Goal: Task Accomplishment & Management: Manage account settings

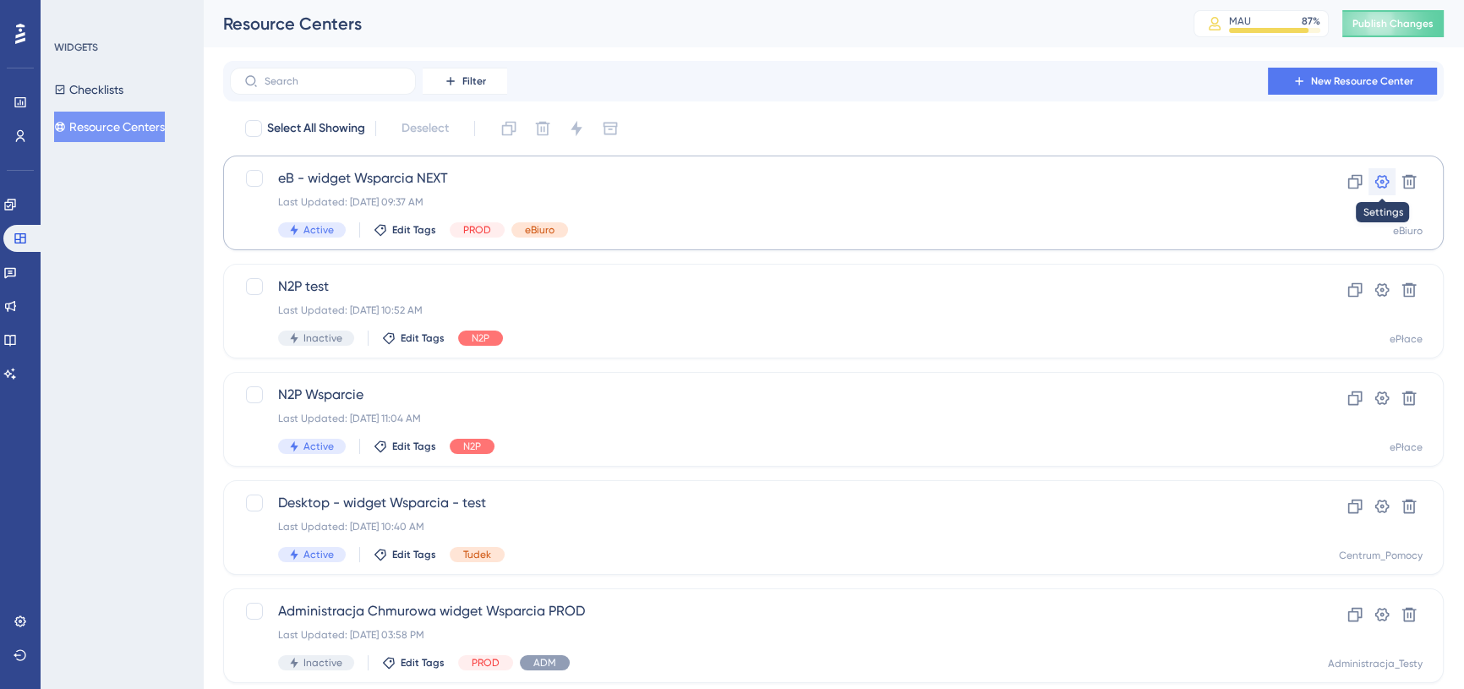
click at [1389, 183] on icon at bounding box center [1382, 181] width 17 height 17
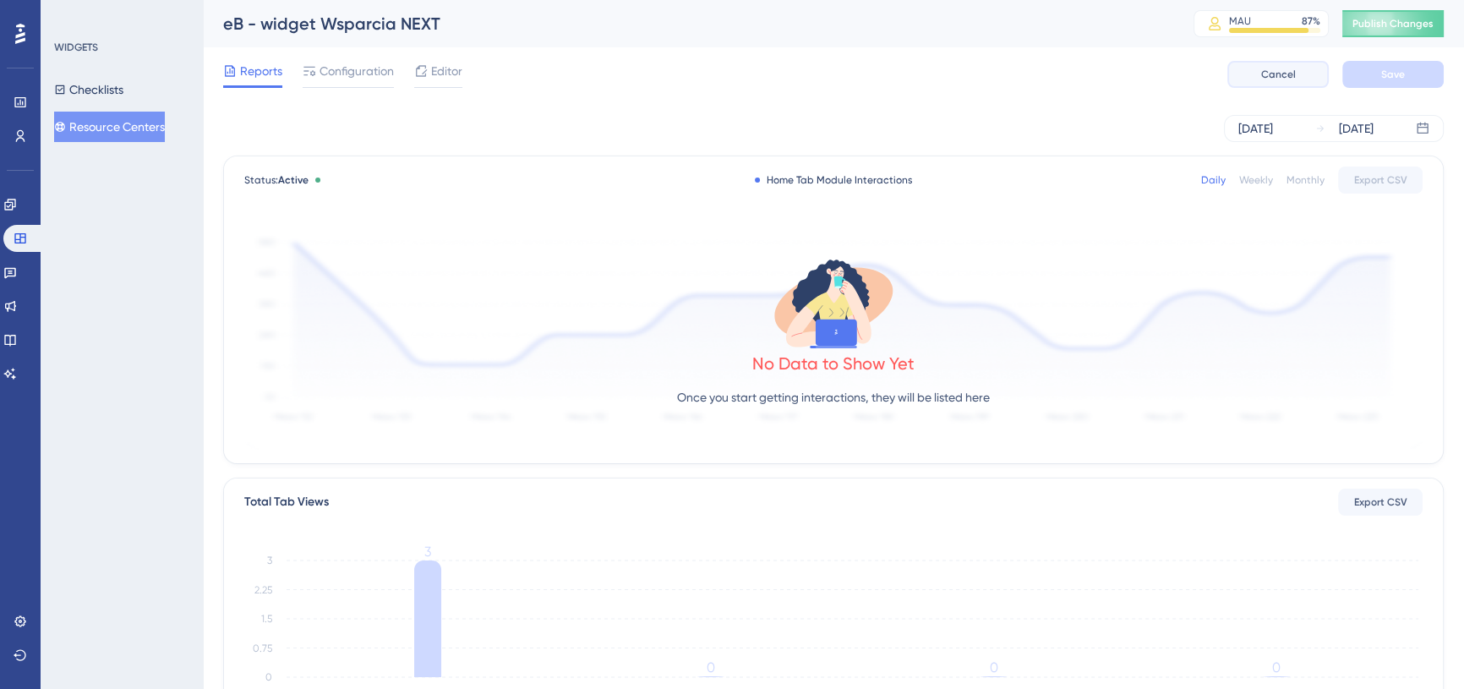
click at [1271, 82] on button "Cancel" at bounding box center [1278, 74] width 101 height 27
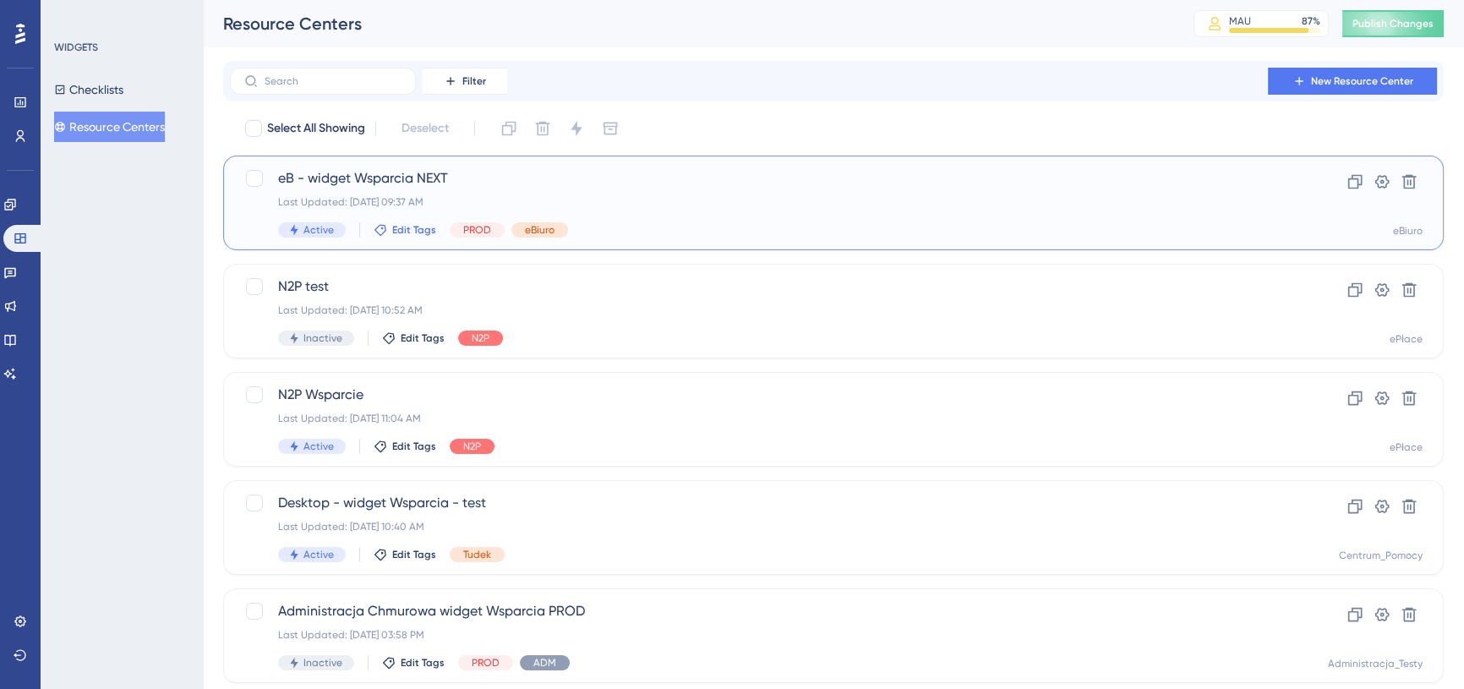
click at [418, 227] on span "Edit Tags" at bounding box center [414, 230] width 44 height 14
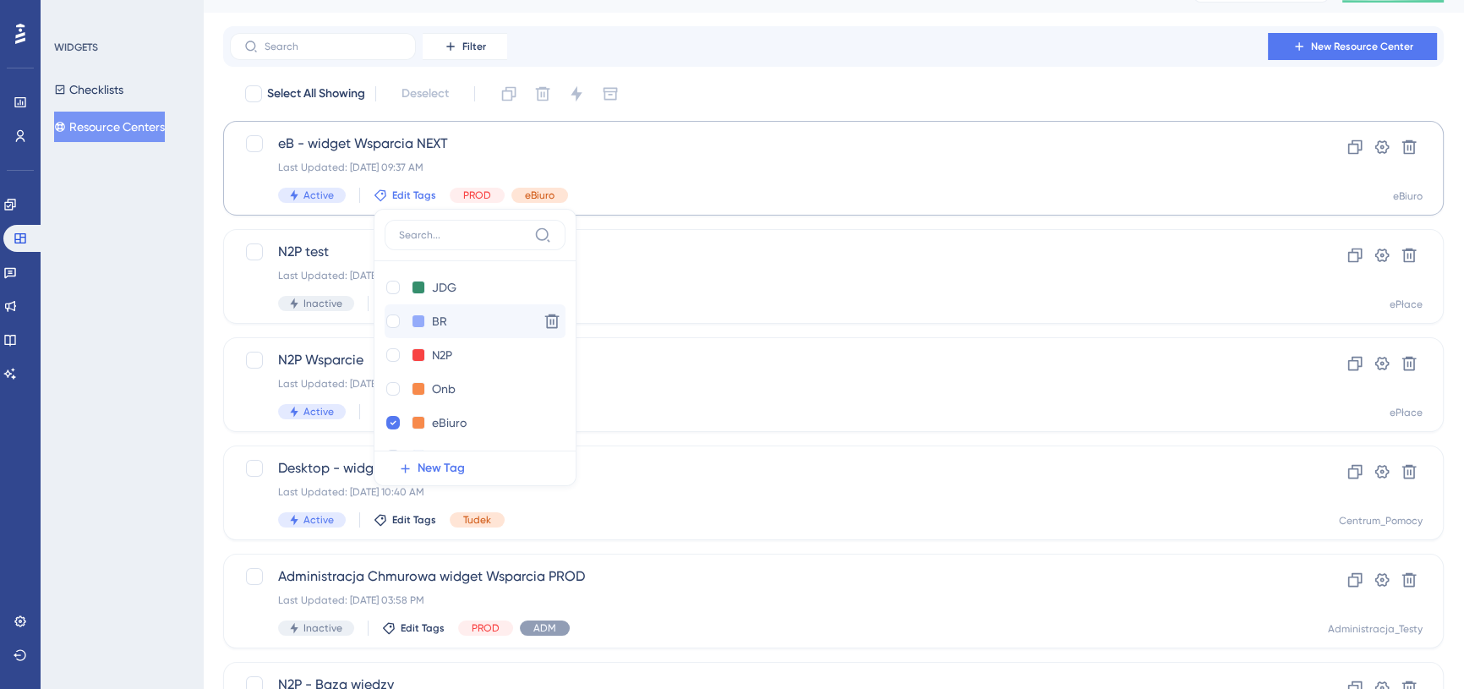
scroll to position [304, 0]
click at [393, 353] on div at bounding box center [393, 357] width 14 height 14
click at [391, 389] on icon at bounding box center [393, 391] width 12 height 12
checkbox input "true"
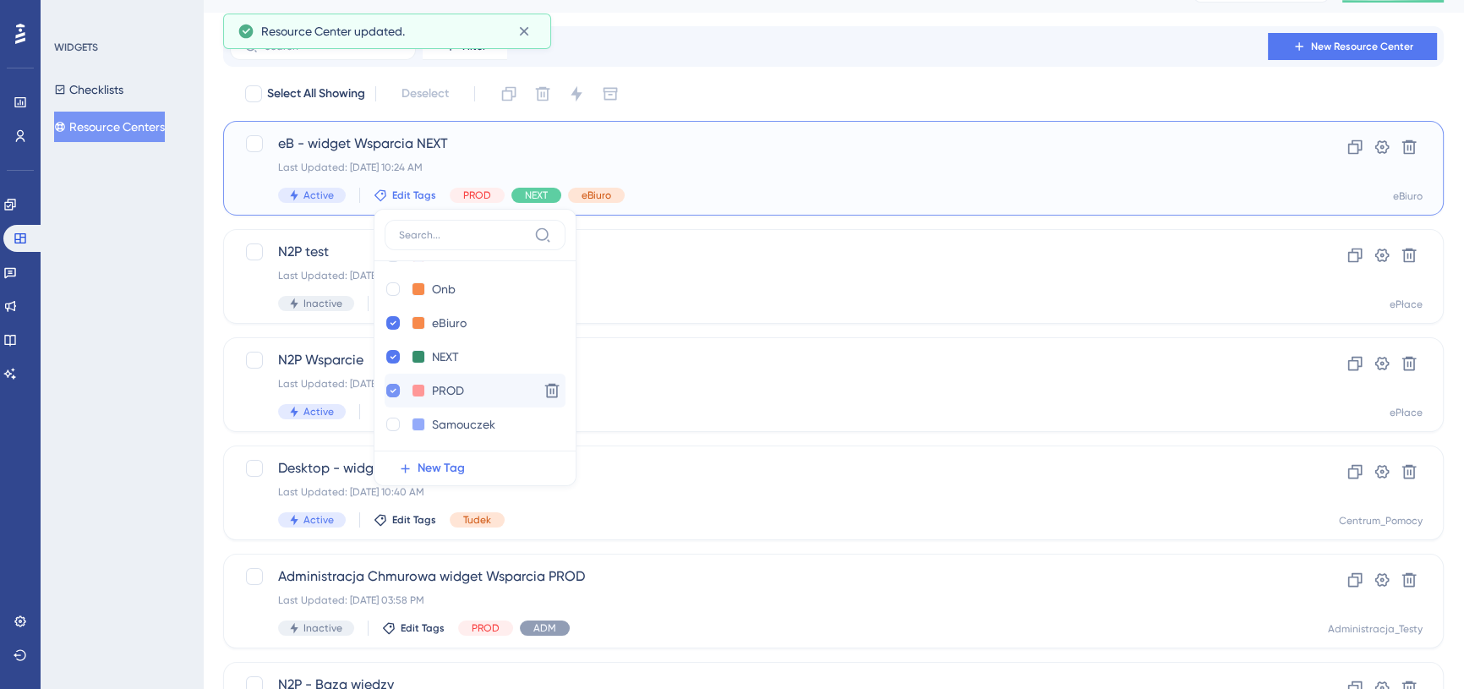
click at [391, 391] on icon at bounding box center [393, 391] width 7 height 12
checkbox input "false"
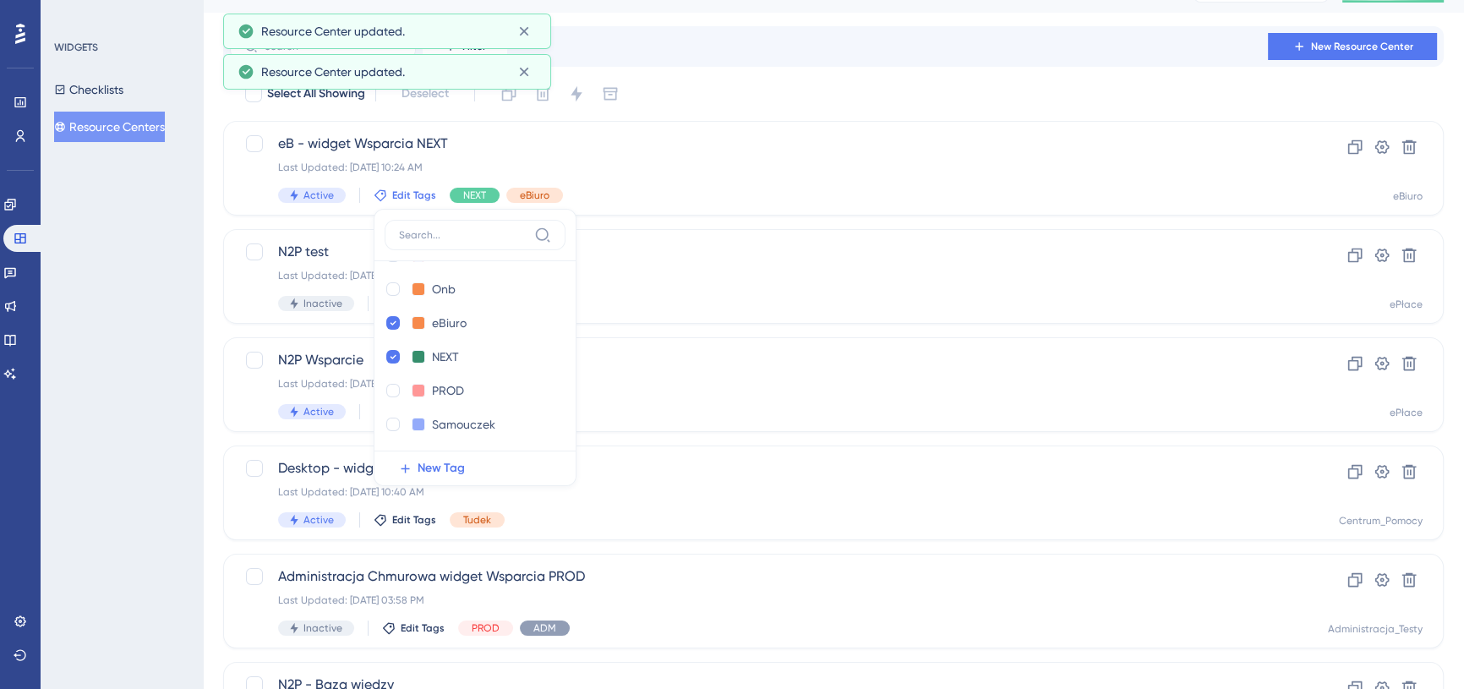
click at [720, 85] on div "Select All Showing Deselect" at bounding box center [844, 93] width 1201 height 27
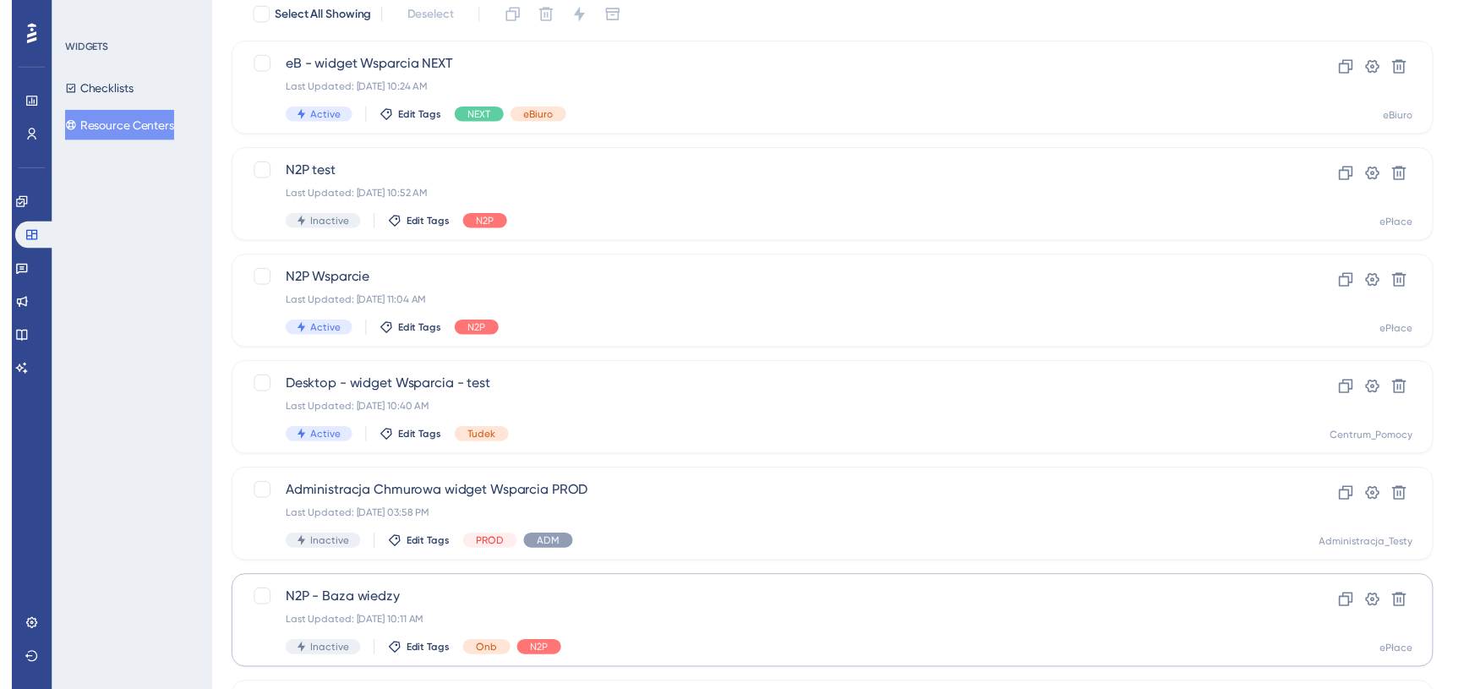
scroll to position [0, 0]
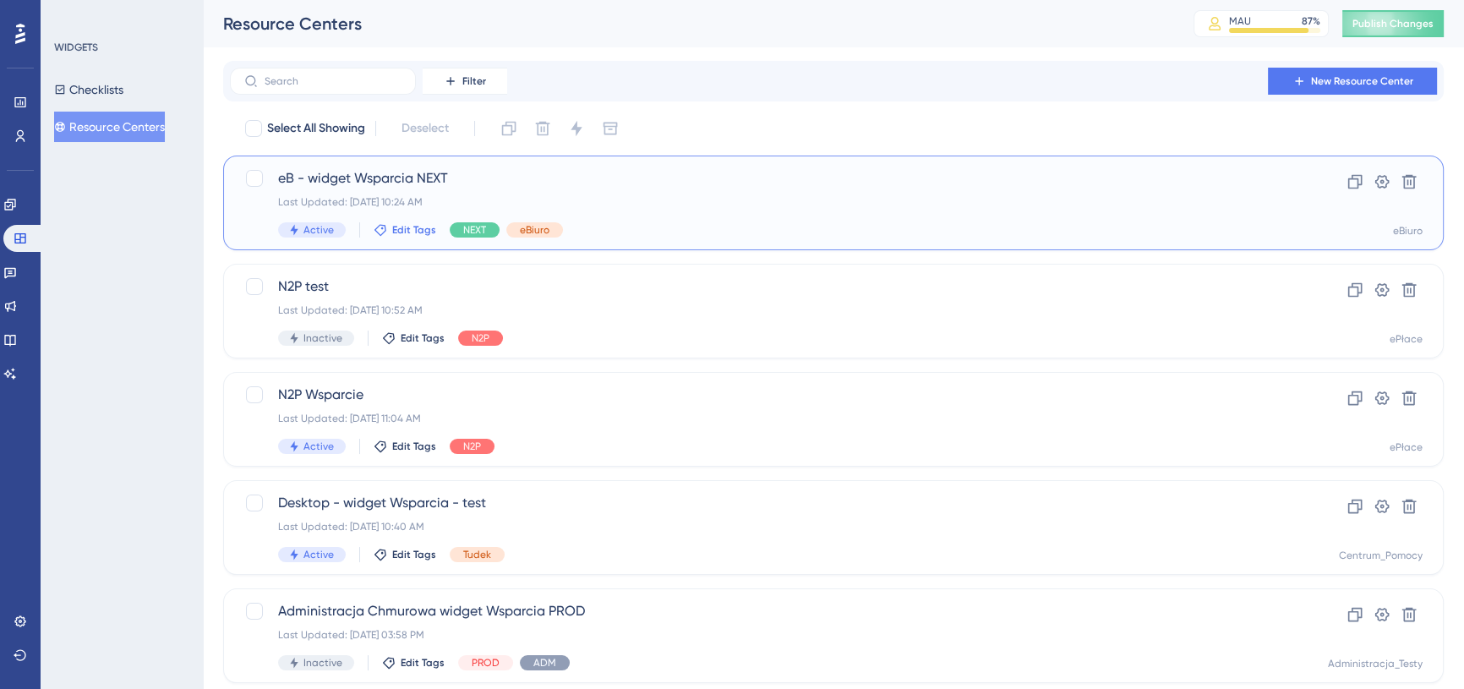
click at [418, 227] on span "Edit Tags" at bounding box center [414, 230] width 44 height 14
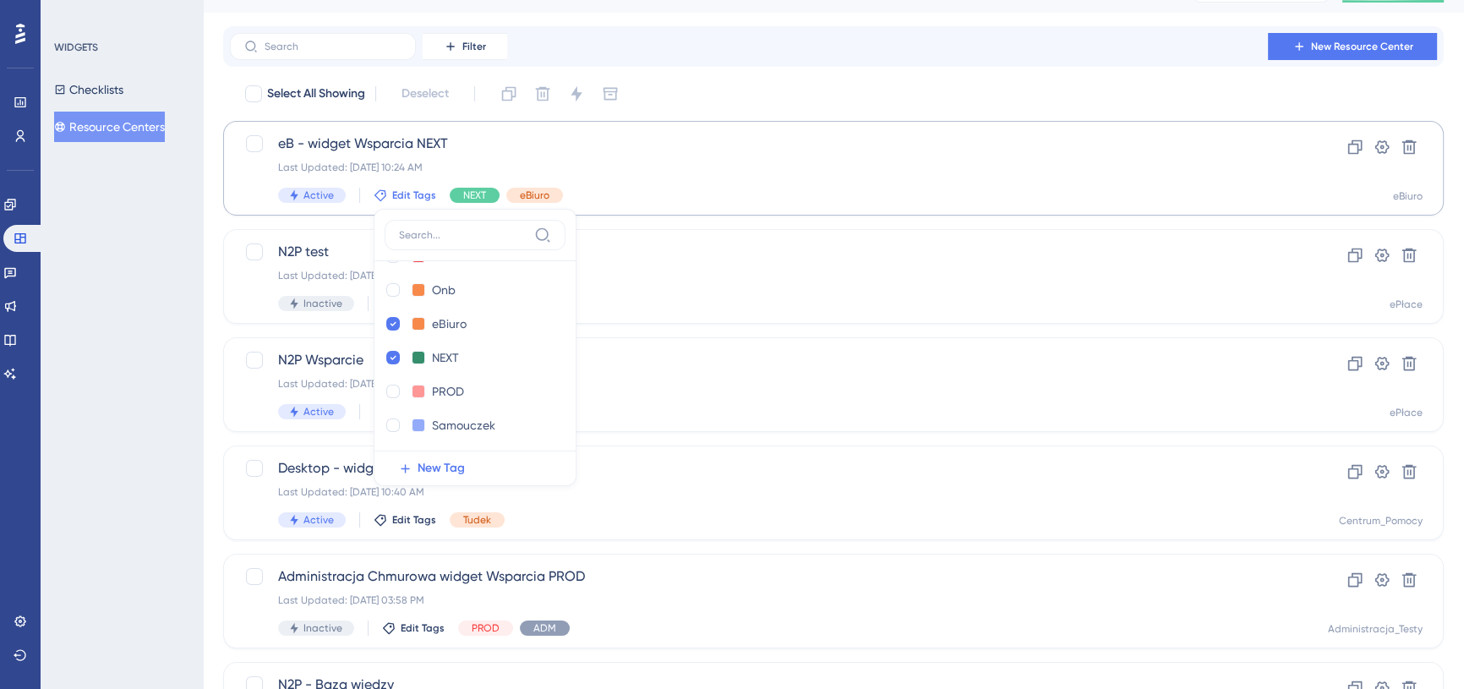
scroll to position [304, 0]
click at [419, 325] on button at bounding box center [419, 323] width 14 height 14
click at [435, 359] on div at bounding box center [432, 357] width 14 height 14
click at [676, 219] on div "Select All Showing Deselect eB - widget Wsparcia NEXT Last Updated: [DATE] 10:2…" at bounding box center [833, 526] width 1221 height 893
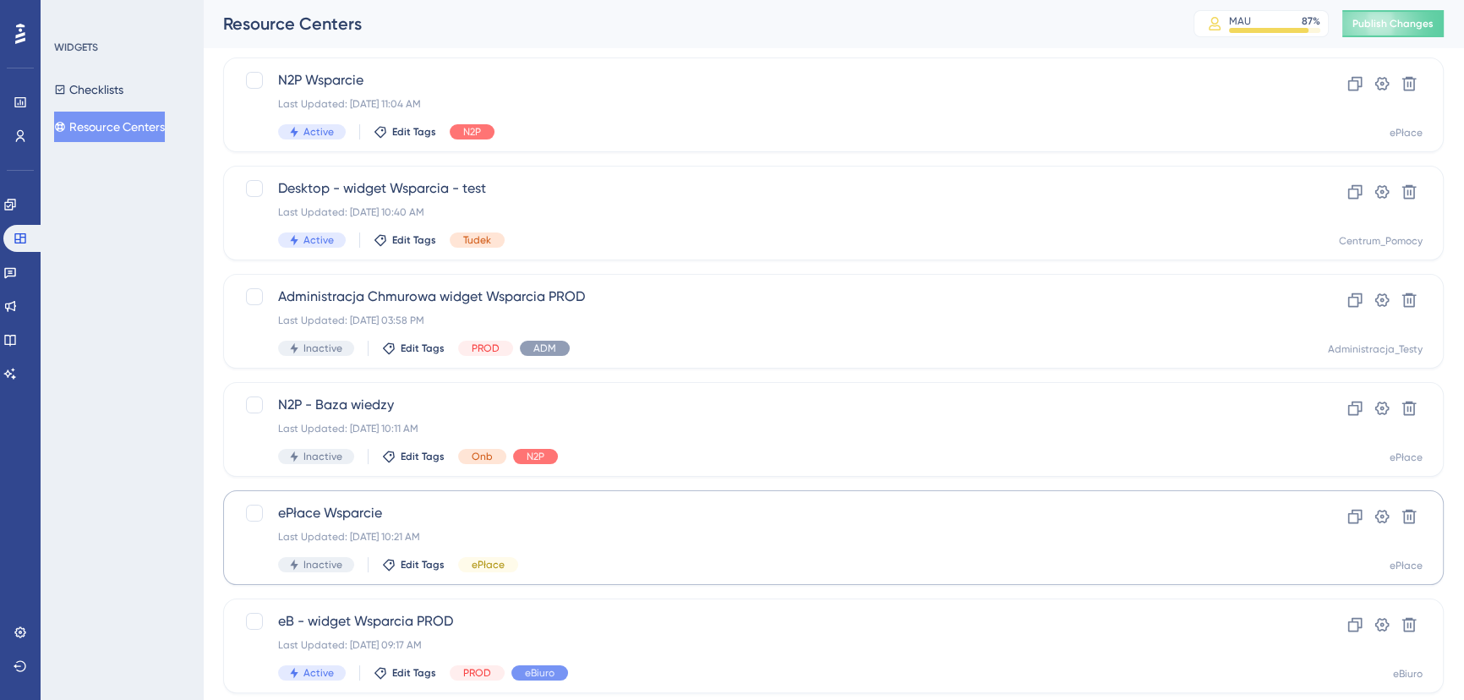
scroll to position [361, 0]
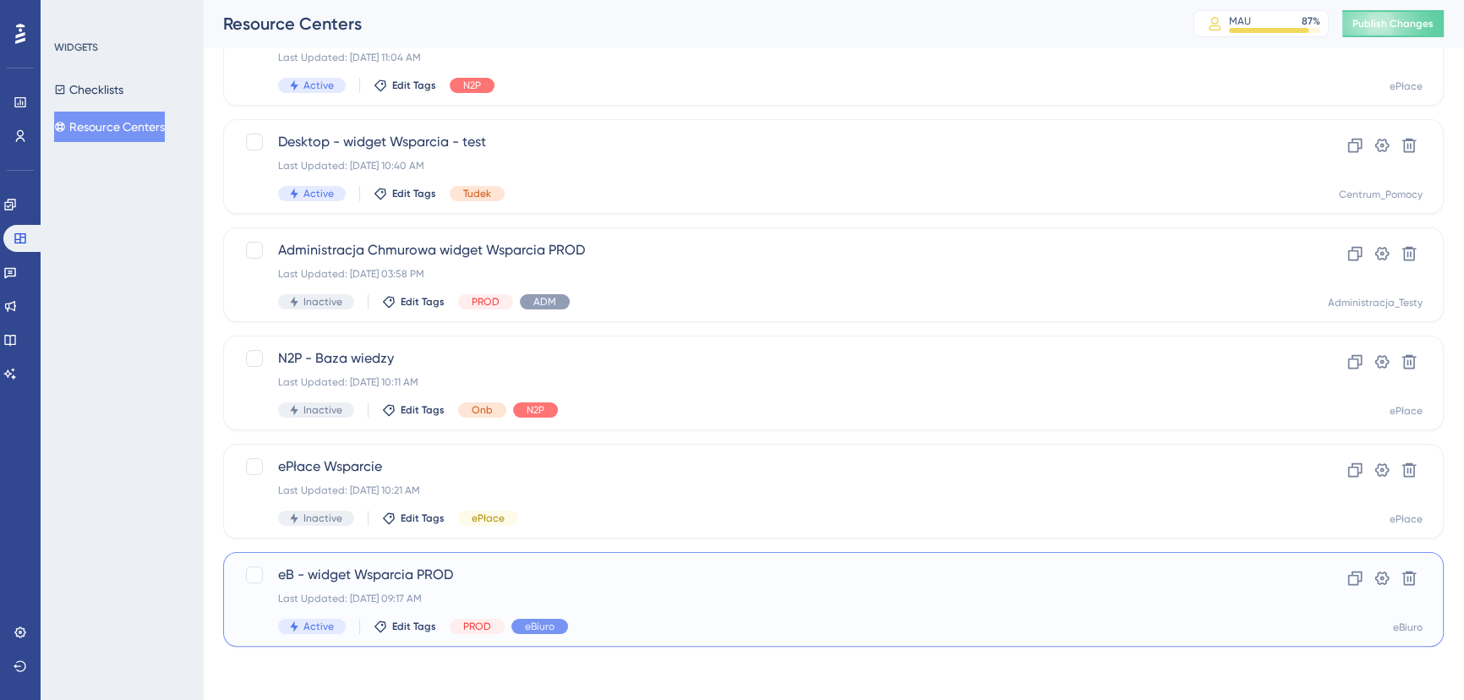
click at [601, 576] on span "eB - widget Wsparcia PROD" at bounding box center [766, 575] width 976 height 20
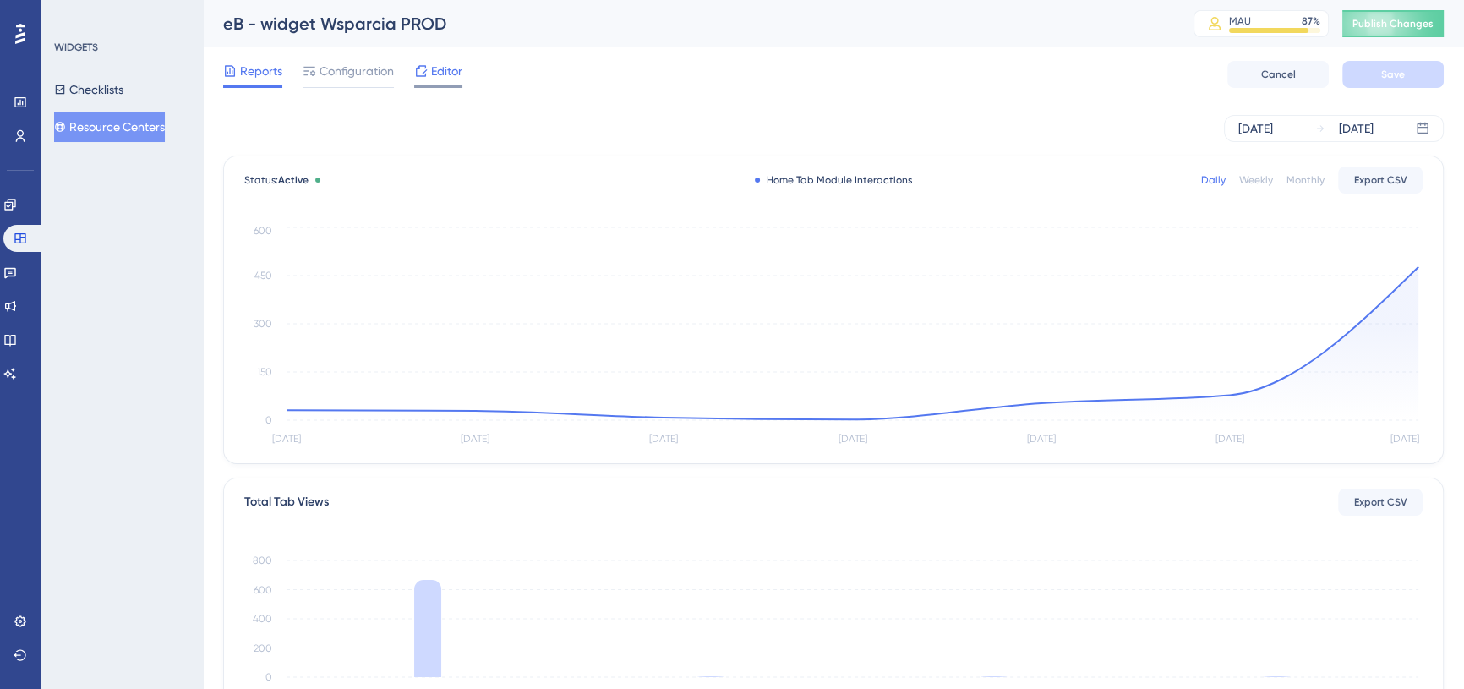
click at [424, 64] on icon at bounding box center [421, 71] width 14 height 14
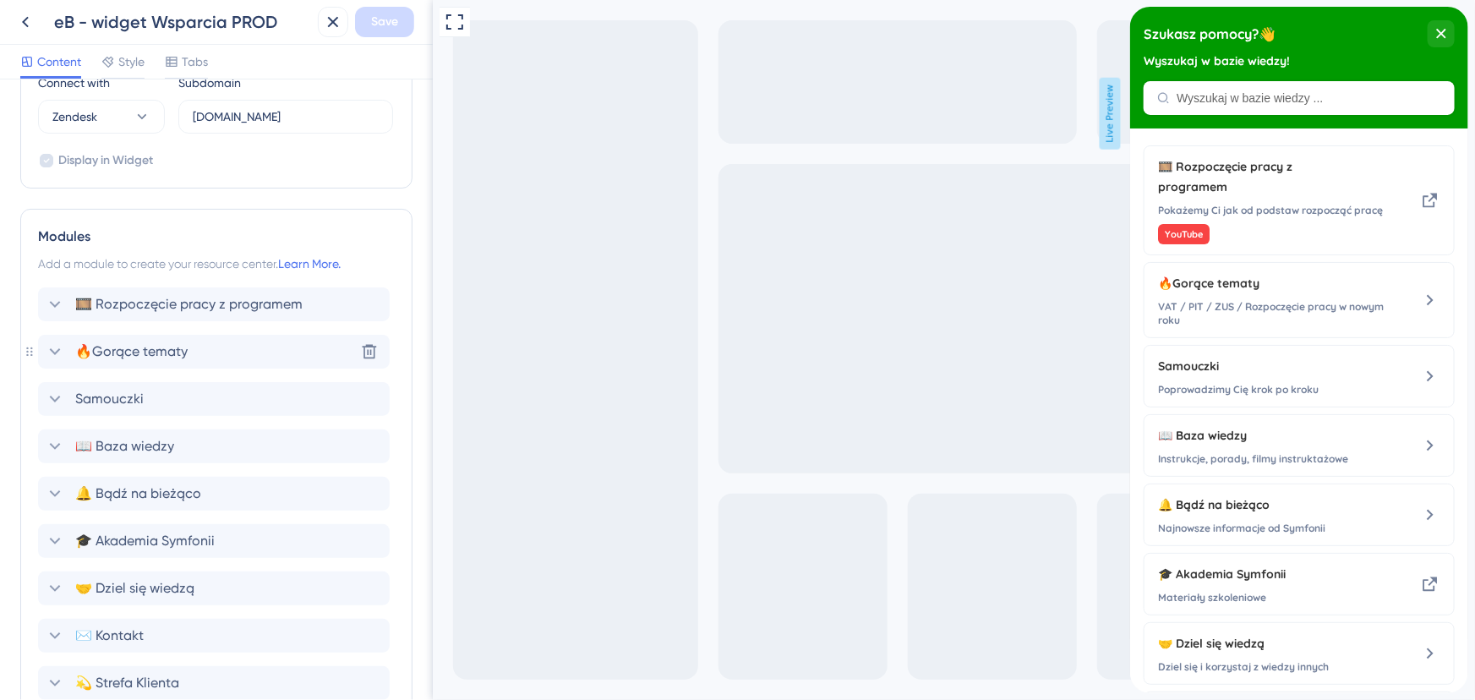
scroll to position [767, 0]
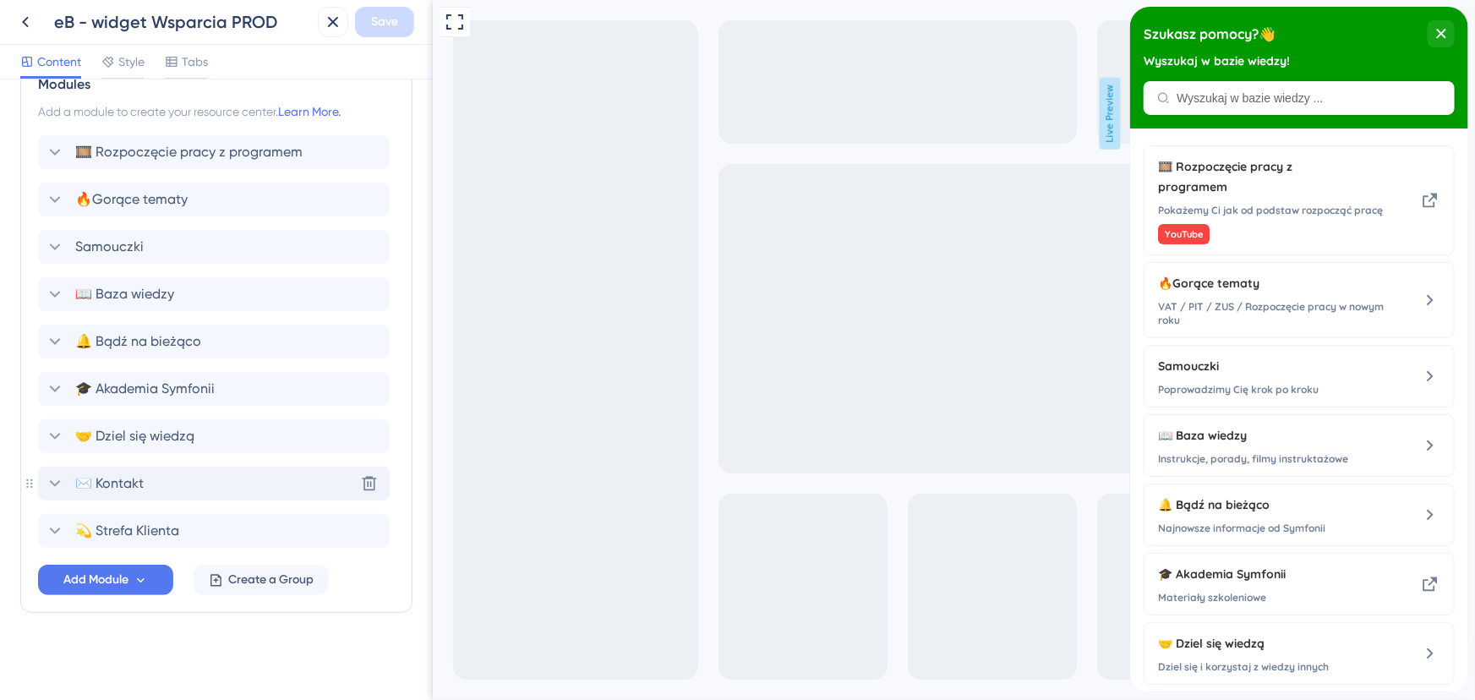
click at [52, 484] on icon at bounding box center [55, 483] width 20 height 20
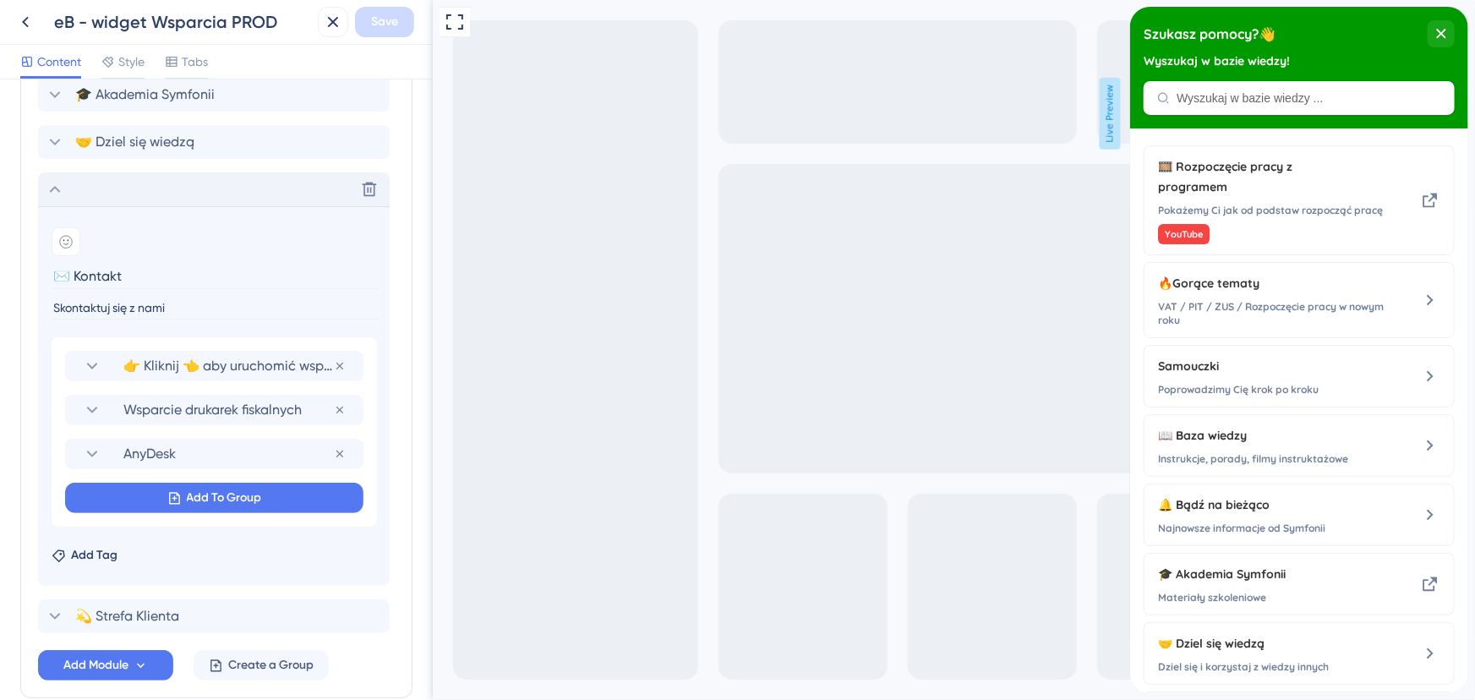
scroll to position [1074, 0]
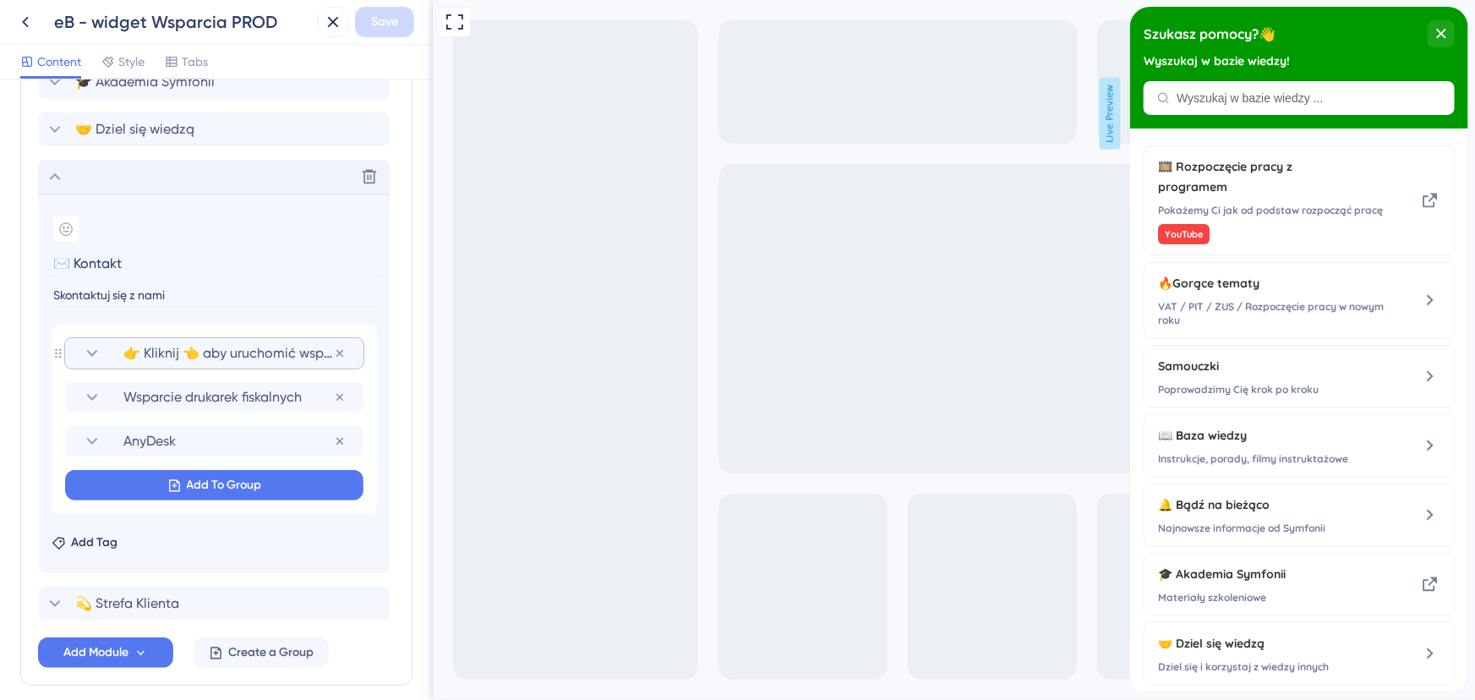
click at [90, 354] on icon at bounding box center [92, 353] width 20 height 20
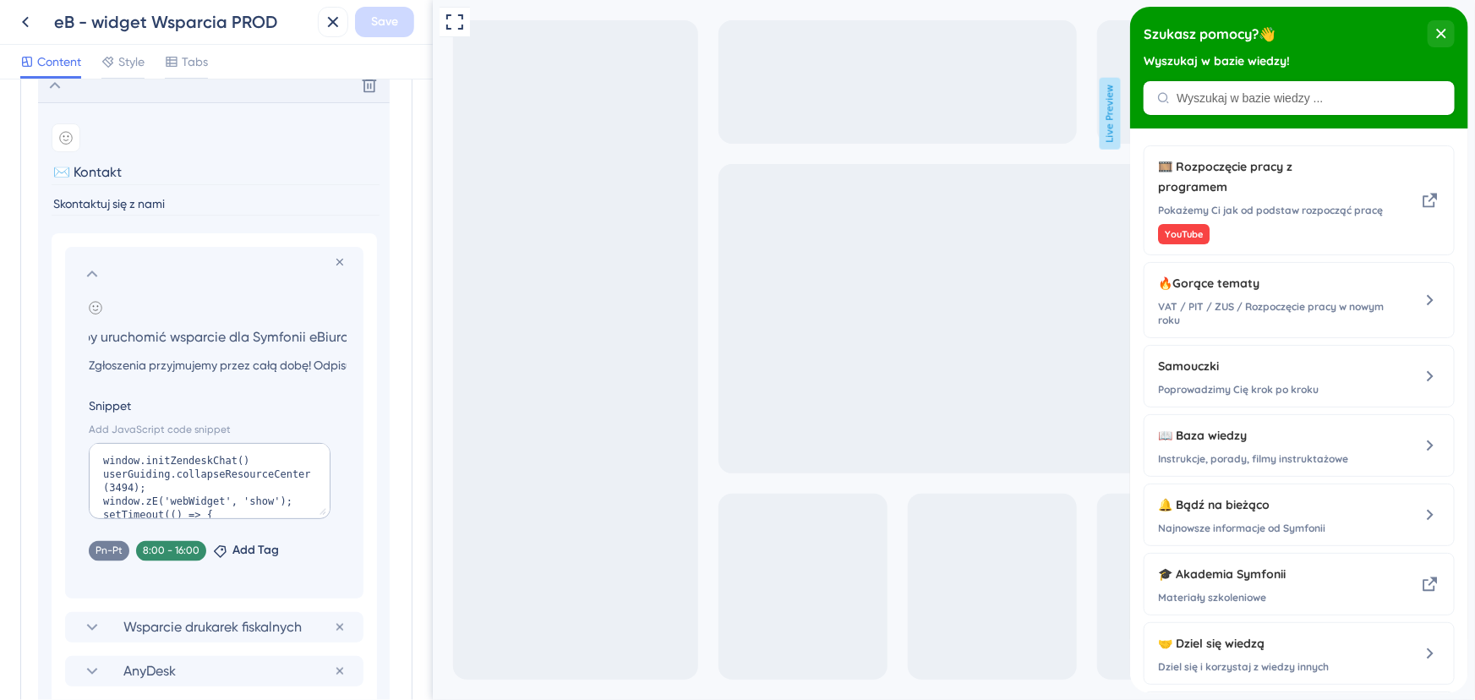
scroll to position [1228, 0]
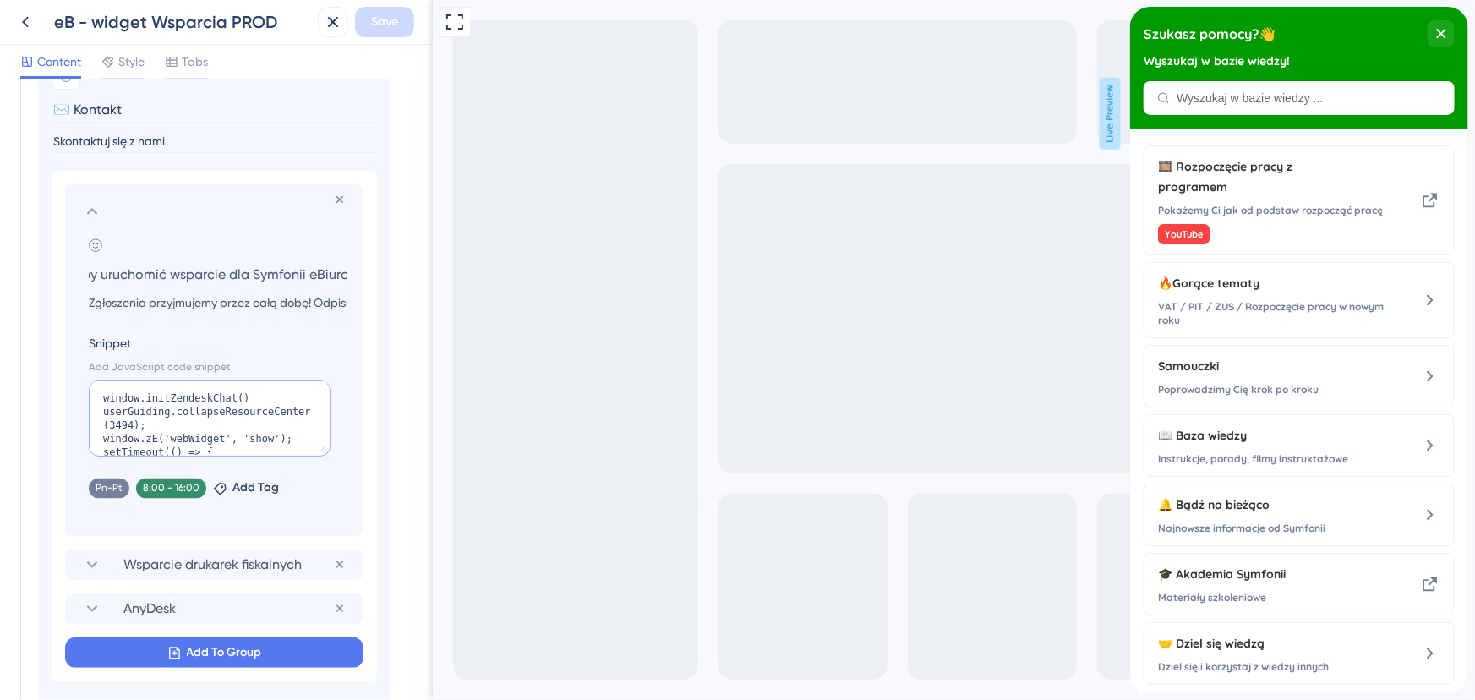
click at [306, 445] on textarea "window.initZendeskChat() userGuiding.collapseResourceCenter(3494); window.zE('w…" at bounding box center [210, 418] width 242 height 76
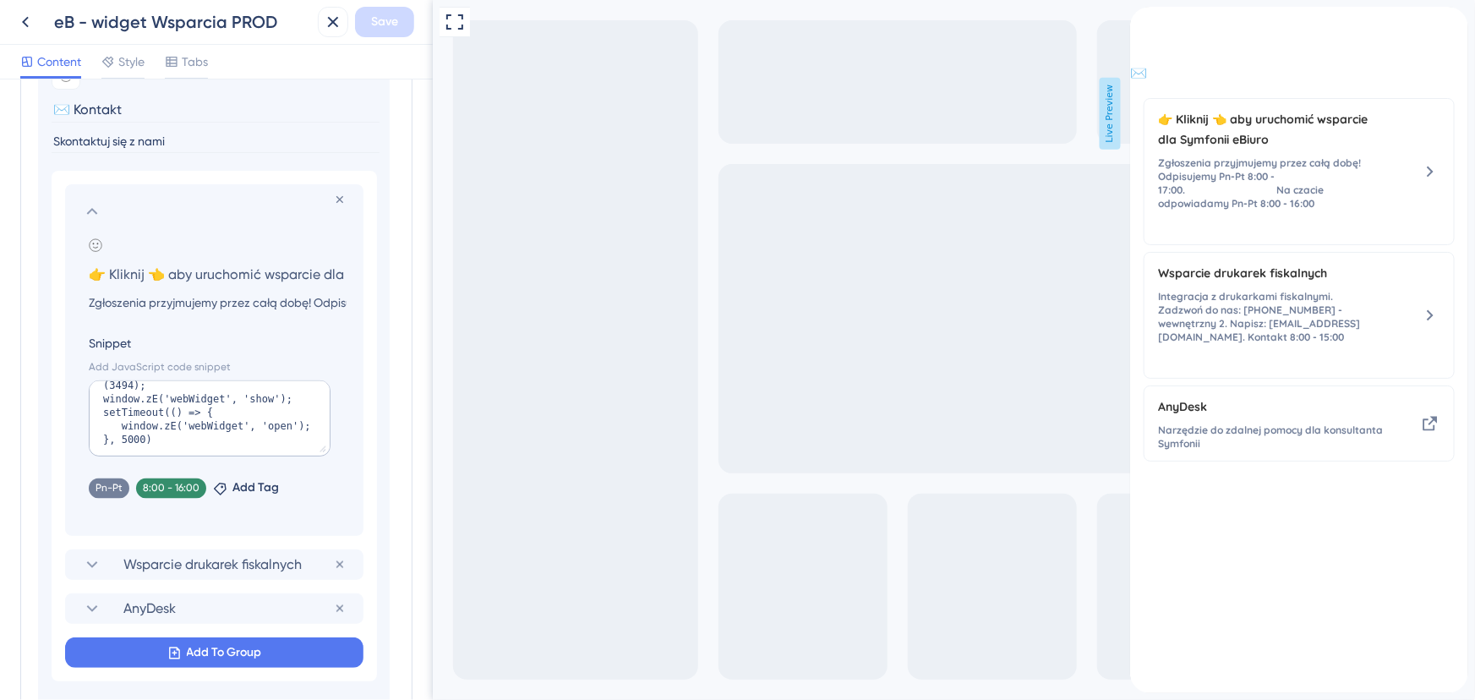
click at [228, 336] on label "Snippet" at bounding box center [218, 343] width 258 height 20
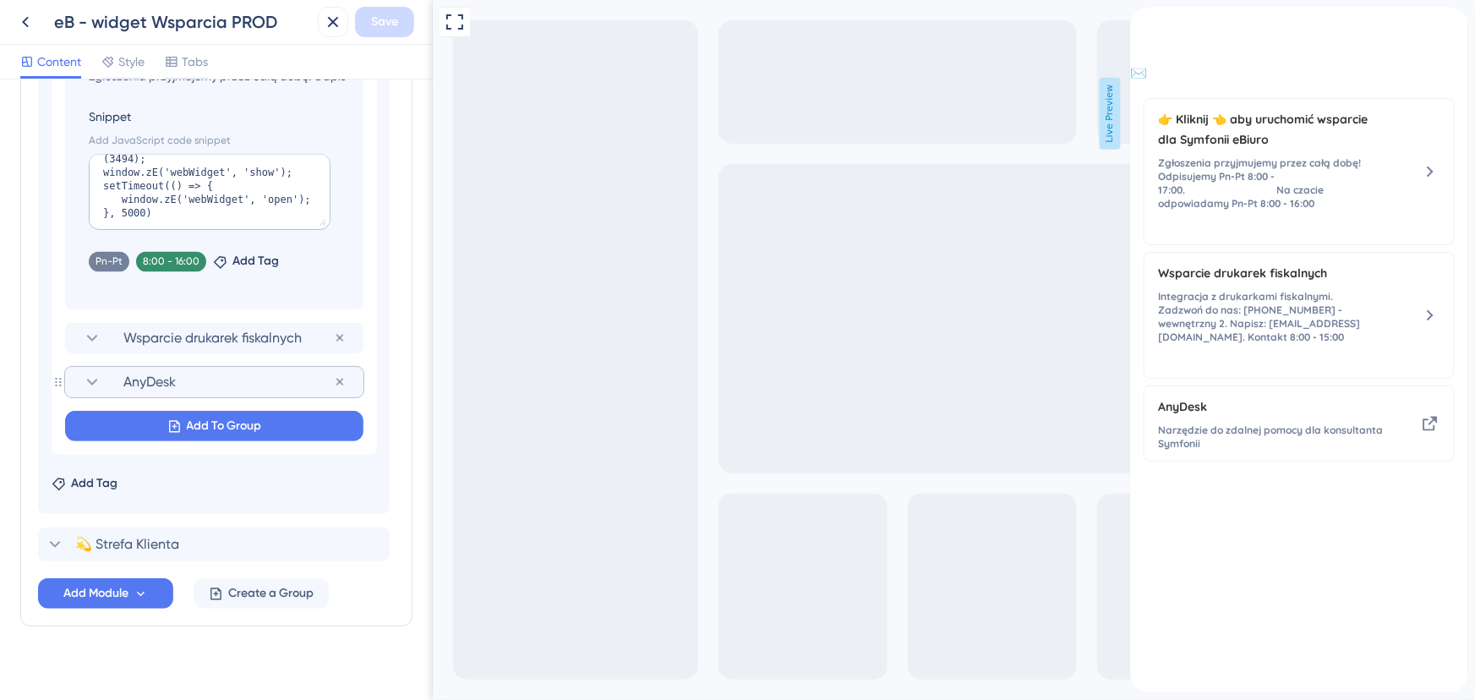
scroll to position [1458, 0]
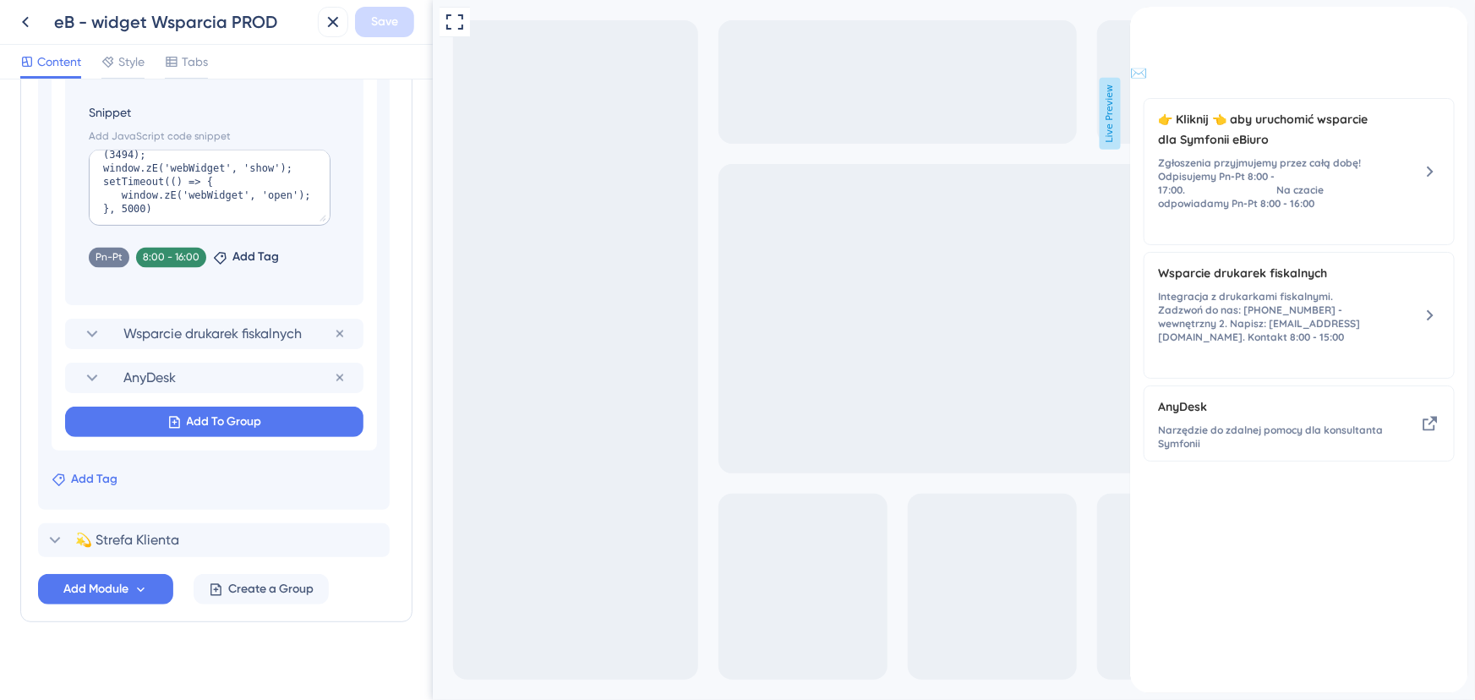
click at [233, 268] on span "Add Tag" at bounding box center [256, 258] width 47 height 20
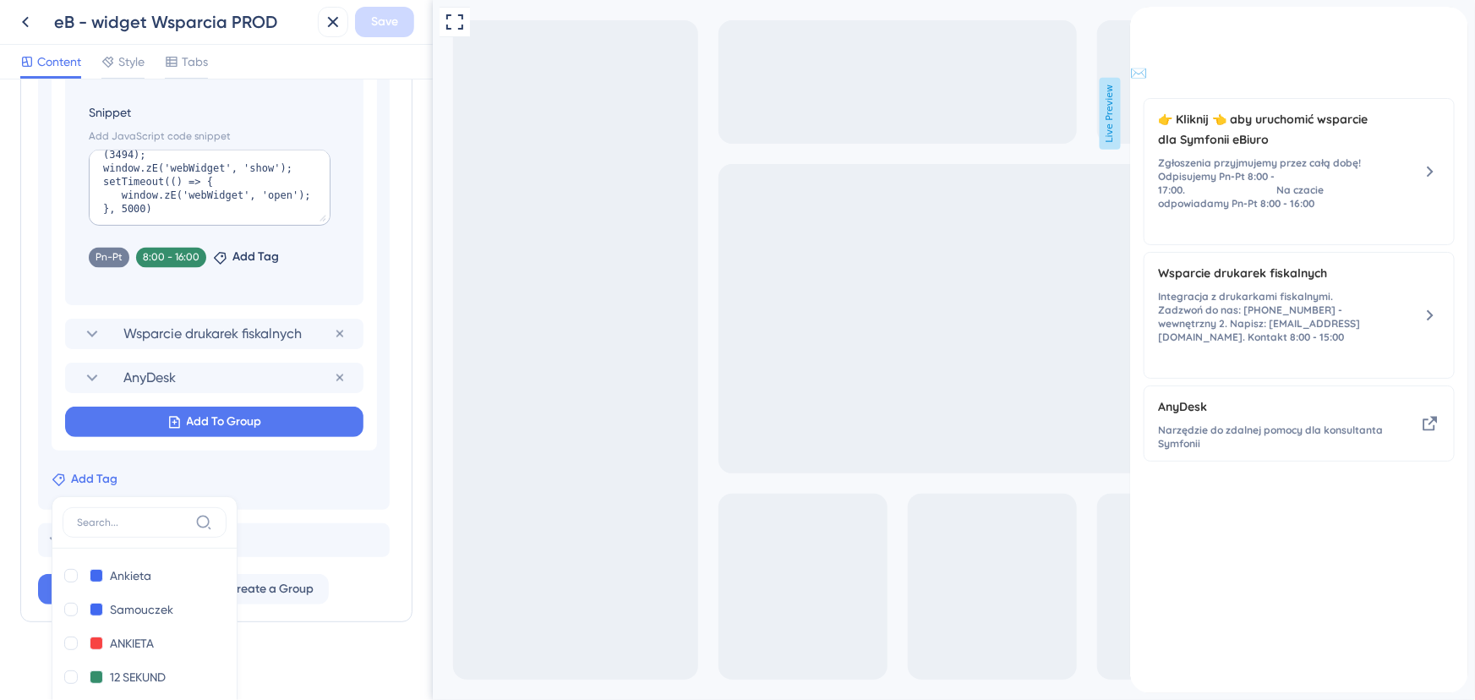
scroll to position [1733, 0]
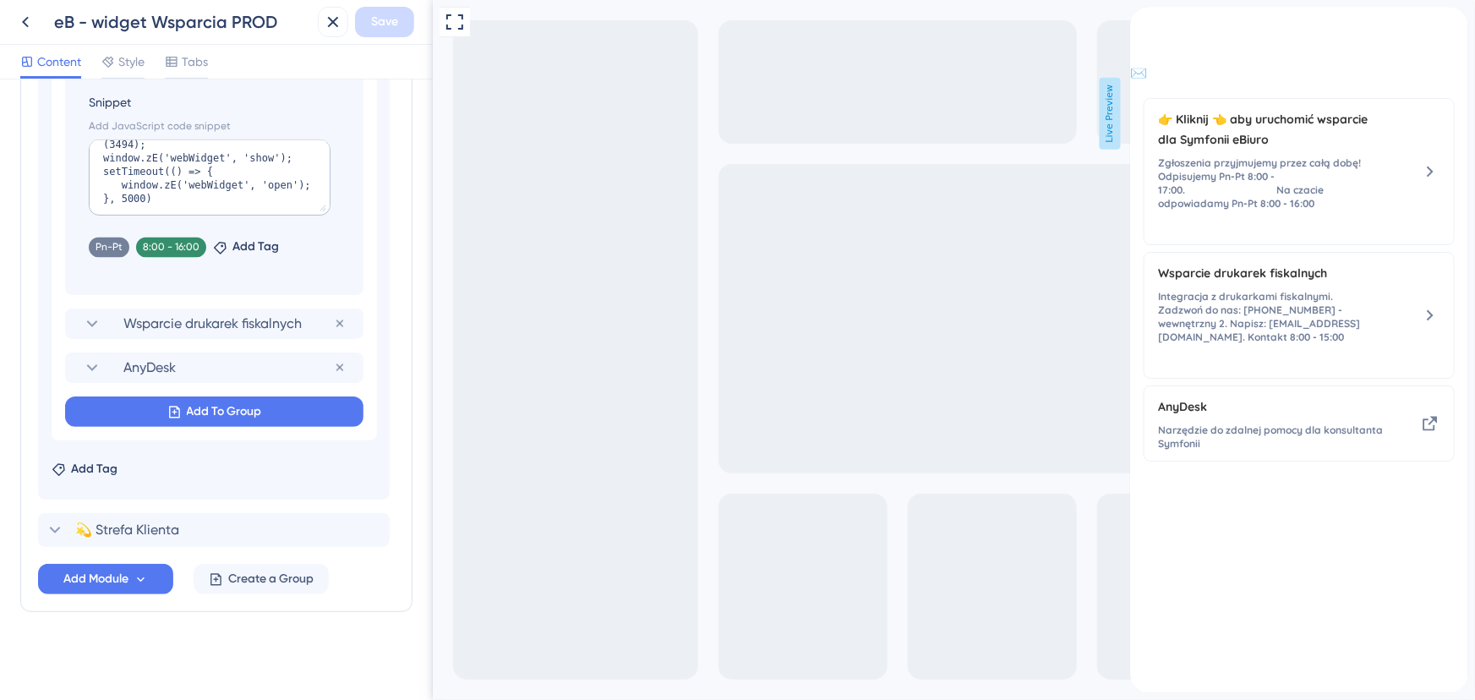
scroll to position [1466, 0]
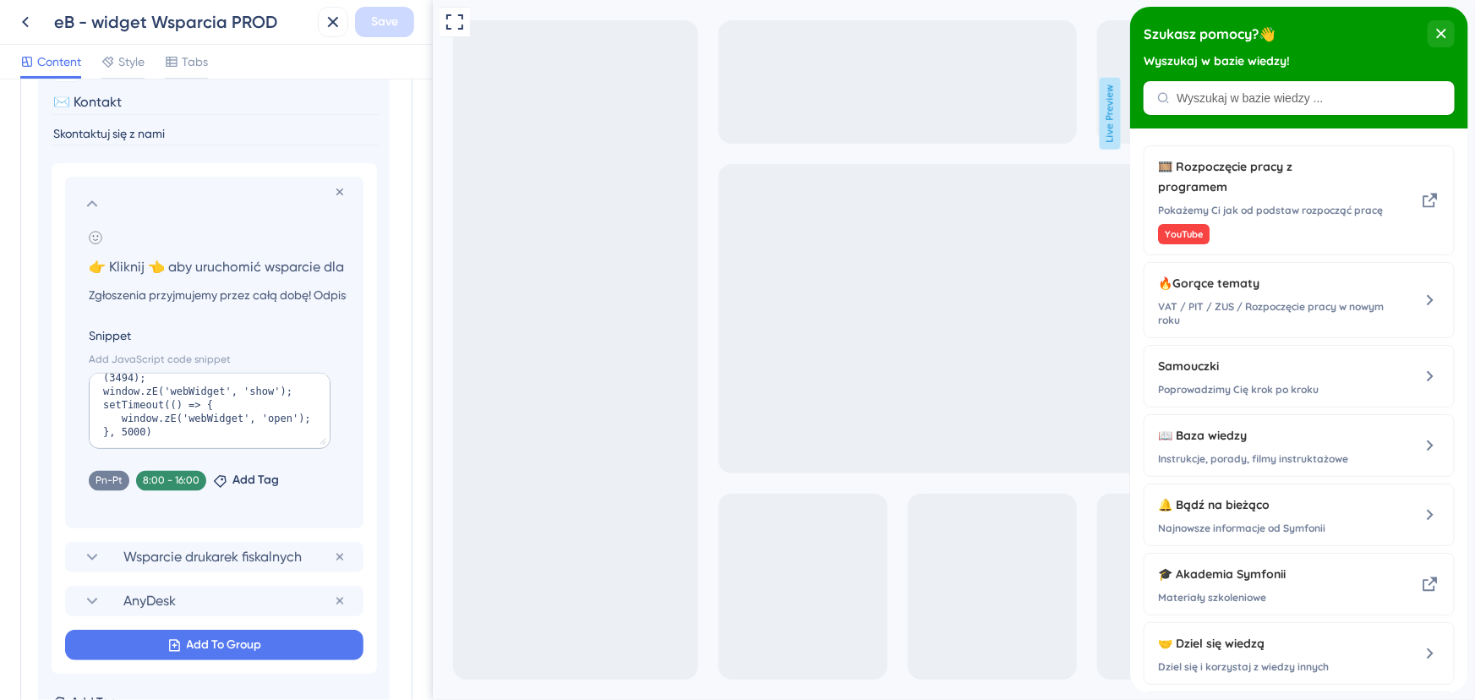
click at [95, 198] on icon at bounding box center [92, 204] width 20 height 20
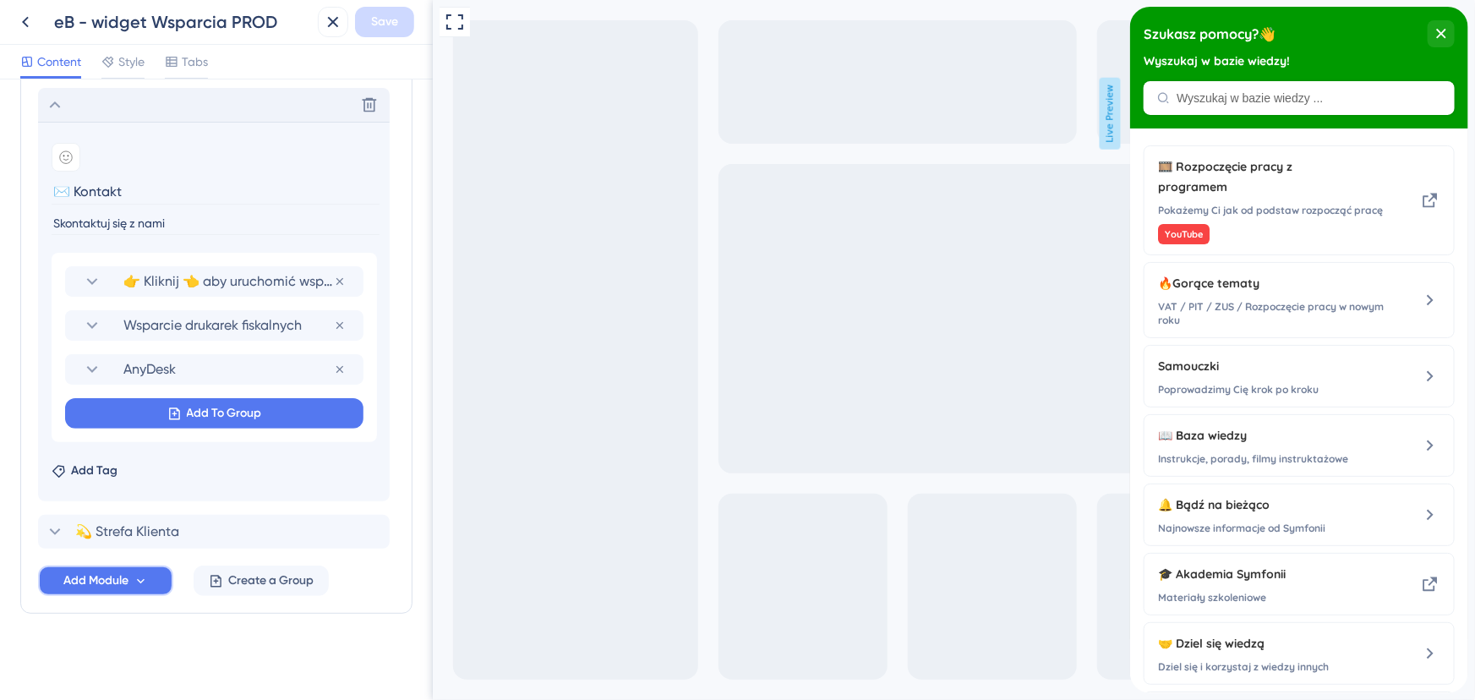
click at [98, 588] on span "Add Module" at bounding box center [95, 581] width 65 height 20
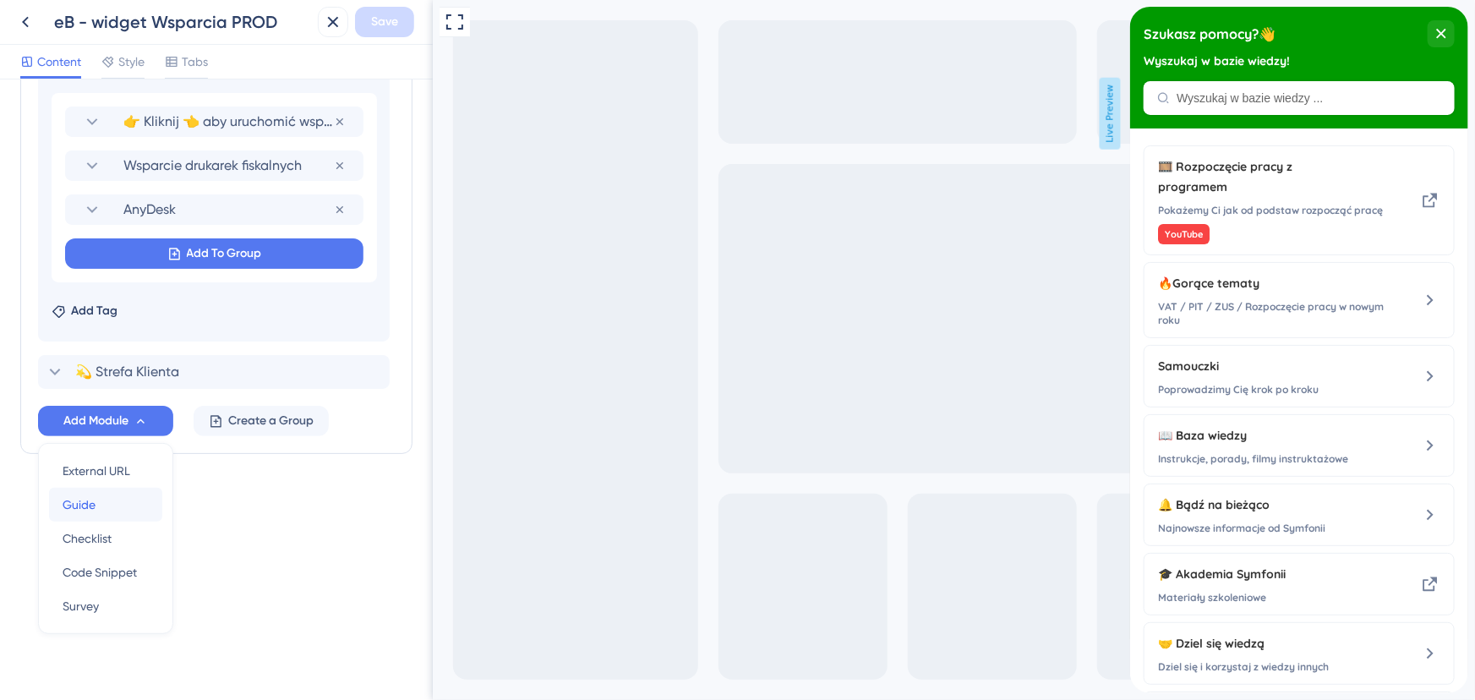
click at [105, 505] on div "Guide Guide" at bounding box center [106, 505] width 86 height 34
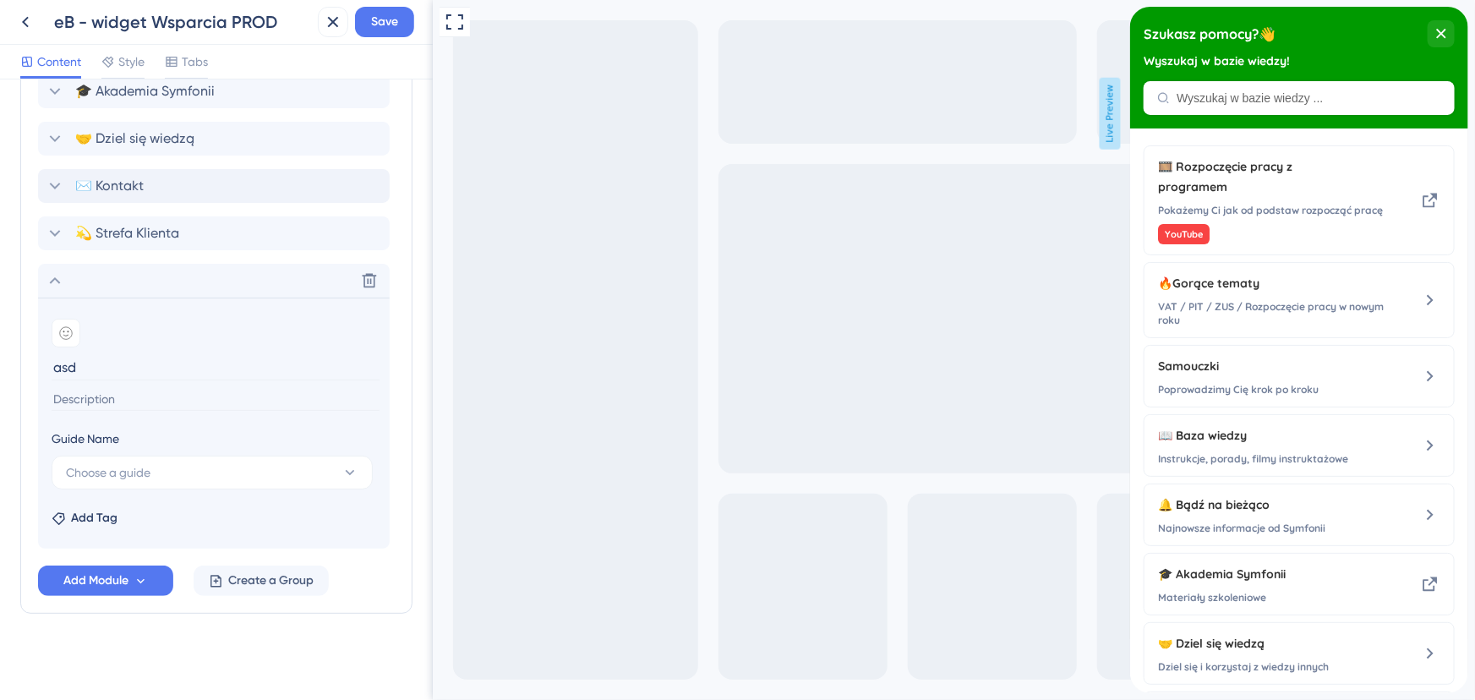
type input "asd"
click at [94, 396] on input at bounding box center [216, 399] width 328 height 23
type input "asd"
click at [105, 476] on span "Choose a guide" at bounding box center [108, 472] width 85 height 20
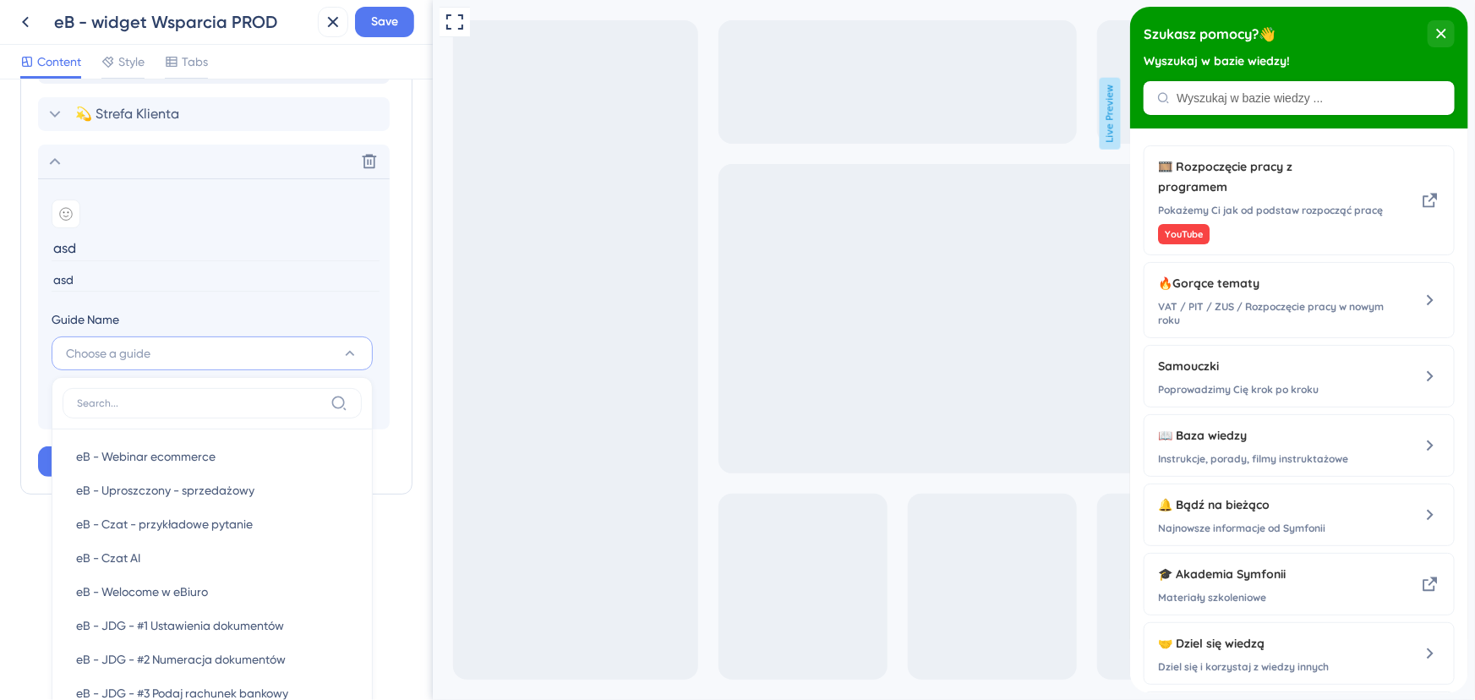
scroll to position [1337, 0]
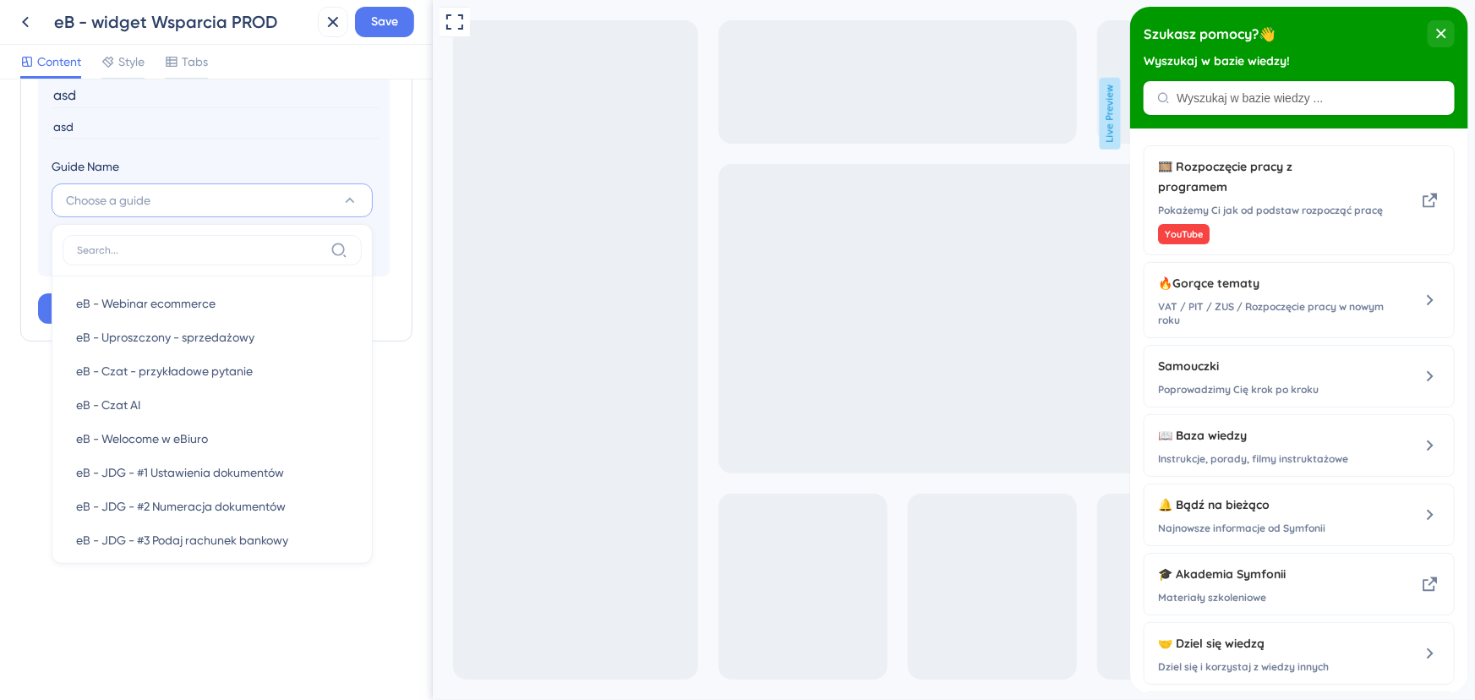
click at [163, 249] on input at bounding box center [200, 251] width 247 height 14
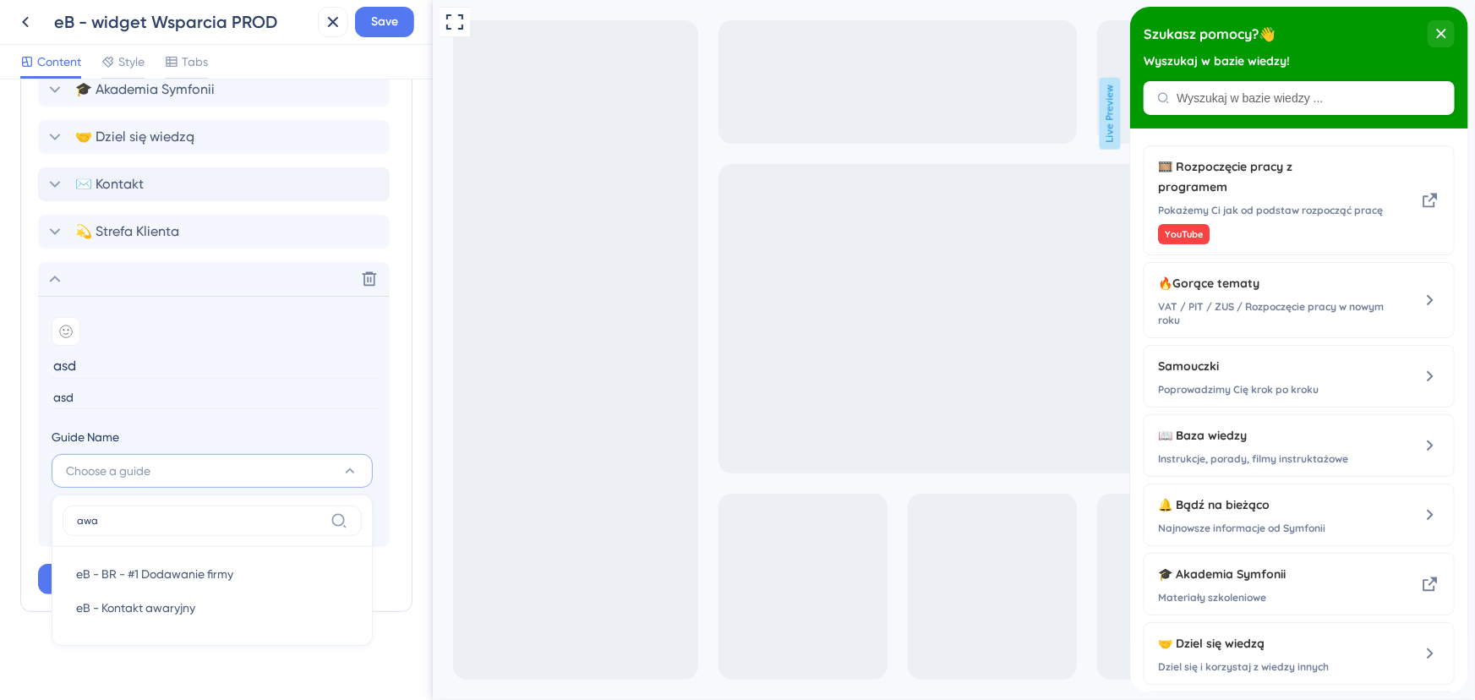
scroll to position [1064, 0]
type input "awa"
click at [151, 603] on span "eB - Kontakt awaryjny" at bounding box center [135, 609] width 119 height 20
type input "eB - Kontakt awaryjny"
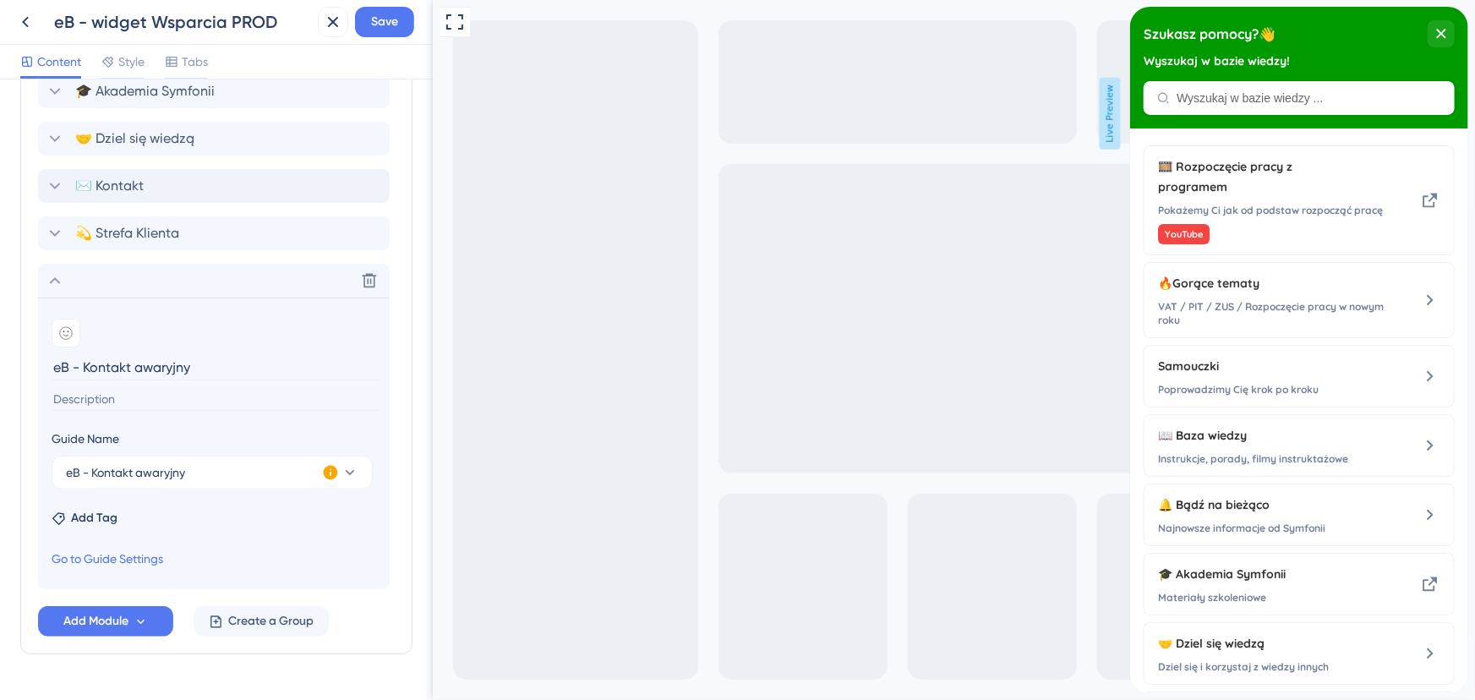
click at [329, 472] on icon at bounding box center [331, 473] width 14 height 14
click at [441, 493] on span "Activate Now" at bounding box center [442, 492] width 64 height 14
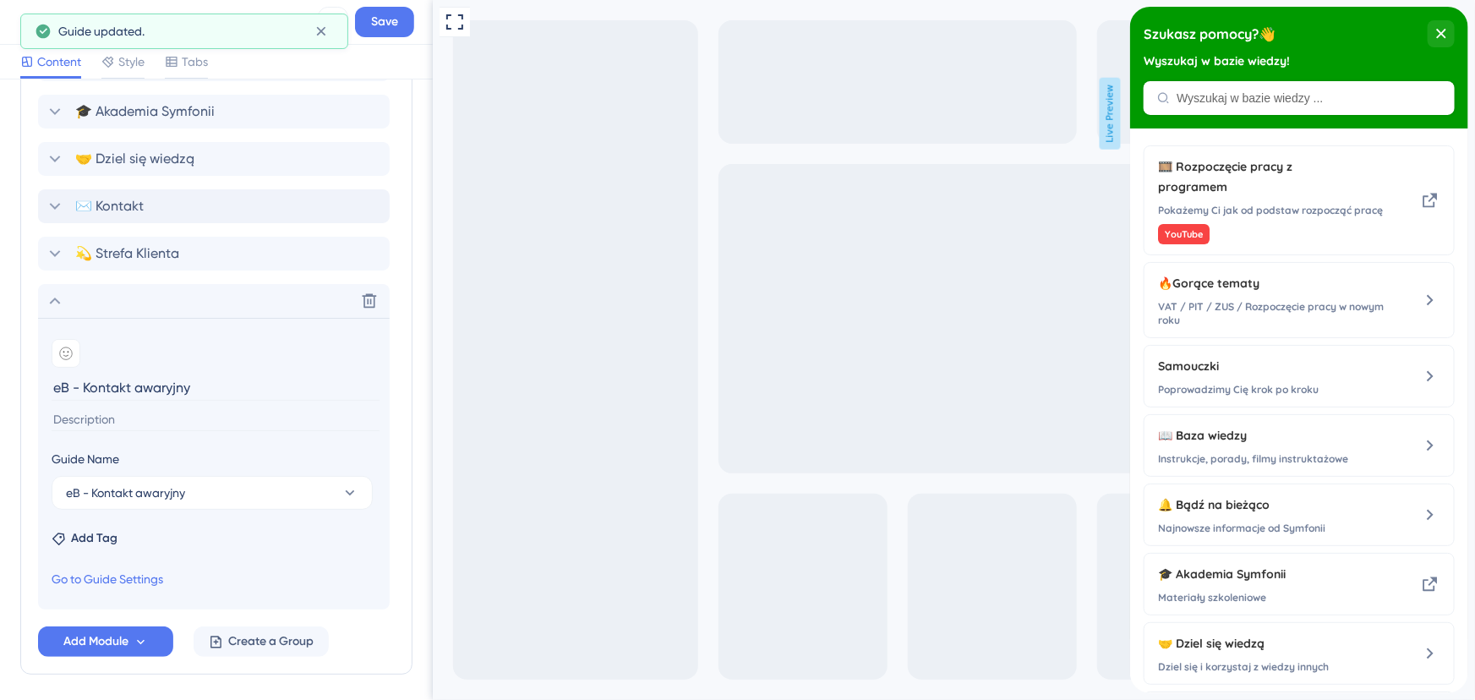
scroll to position [952, 0]
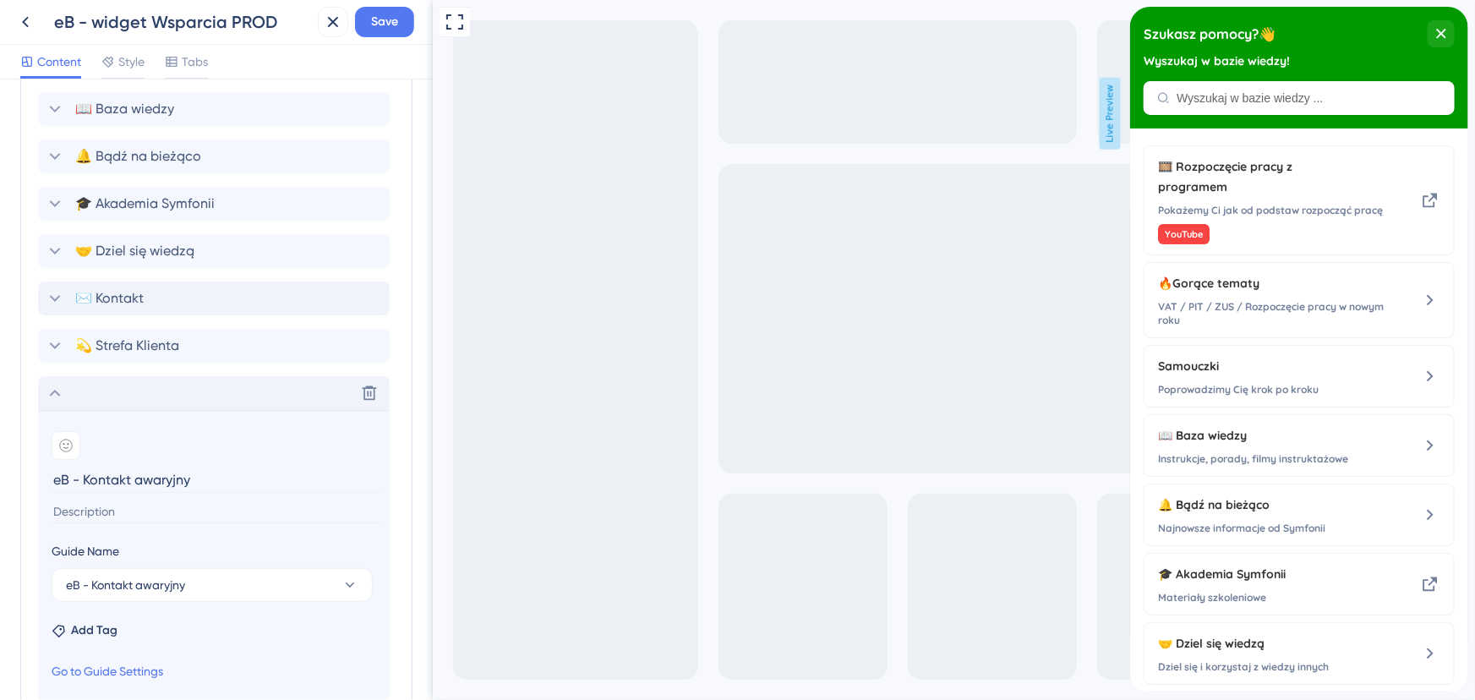
click at [56, 392] on icon at bounding box center [55, 393] width 20 height 20
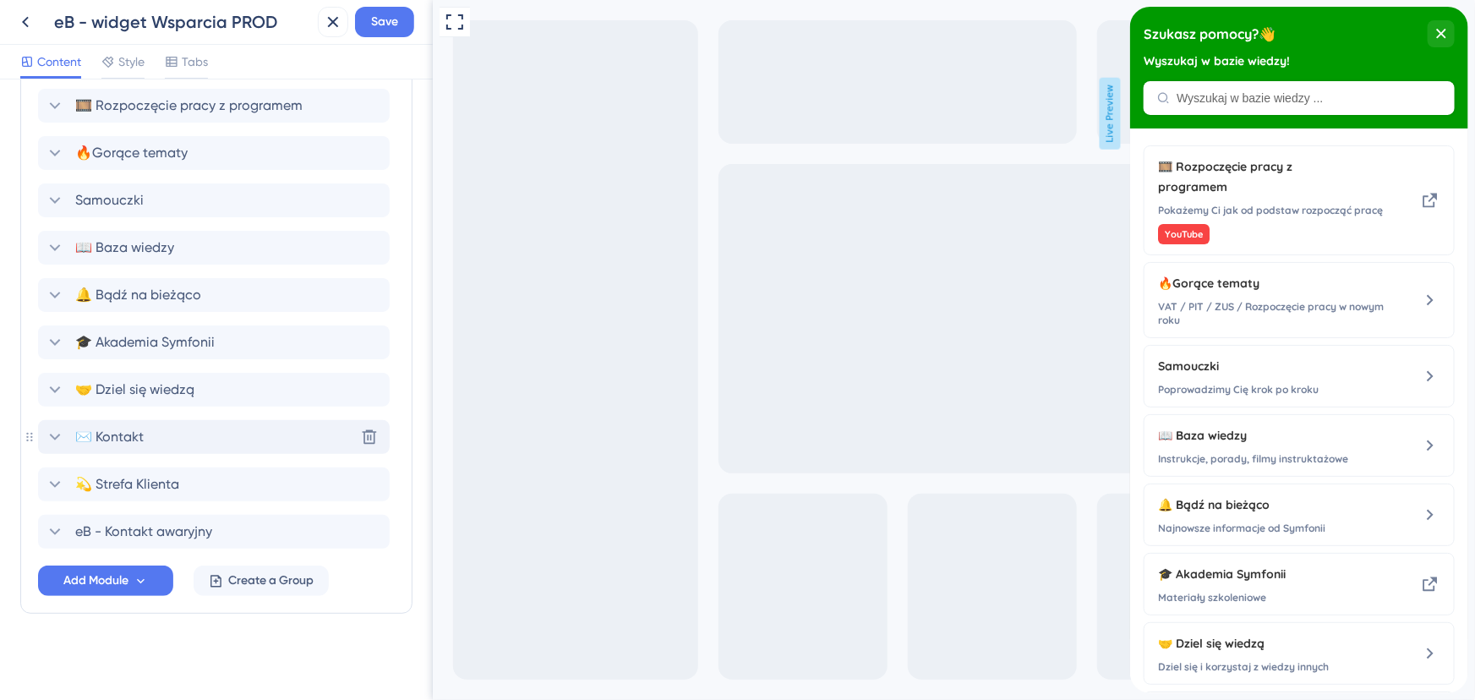
click at [138, 441] on span "✉️ Kontakt" at bounding box center [109, 437] width 68 height 20
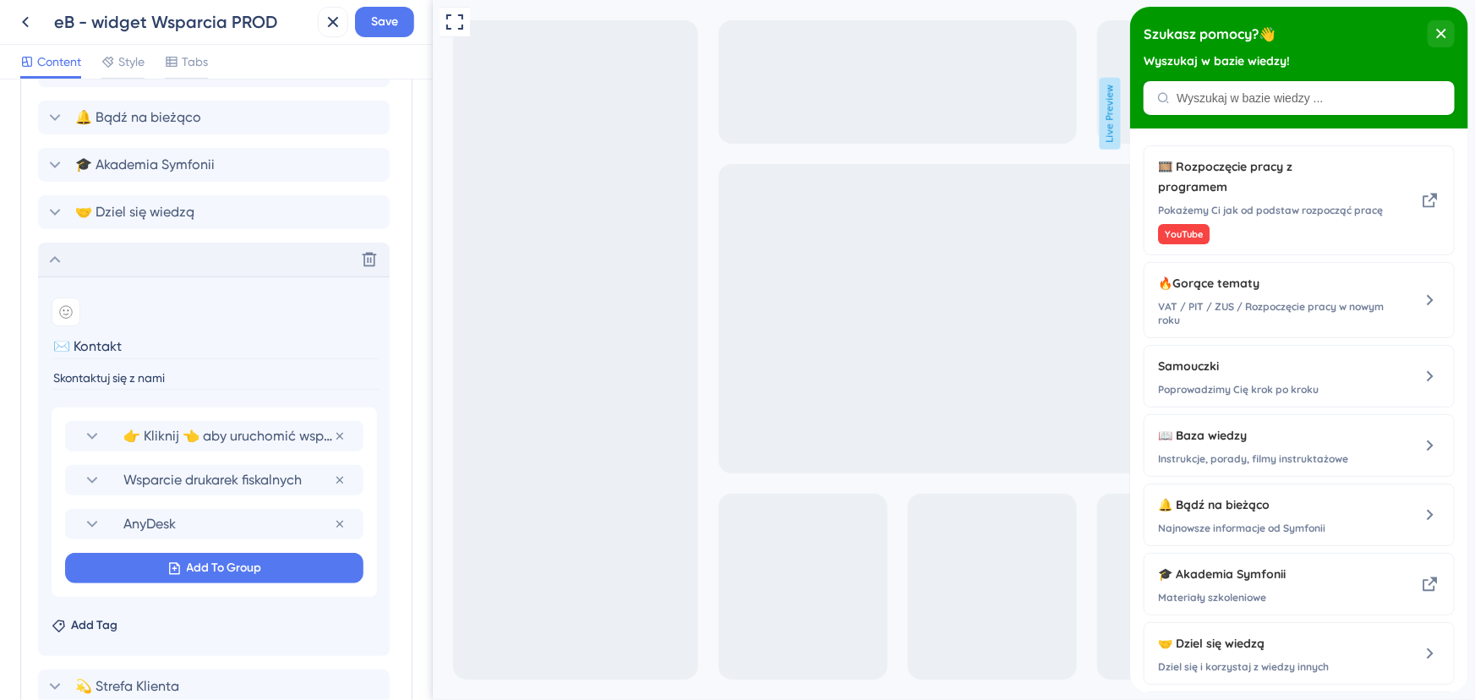
scroll to position [1029, 0]
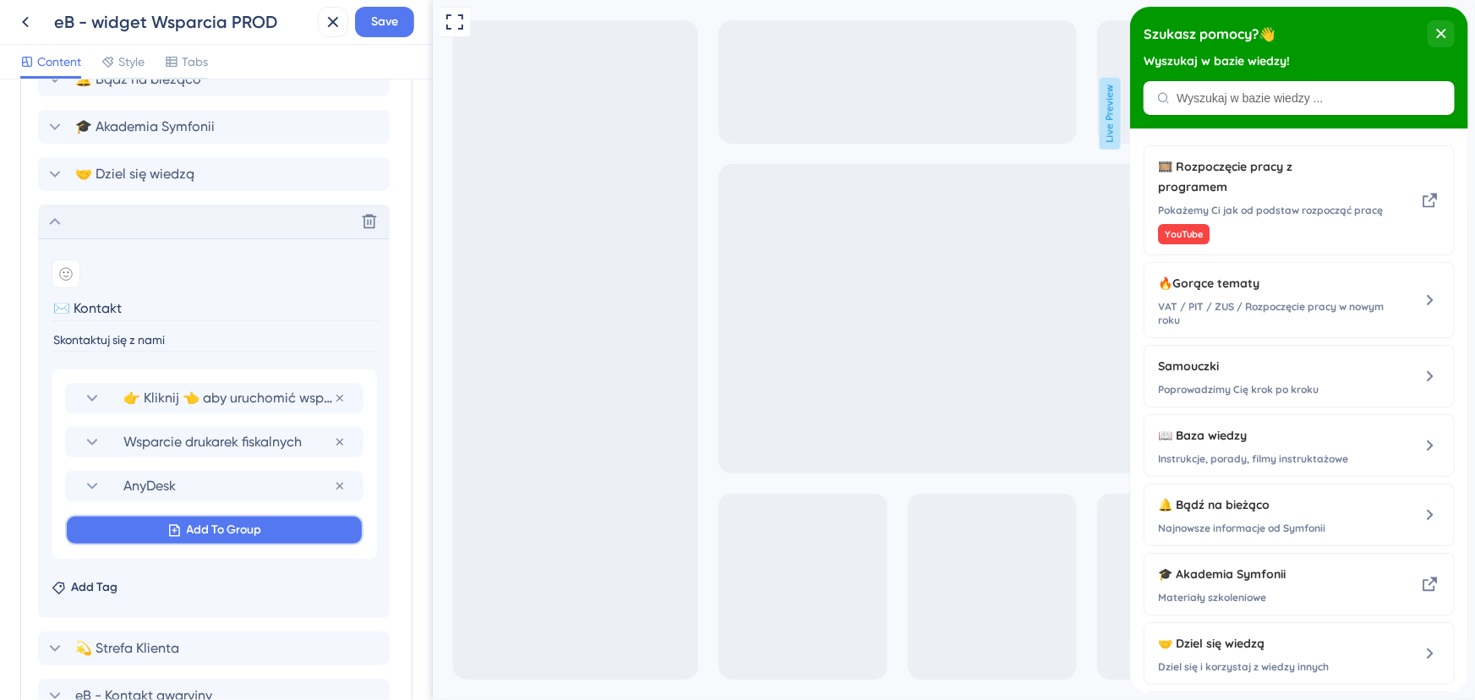
click at [219, 529] on span "Add To Group" at bounding box center [224, 530] width 75 height 20
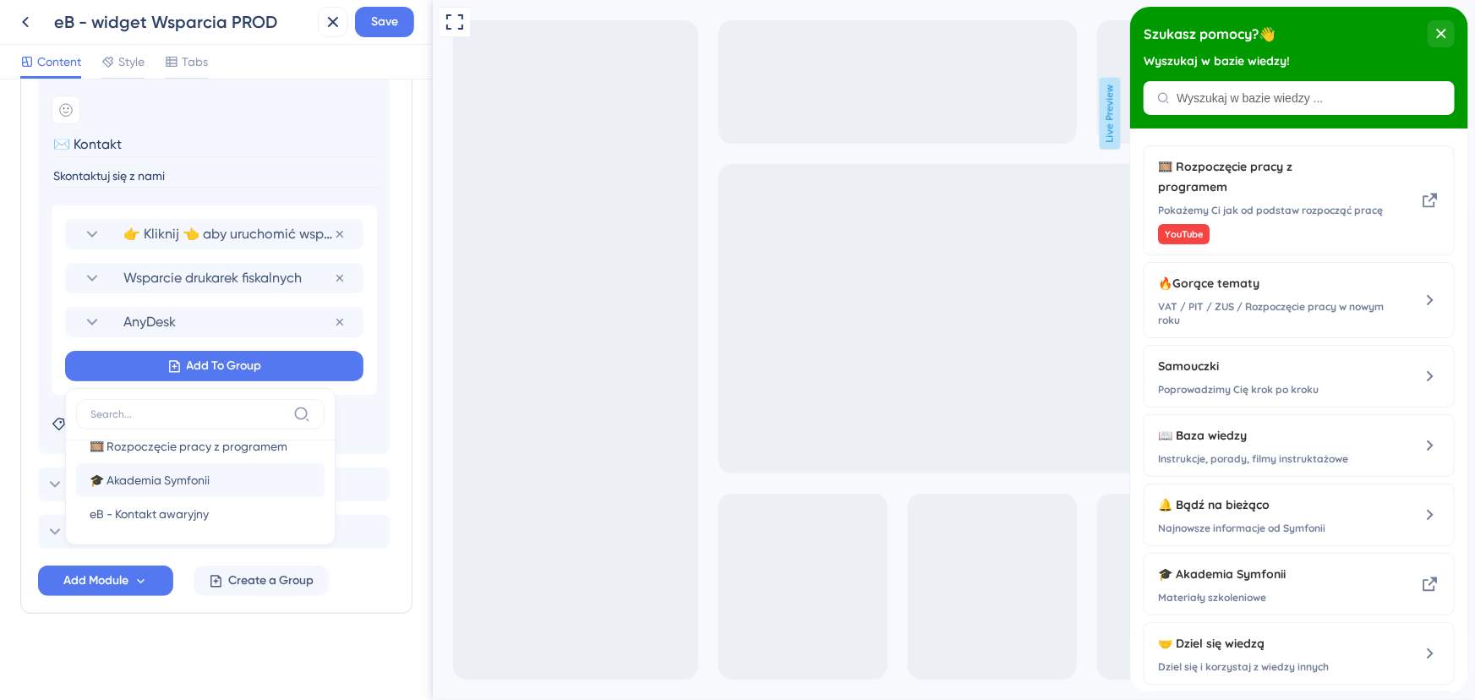
scroll to position [27, 0]
click at [172, 506] on span "eB - Kontakt awaryjny" at bounding box center [149, 508] width 119 height 20
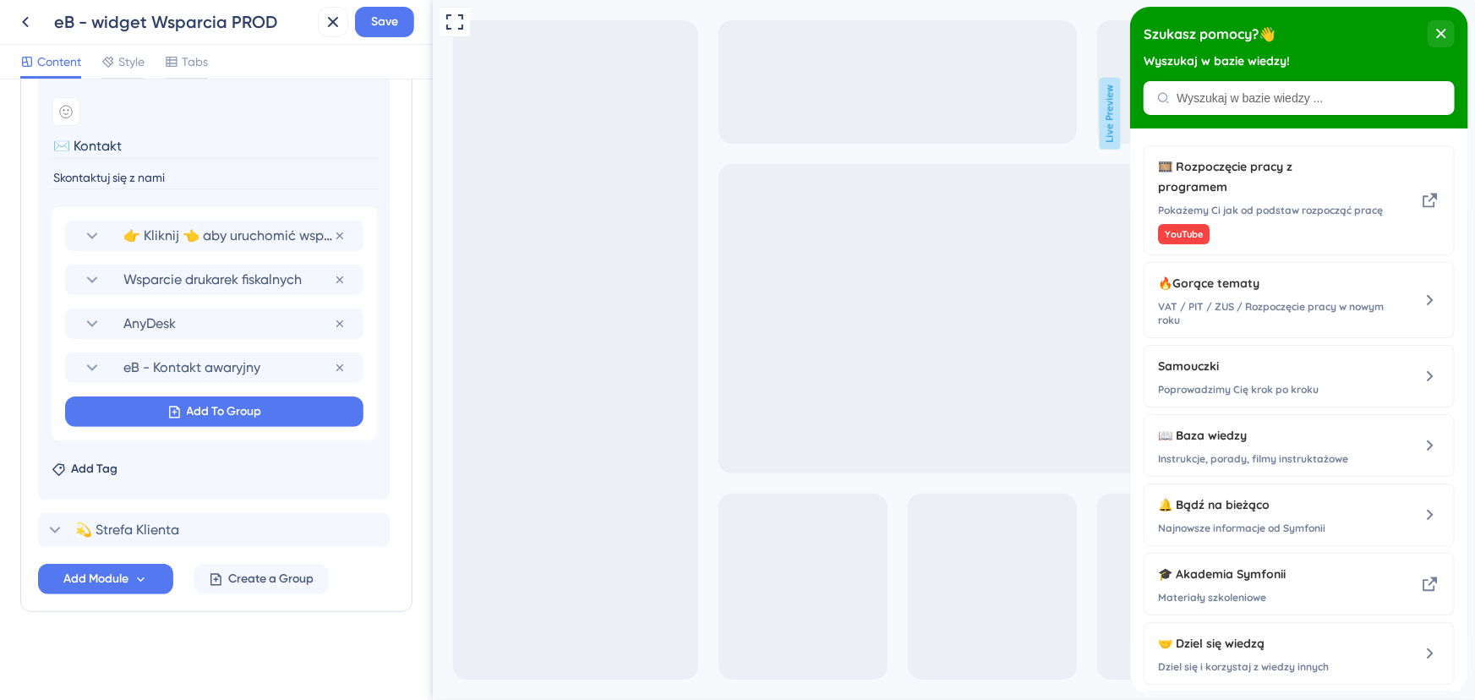
scroll to position [1190, 0]
click at [93, 370] on icon at bounding box center [92, 369] width 20 height 20
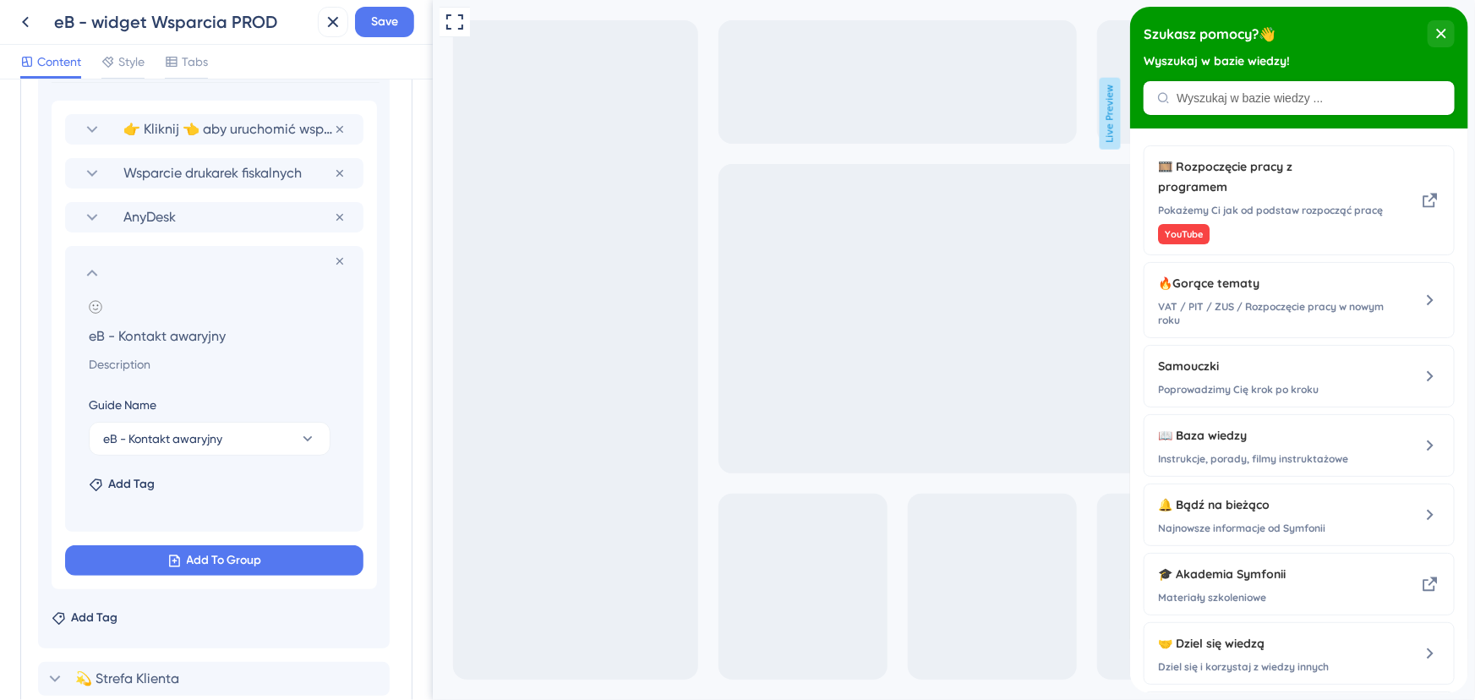
scroll to position [1270, 0]
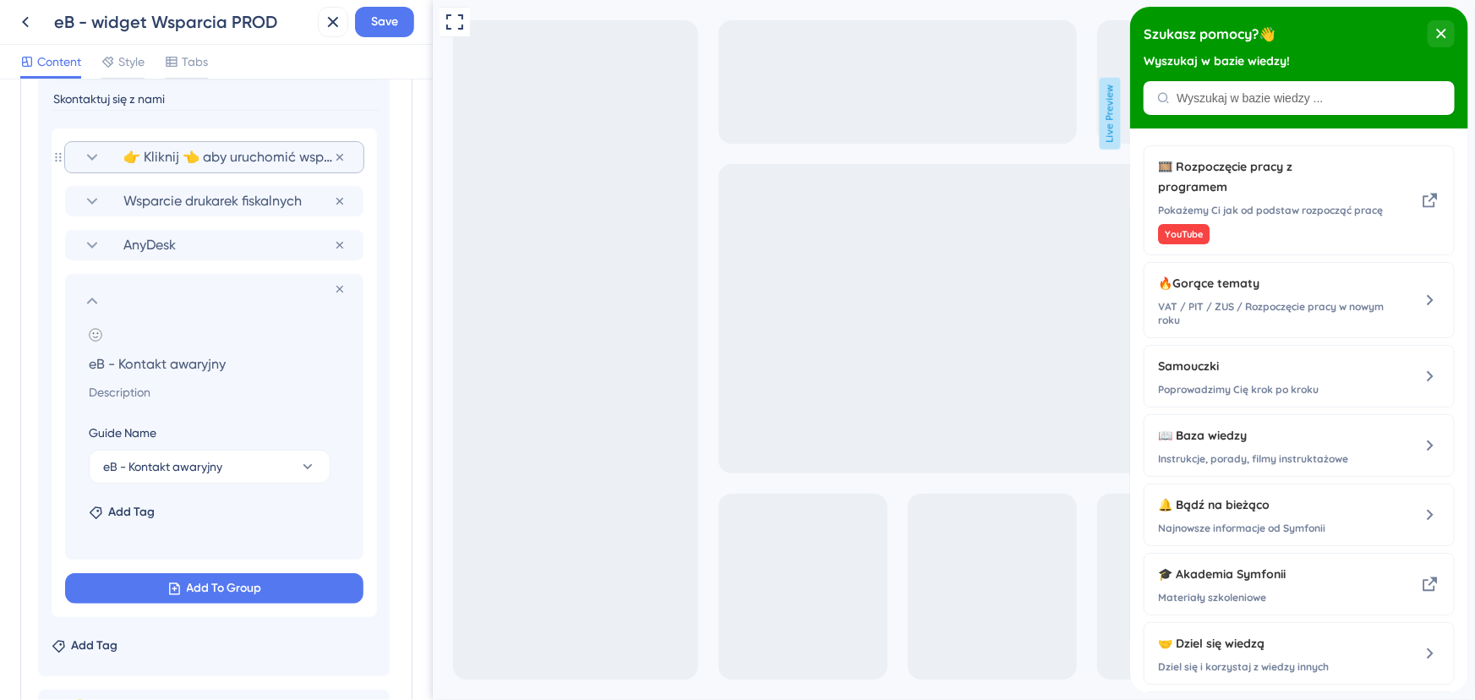
click at [85, 156] on icon at bounding box center [92, 157] width 20 height 20
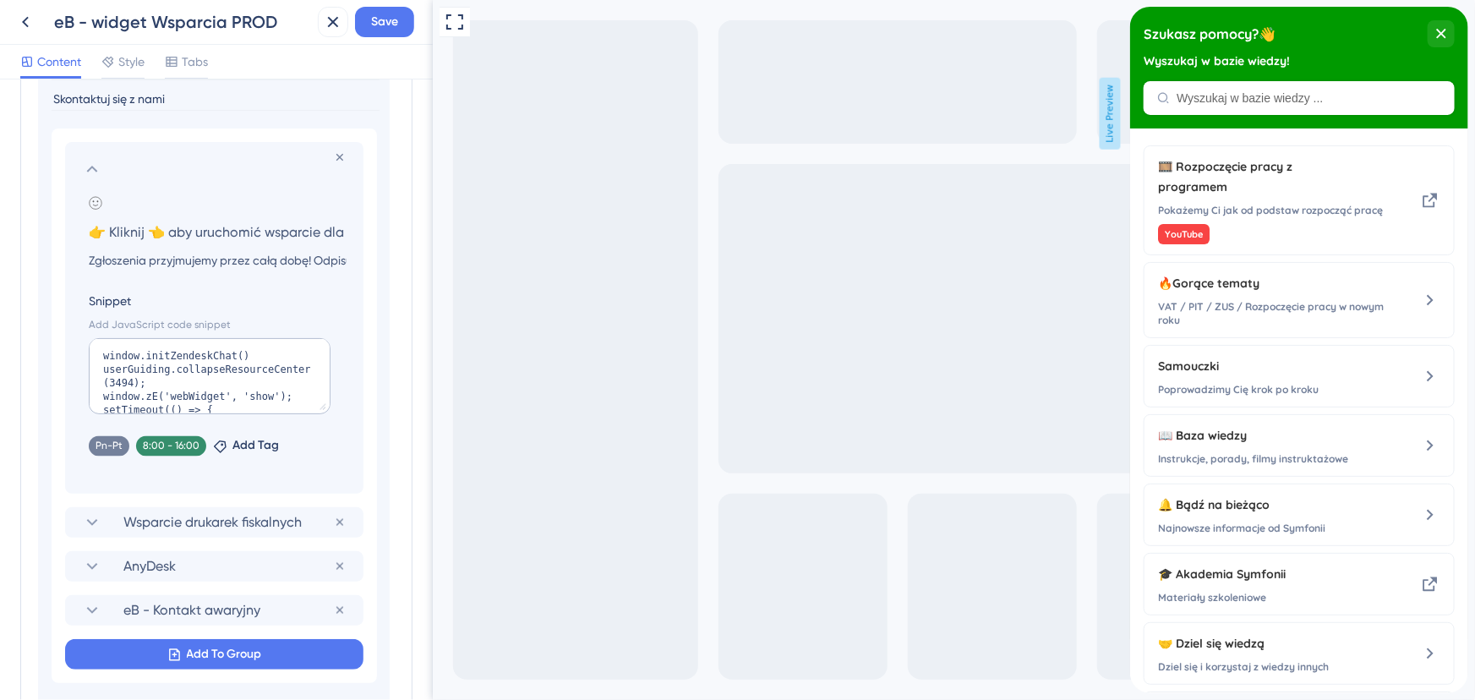
scroll to position [0, 95]
click at [262, 236] on input "👉 Kliknij 👈 aby uruchomić wsparcie dla Symfonii eBiuro" at bounding box center [217, 232] width 285 height 24
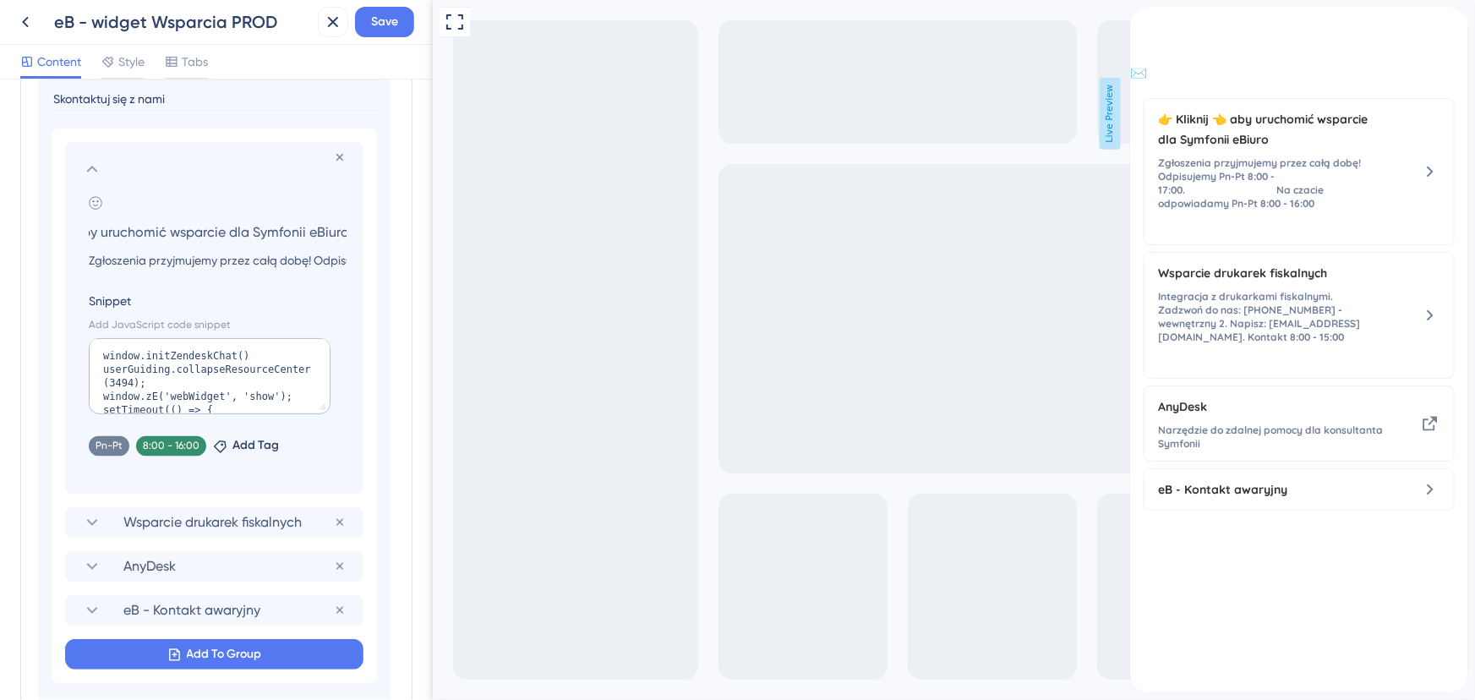
click at [262, 236] on input "👉 Kliknij 👈 aby uruchomić wsparcie dla Symfonii eBiuro" at bounding box center [217, 232] width 285 height 24
click at [248, 260] on input "Zgłoszenia przyjmujemy przez całą dobę! Odpisujemy Pn-Pt 8:00 - 17:00. Na czaci…" at bounding box center [217, 260] width 285 height 20
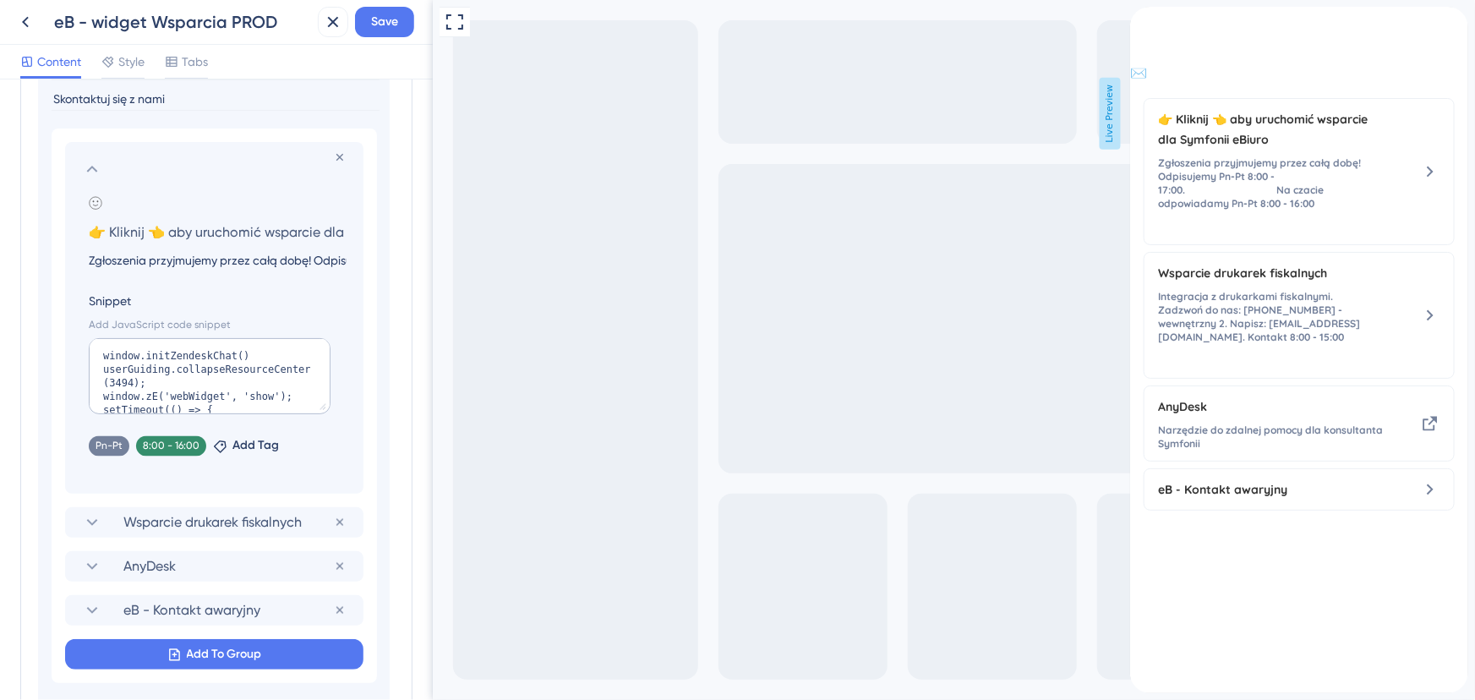
click at [248, 260] on input "Zgłoszenia przyjmujemy przez całą dobę! Odpisujemy Pn-Pt 8:00 - 17:00. Na czaci…" at bounding box center [217, 260] width 285 height 20
click at [89, 166] on icon at bounding box center [92, 169] width 20 height 20
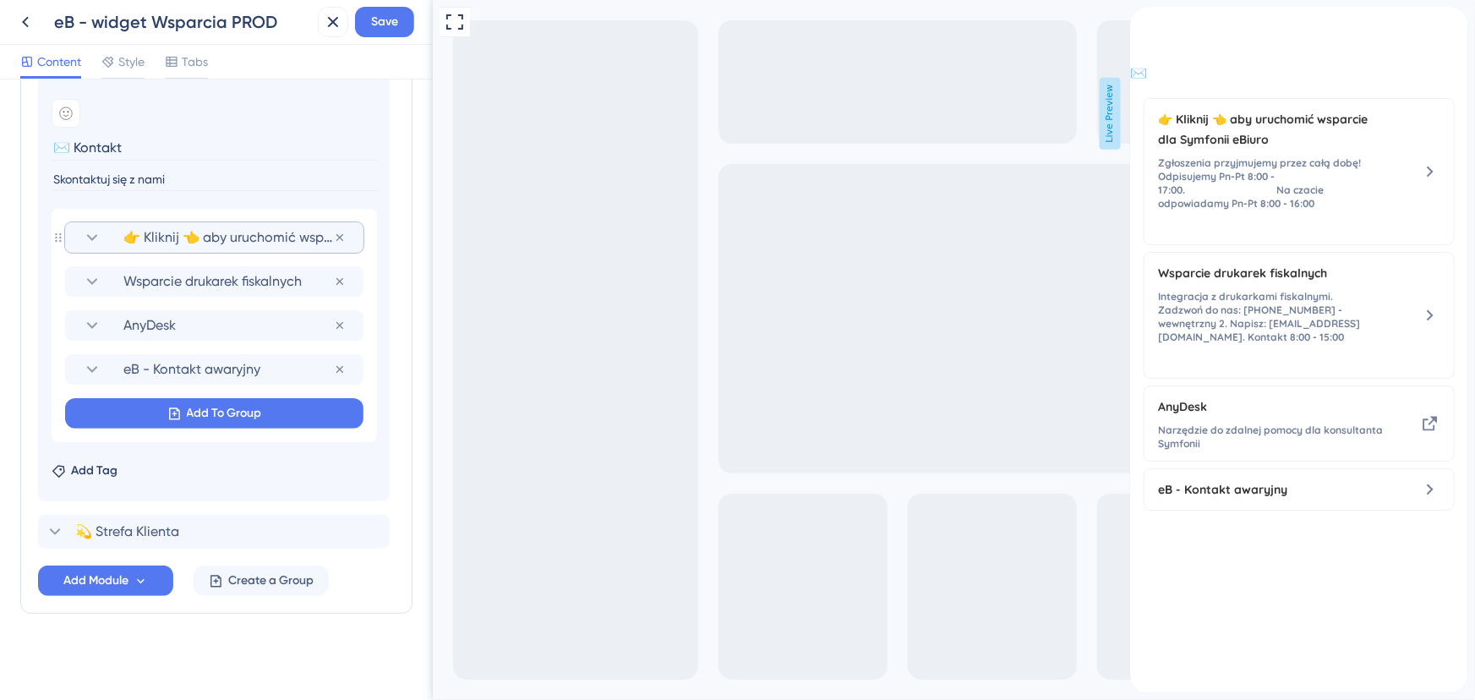
click at [277, 235] on span "👉 Kliknij 👈 aby uruchomić wsparcie dla Symfonii eBiuro" at bounding box center [228, 237] width 211 height 20
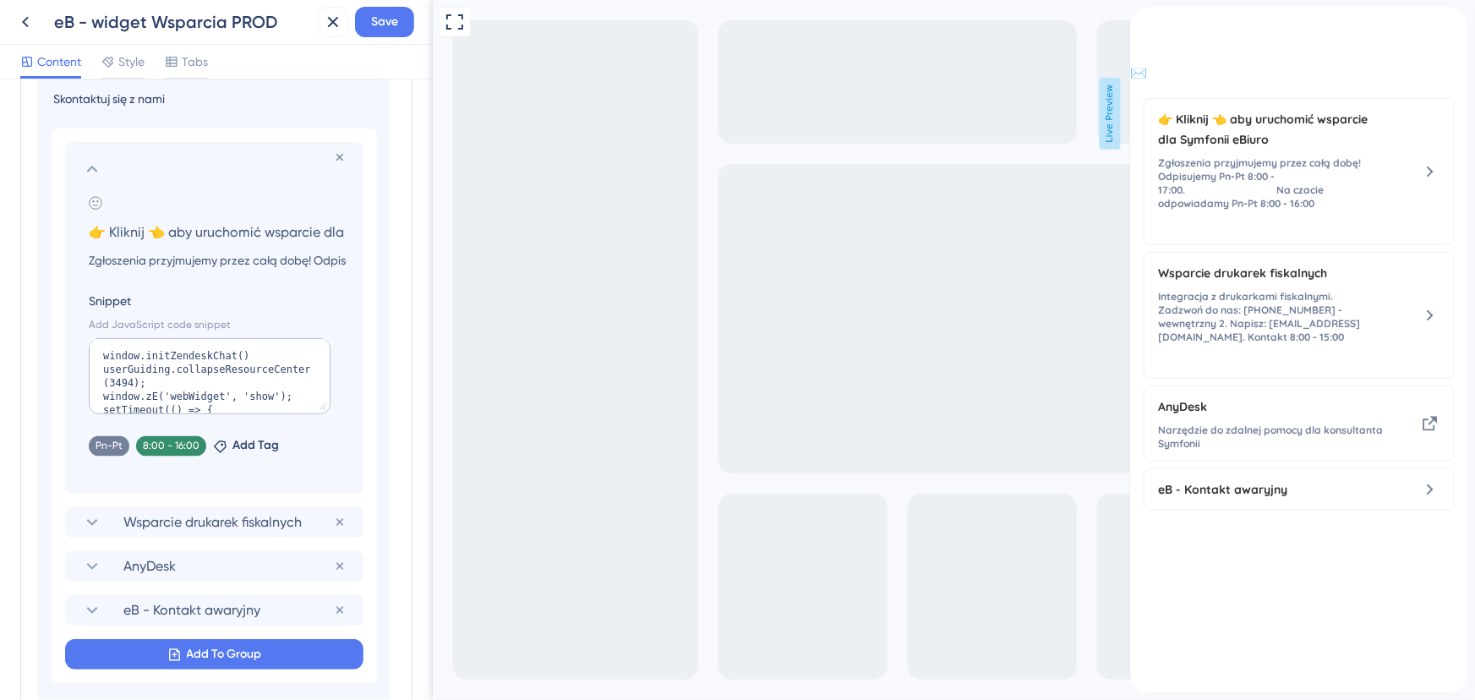
scroll to position [0, 95]
click at [98, 169] on icon at bounding box center [92, 169] width 20 height 20
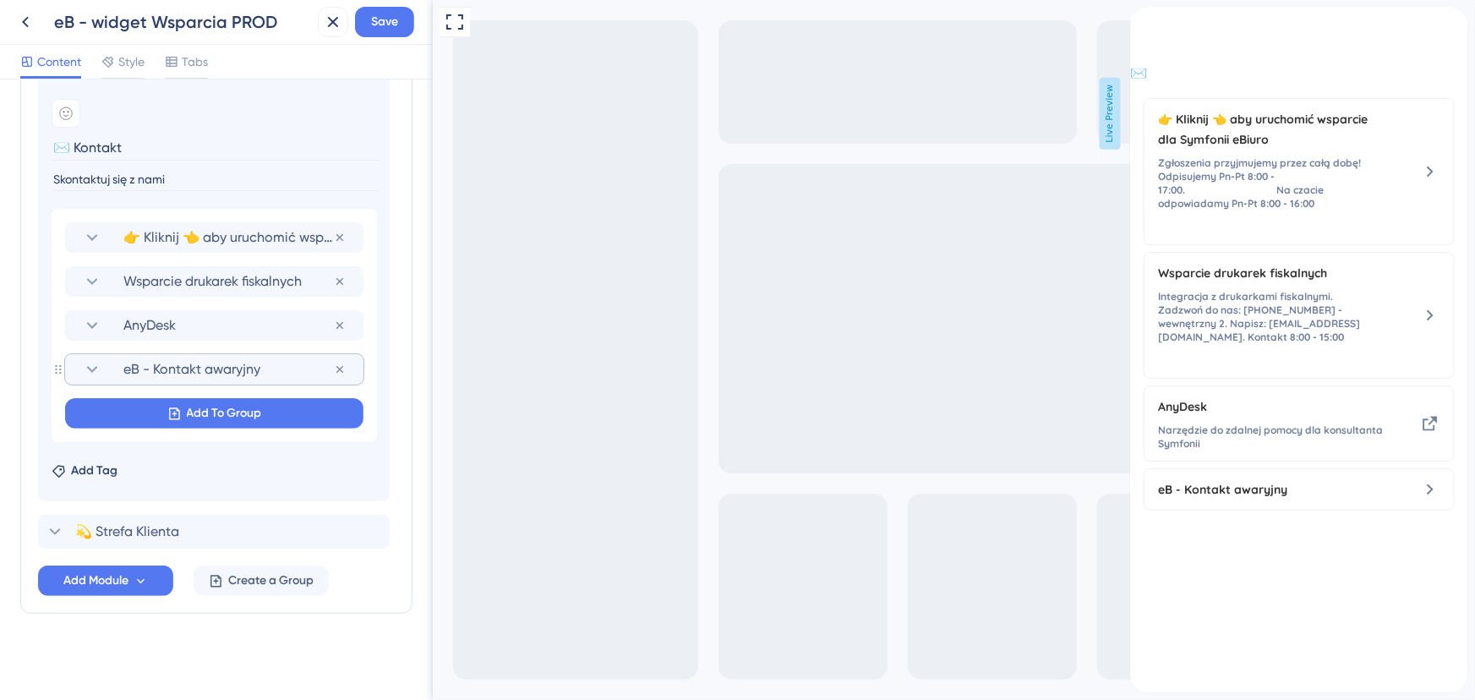
click at [95, 363] on icon at bounding box center [92, 369] width 20 height 20
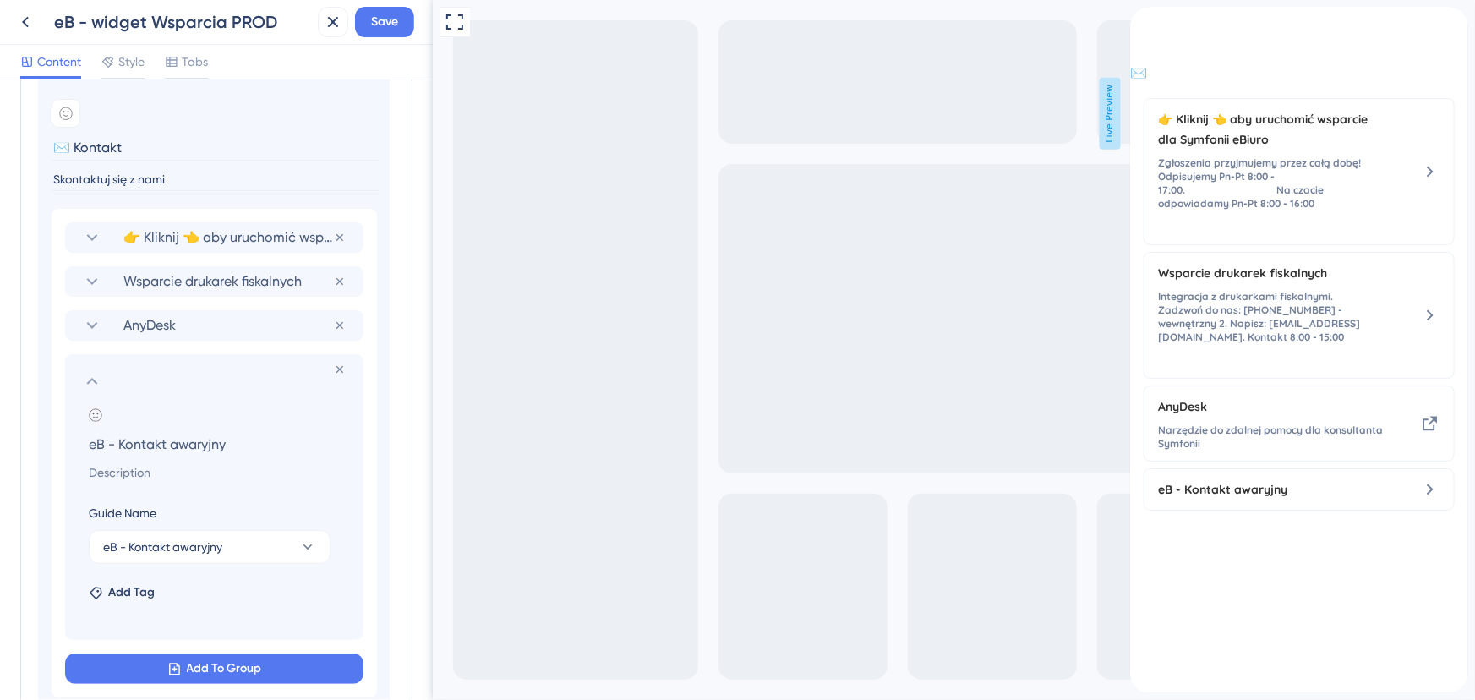
scroll to position [1270, 0]
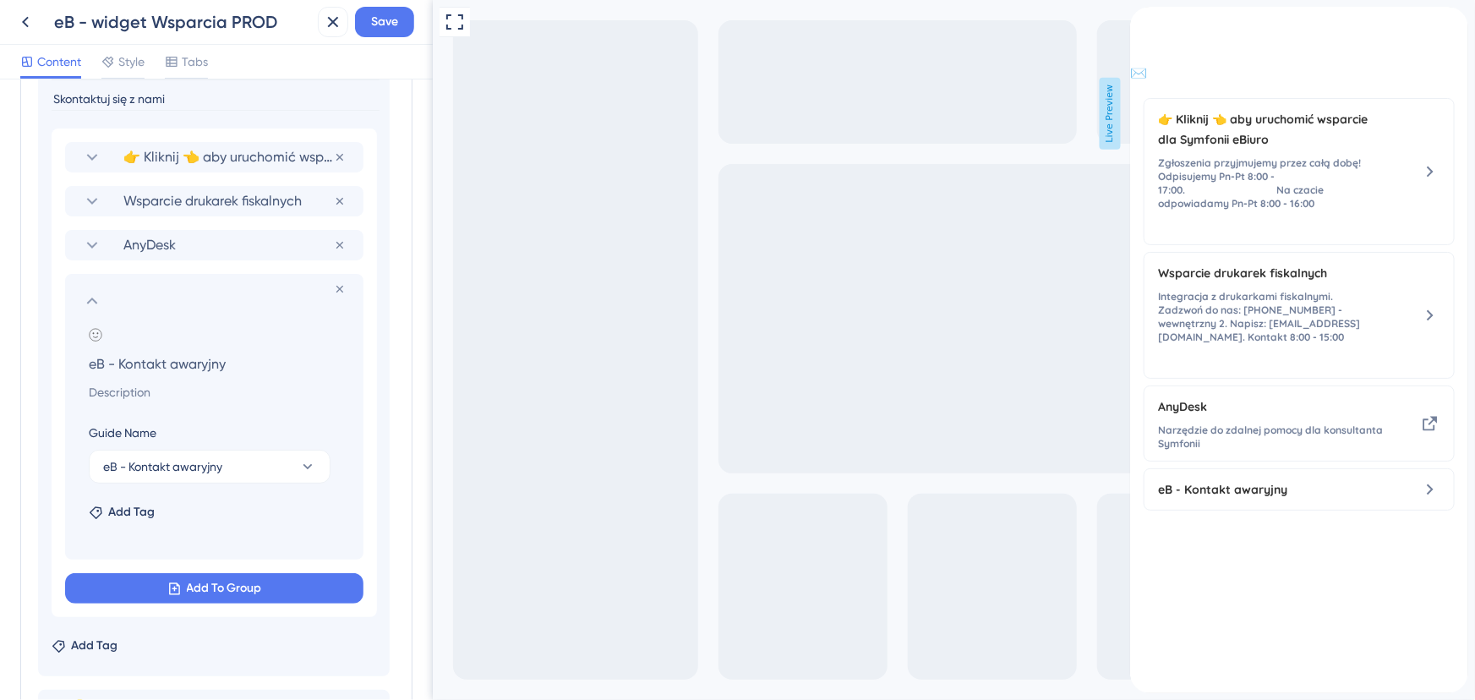
click at [139, 356] on input "eB - Kontakt awaryjny" at bounding box center [217, 364] width 285 height 24
click at [134, 385] on input at bounding box center [217, 392] width 285 height 20
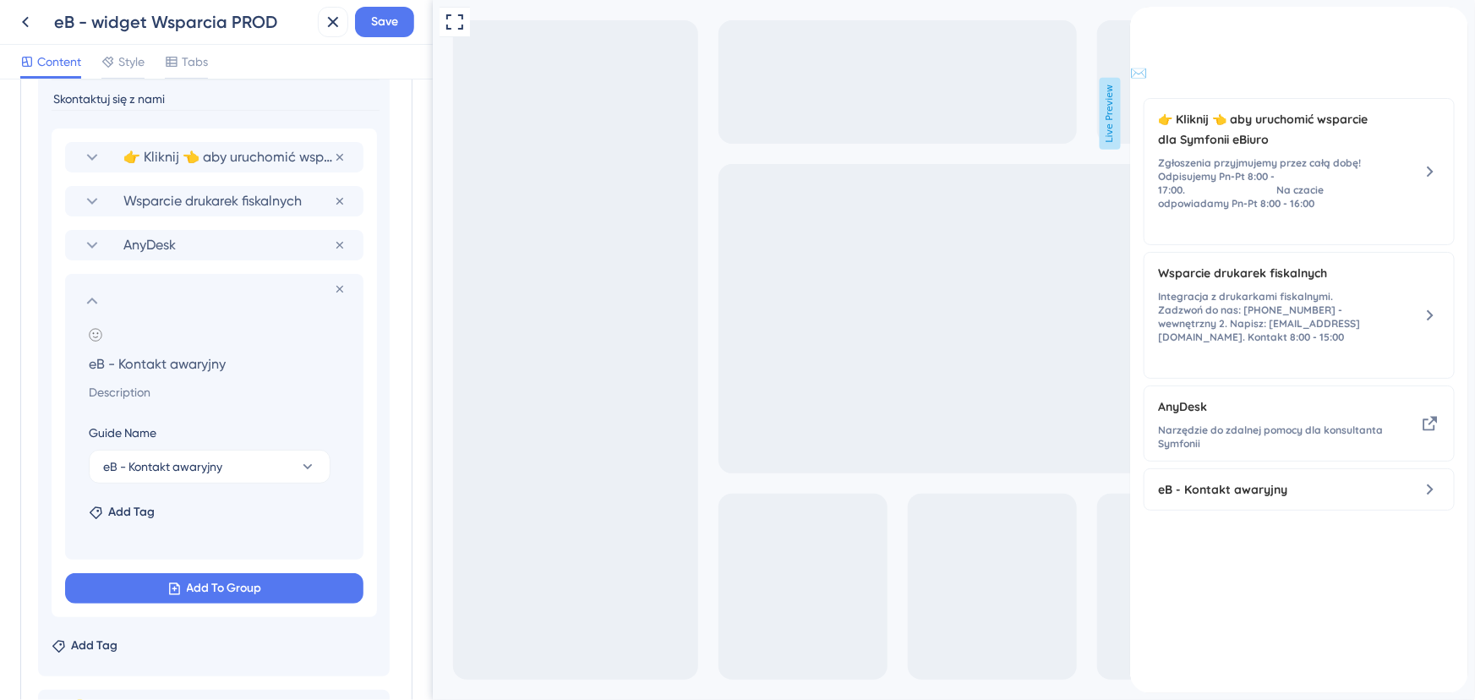
click at [134, 385] on input at bounding box center [217, 392] width 285 height 20
paste input "Zgłoszenia przyjmujemy przez całą dobę! Odpisujemy Pn-Pt 8:00 - 17:00. Na czaci…"
type input "Zgłoszenia przyjmujemy przez całą dobę! Odpisujemy Pn-Pt 8:00 - 17:00. Na czaci…"
click at [93, 397] on input at bounding box center [217, 392] width 285 height 20
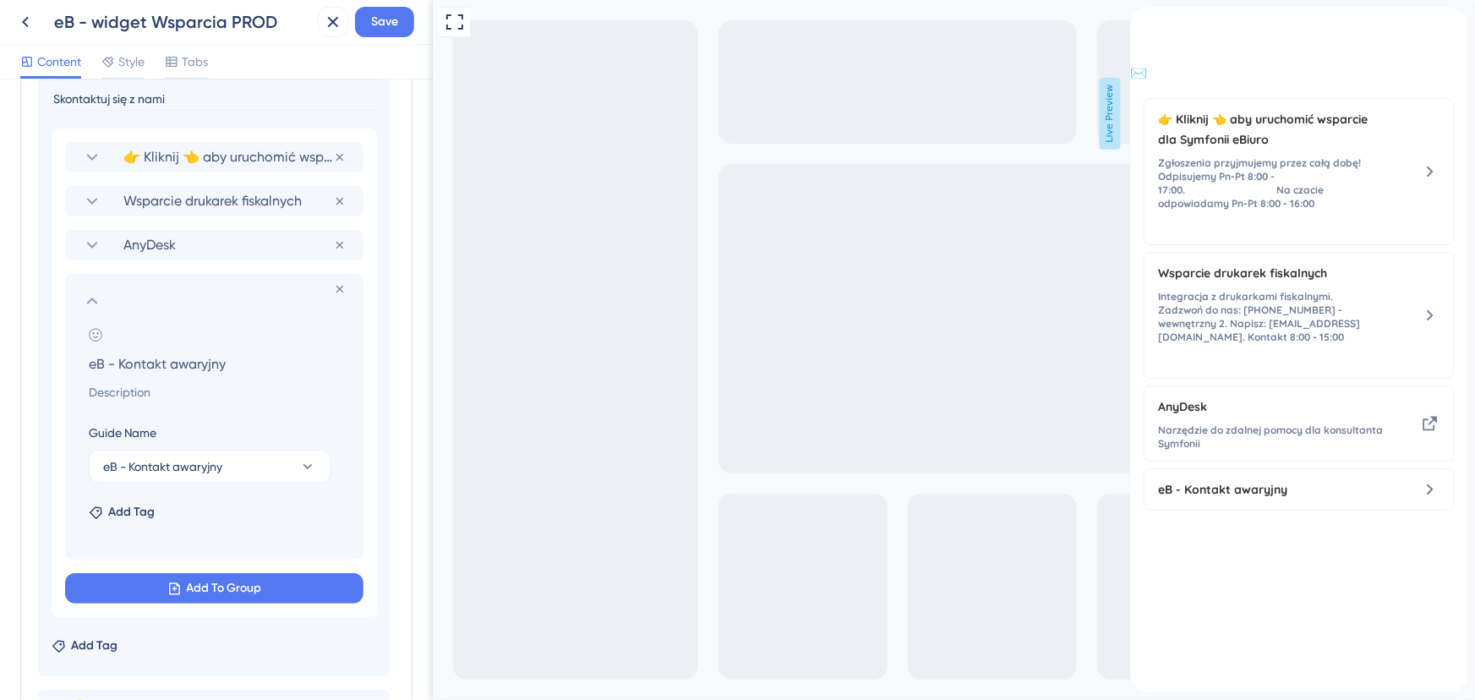
paste input "Zgłoszenia przyjmujemy przez całą dobę! Odpisujemy Pn-Pt 8:00 - 17:00. Na czaci…"
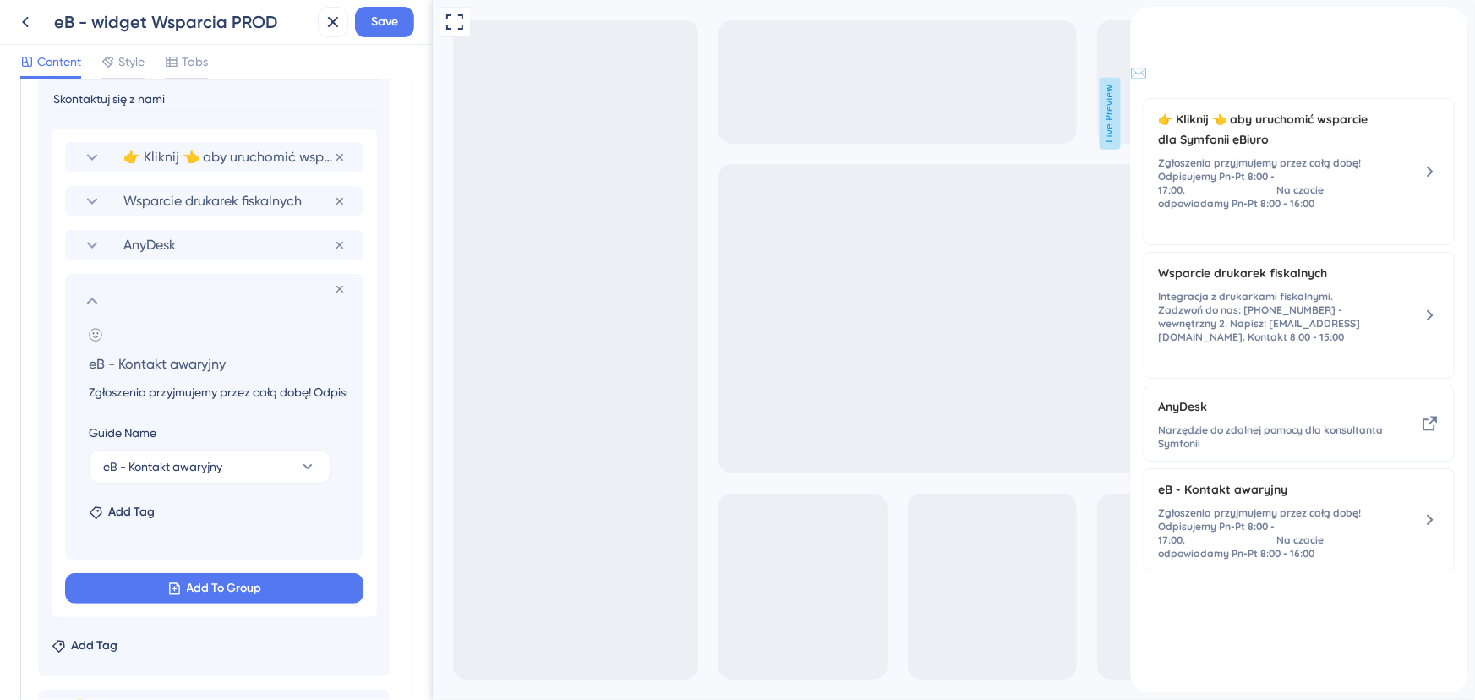
scroll to position [0, 479]
click at [115, 390] on input "Zgłoszenia przyjmujemy przez całą dobę! Odpisujemy Pn-Pt 8:00 - 17:00. Na czaci…" at bounding box center [217, 392] width 285 height 20
click at [109, 393] on input "Zgłoszenia przyjmujemy przez całą dobę! Odpisujemy Pn-Pt 8:00 - 17:00. Na czaci…" at bounding box center [217, 392] width 285 height 20
drag, startPoint x: 104, startPoint y: 389, endPoint x: 295, endPoint y: 391, distance: 191.1
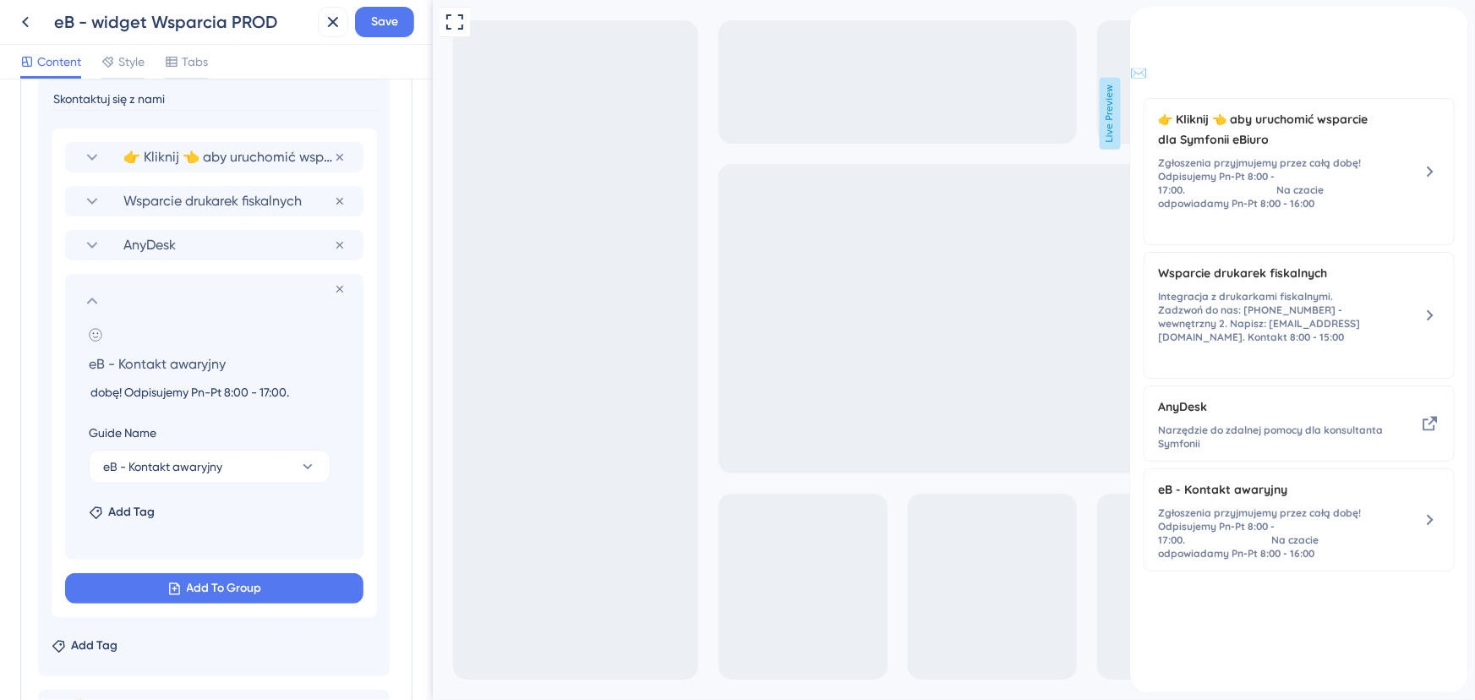
click at [295, 391] on input "Zgłoszenia przyjmujemy przez całą dobę! Odpisujemy Pn-Pt 8:00 - 17:00. Na czaci…" at bounding box center [217, 392] width 285 height 20
click at [313, 389] on input "Zgłoszenia przyjmujemy przez całą dobę! Odpisujemy Pn-Pt 8:00 - 17:00. Na czaci…" at bounding box center [217, 392] width 285 height 20
paste input
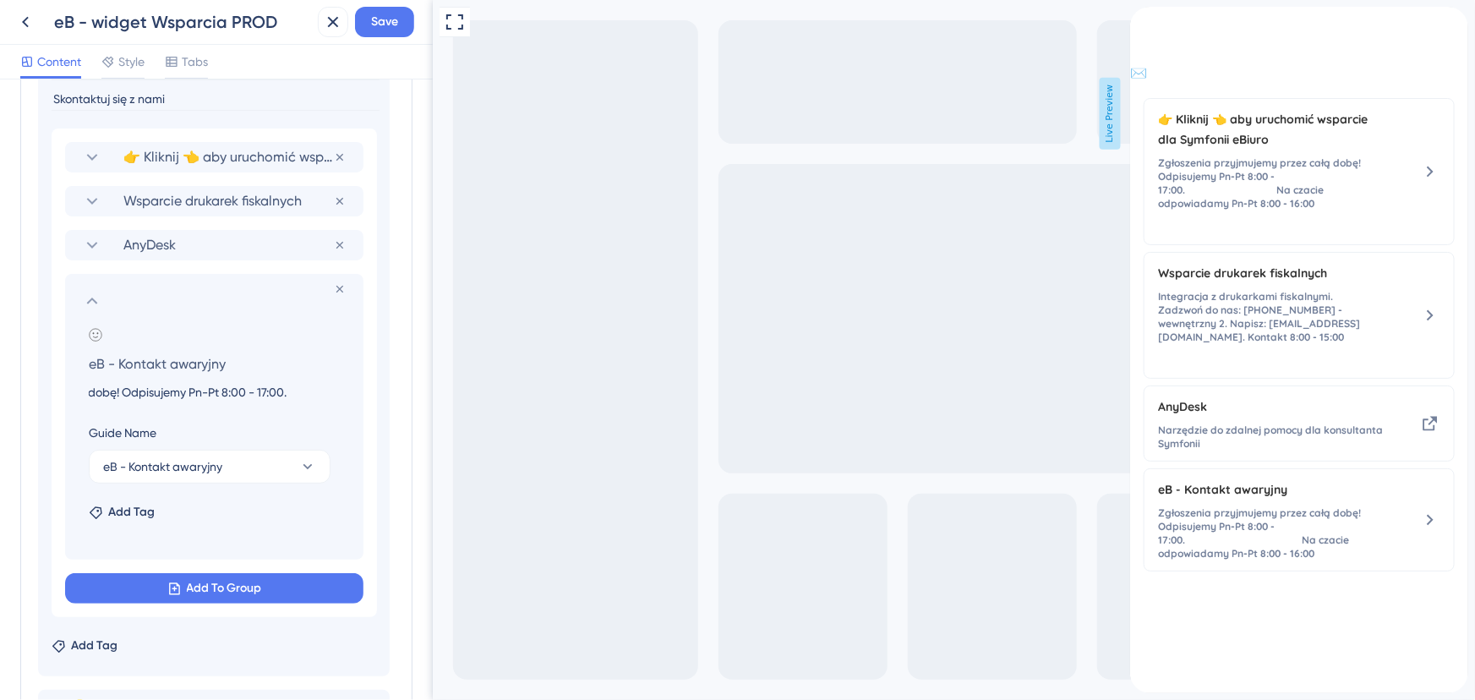
paste input
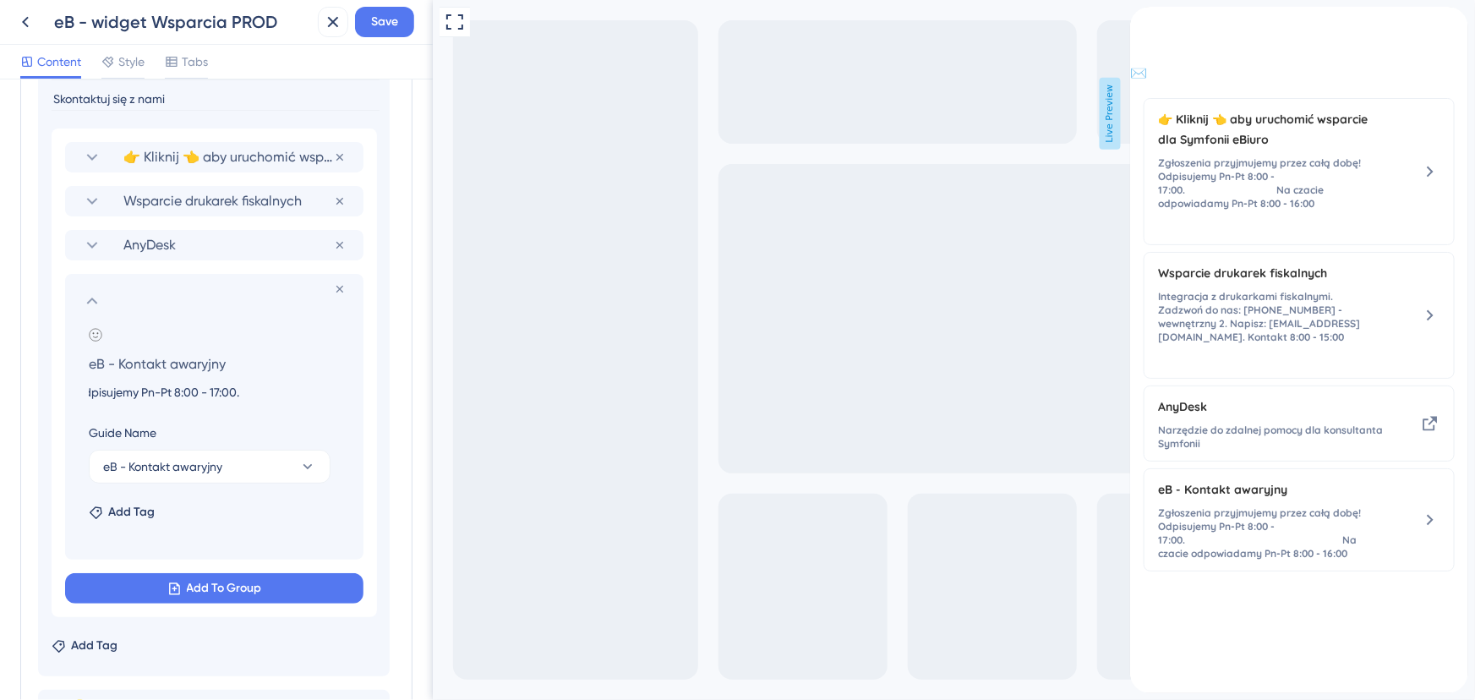
scroll to position [0, 251]
click at [233, 389] on input "Zgłoszenia przyjmujemy przez całą dobę! Odpisujemy Pn-Pt 8:00 - 17:00. Na czaci…" at bounding box center [217, 392] width 285 height 20
paste input
click at [201, 390] on input "Zgłoszenia przyjmujemy przez całą dobę! Odpisujemy Pn-Pt 8:00 - 17:00. Na czaci…" at bounding box center [217, 392] width 285 height 20
click at [166, 389] on input "Zgłoszenia przyjmujemy przez całą dobę! Odpisujemy Pn-Pt 8:00 - 17:00. Na czaci…" at bounding box center [217, 392] width 285 height 20
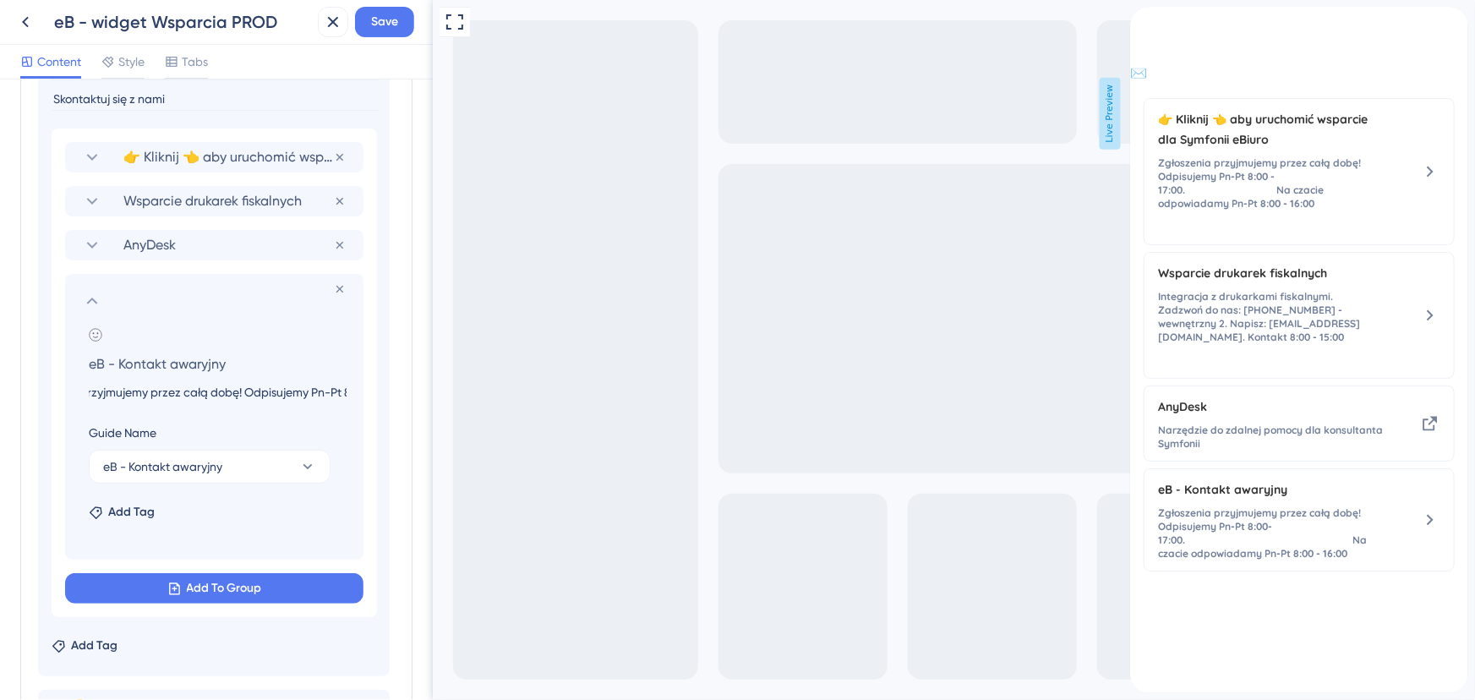
scroll to position [0, 76]
paste input
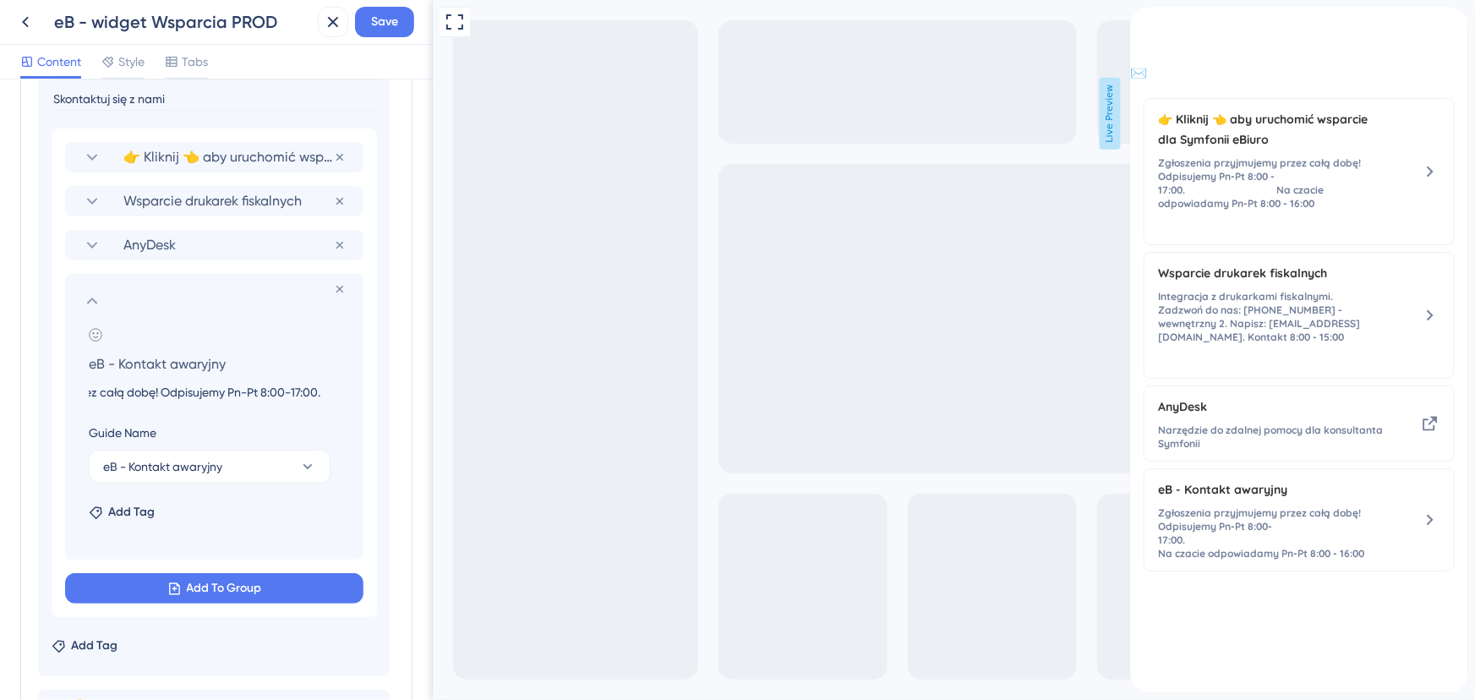
paste input
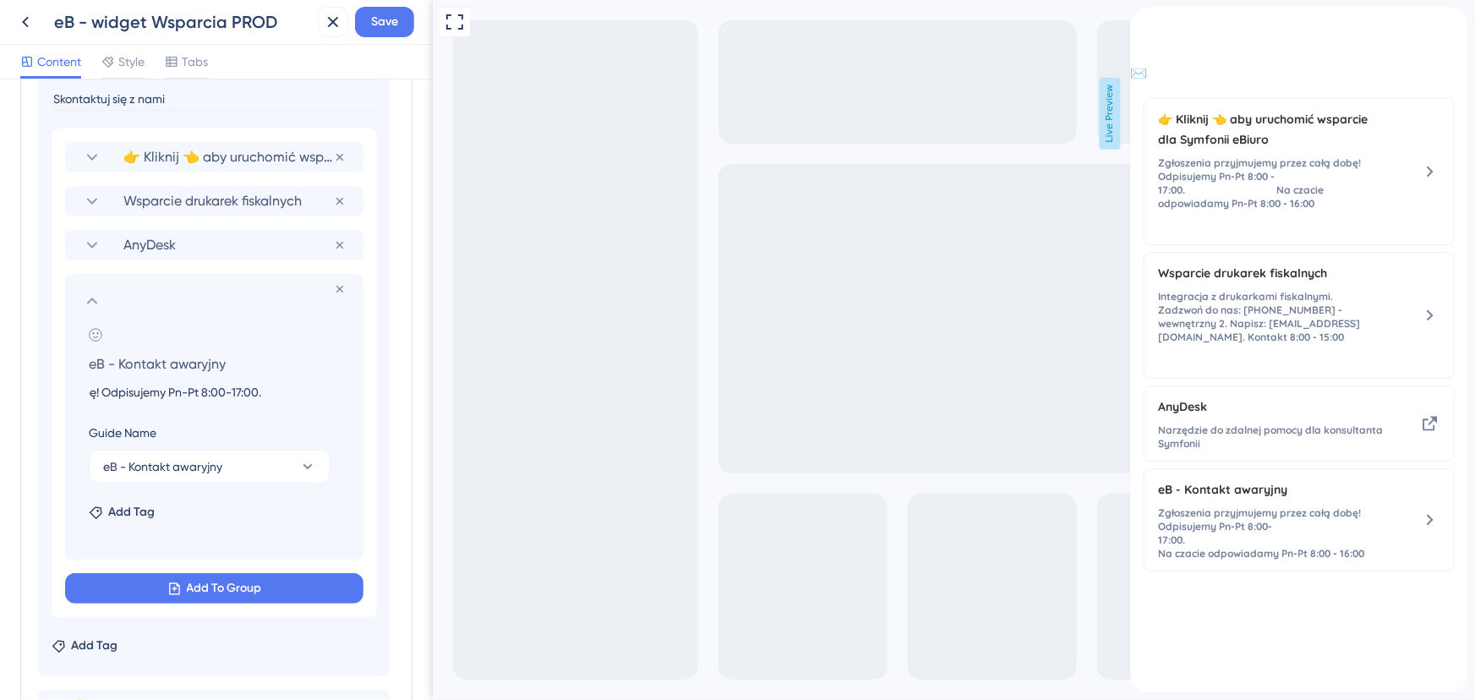
paste input
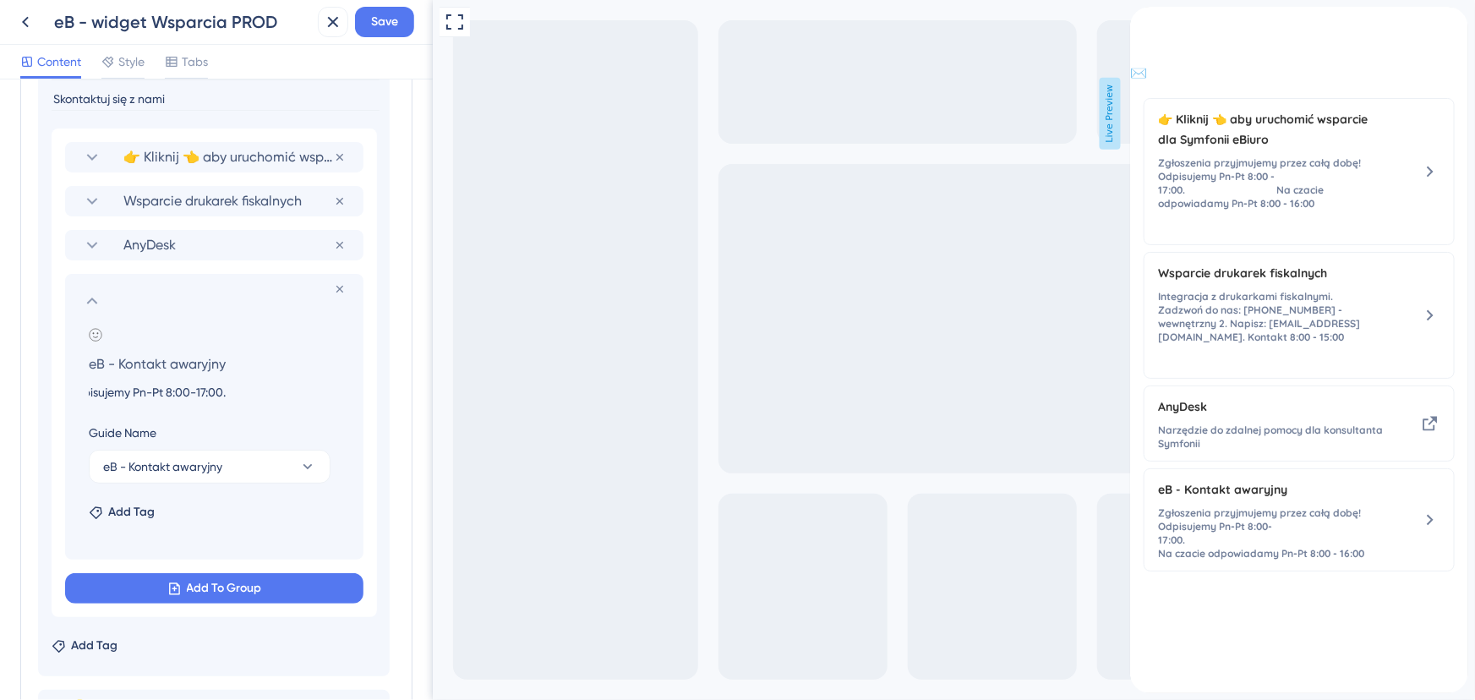
paste input
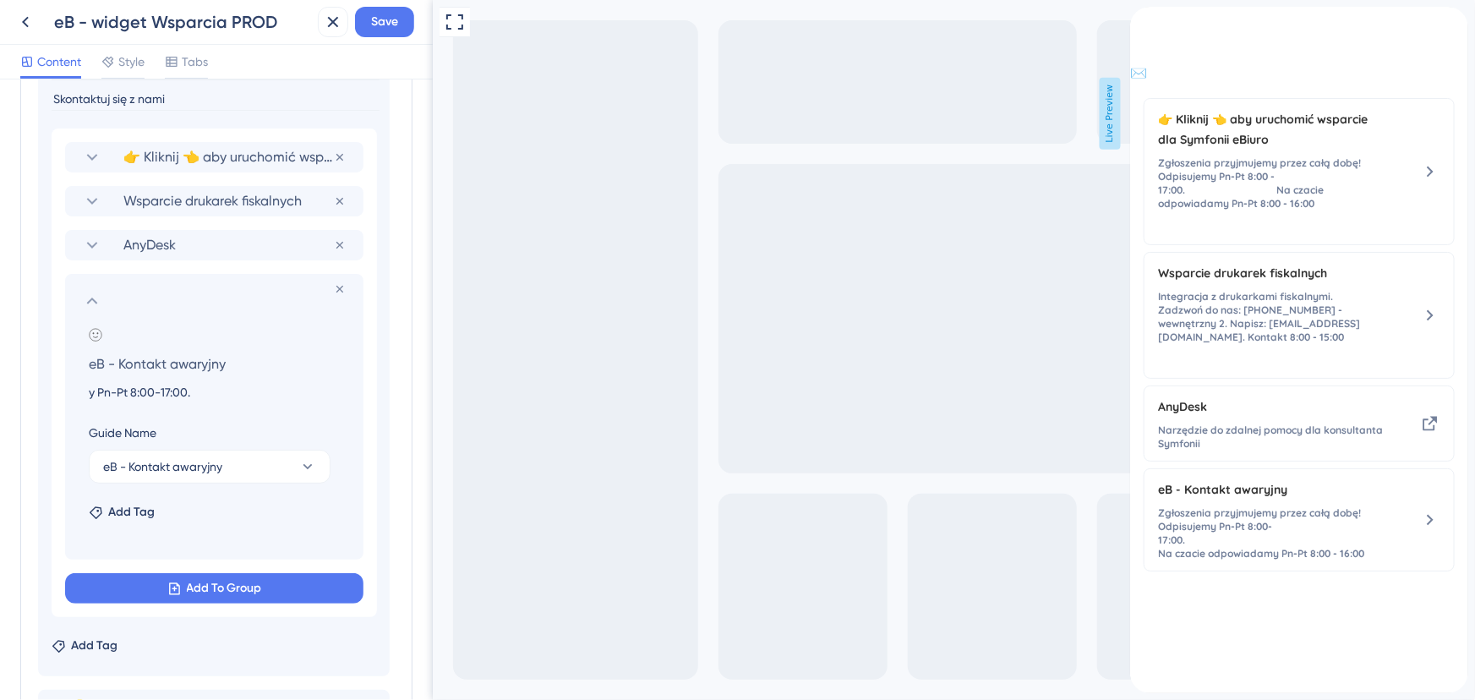
paste input
paste
click at [211, 391] on input "Zgłoszenia przyjmujemy przez całą dobę! Odpisujemy Pn-Pt 8:00 - 17:00. Na czaci…" at bounding box center [217, 392] width 285 height 20
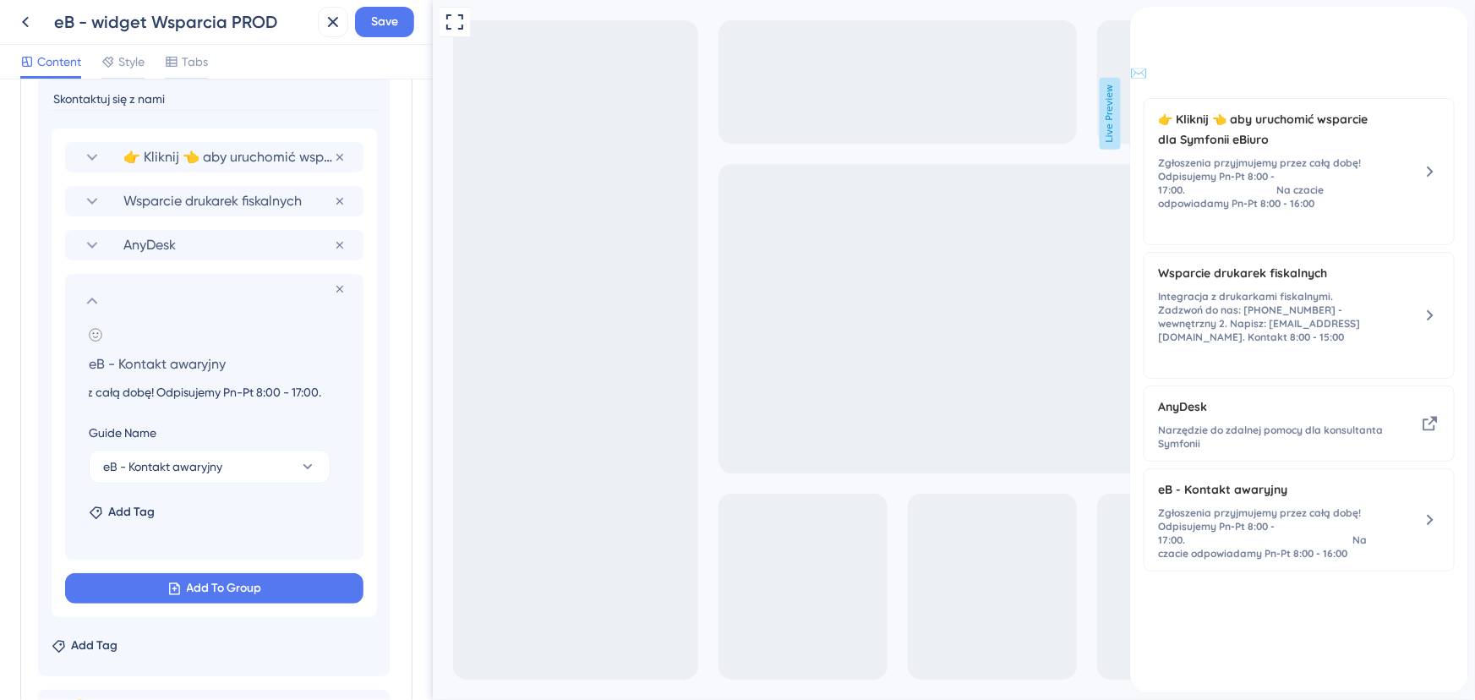
scroll to position [0, 130]
click at [287, 389] on input "Zgłoszenia przyjmujemy przez całą dobę! Odpisujemy Pn-Pt 8:00 - 17:00. Na czaci…" at bounding box center [217, 392] width 285 height 20
click at [321, 390] on input "Zgłoszenia przyjmujemy przez całą dobę! Odpisujemy Pn-Pt: 8:00 - 17:00. Na czac…" at bounding box center [217, 392] width 285 height 20
drag, startPoint x: 200, startPoint y: 388, endPoint x: 222, endPoint y: 387, distance: 22.0
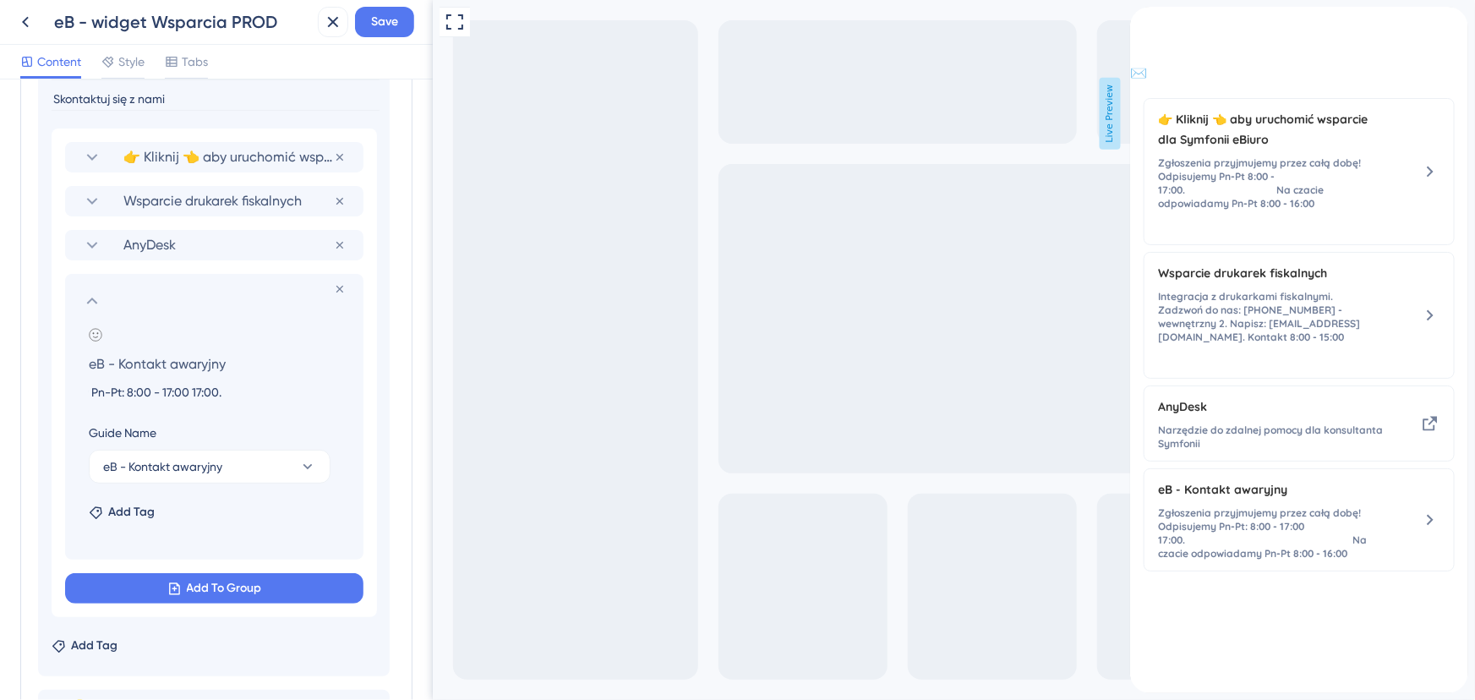
click at [222, 387] on input "Zgłoszenia przyjmujemy przez całą dobę! Odpisujemy Pn-Pt: 8:00 - 17:00 17:00. N…" at bounding box center [217, 392] width 285 height 20
click at [222, 393] on input "Zgłoszenia przyjmujemy przez całą dobę! Odpisujemy Pn-Pt: 8:00 - 17:00 Na czaci…" at bounding box center [217, 392] width 285 height 20
paste input
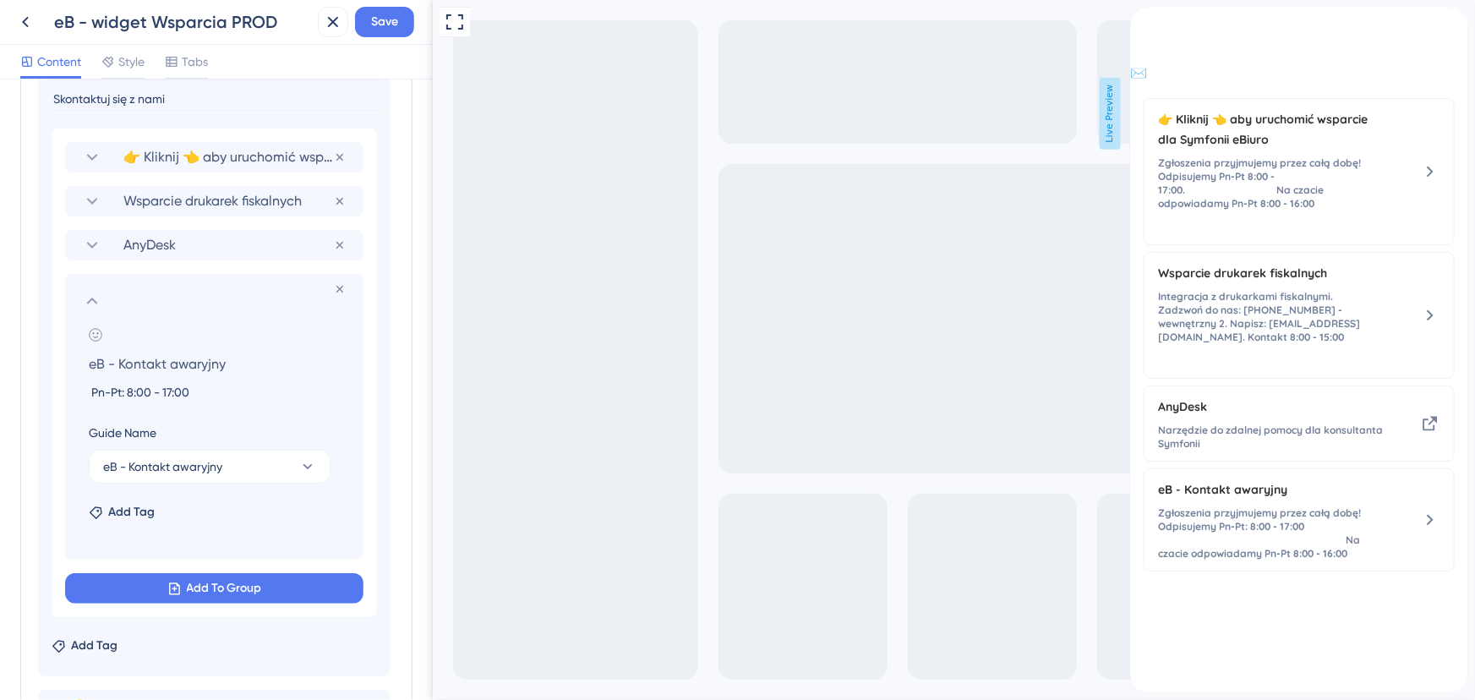
click at [287, 387] on input "Zgłoszenia przyjmujemy przez całą dobę! Odpisujemy Pn-Pt: 8:00 - 17:00 Na czaci…" at bounding box center [217, 392] width 285 height 20
paste input
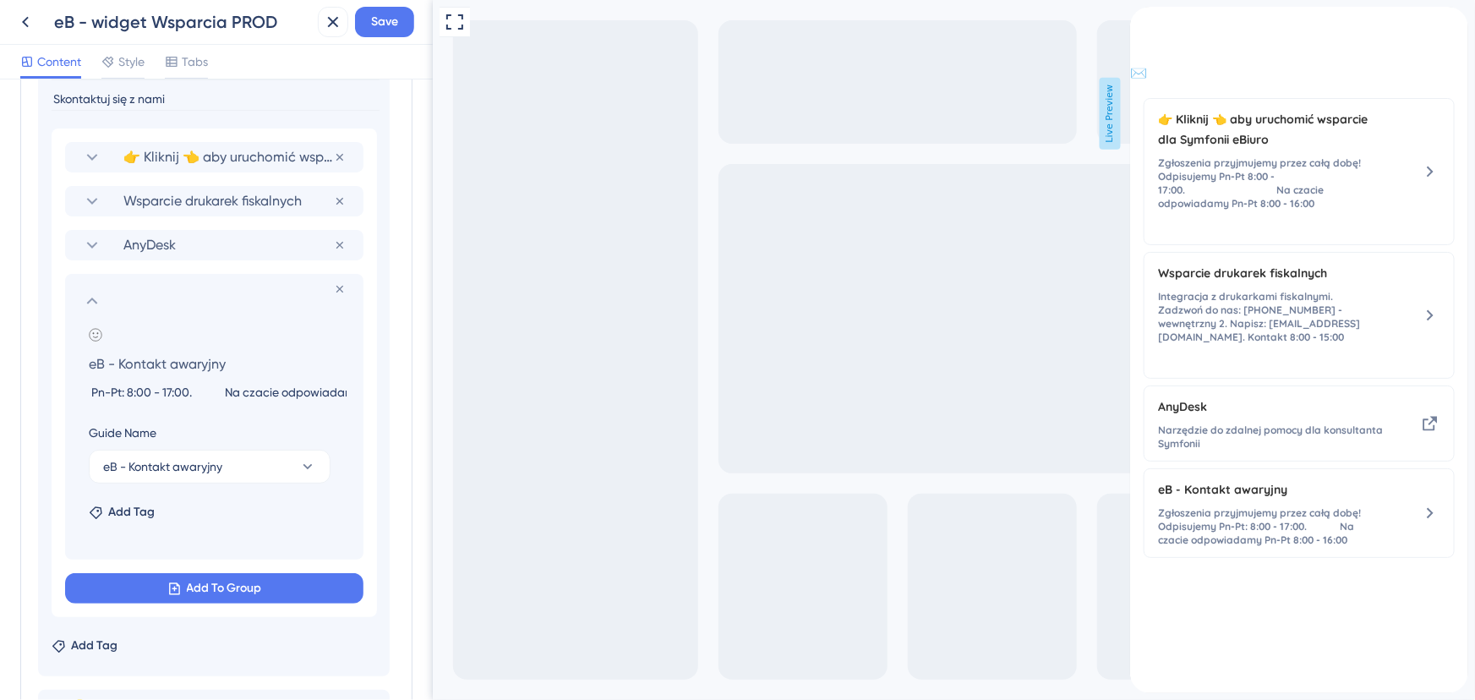
paste input
type input "Zgłoszenia przyjmujemy przez całą dobę! Odpisujemy Pn-Pt: 8:00 - 17:00. Na czac…"
click at [93, 158] on icon at bounding box center [92, 157] width 20 height 20
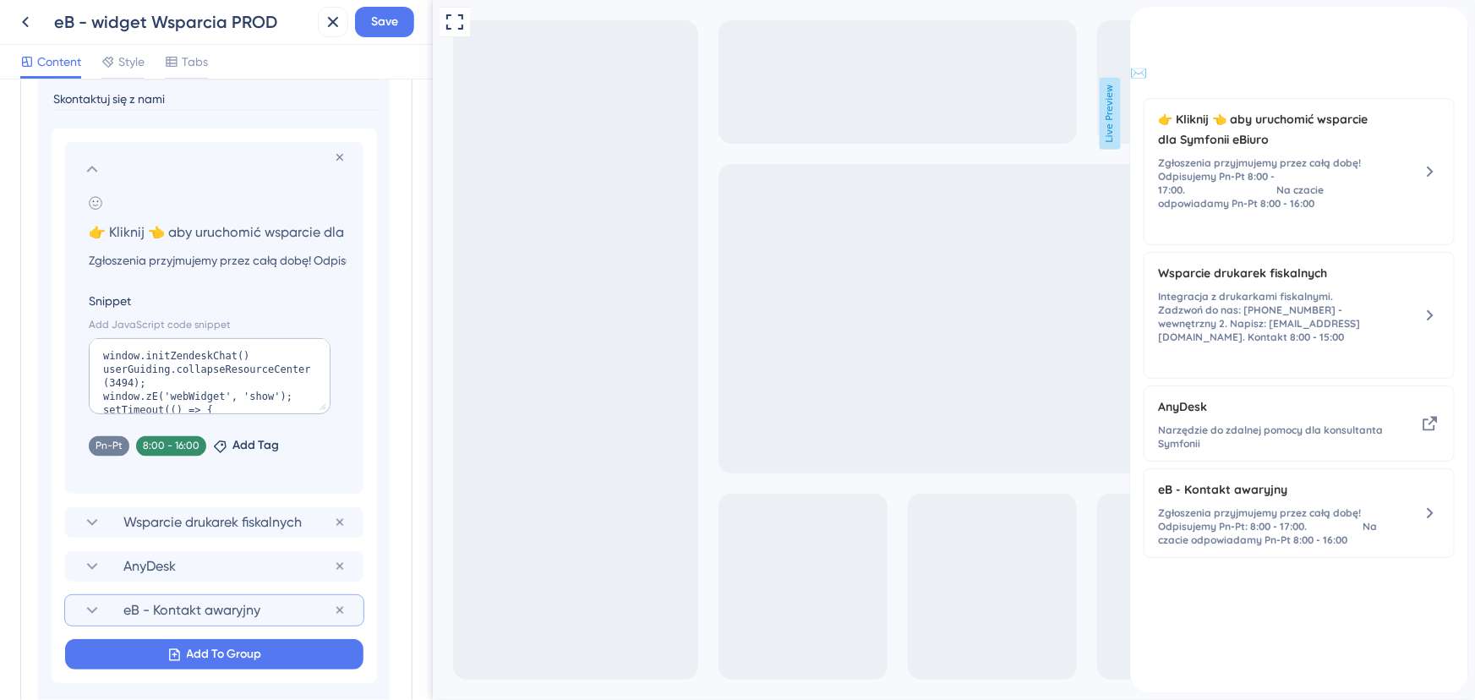
scroll to position [0, 95]
click at [92, 159] on icon at bounding box center [92, 169] width 20 height 20
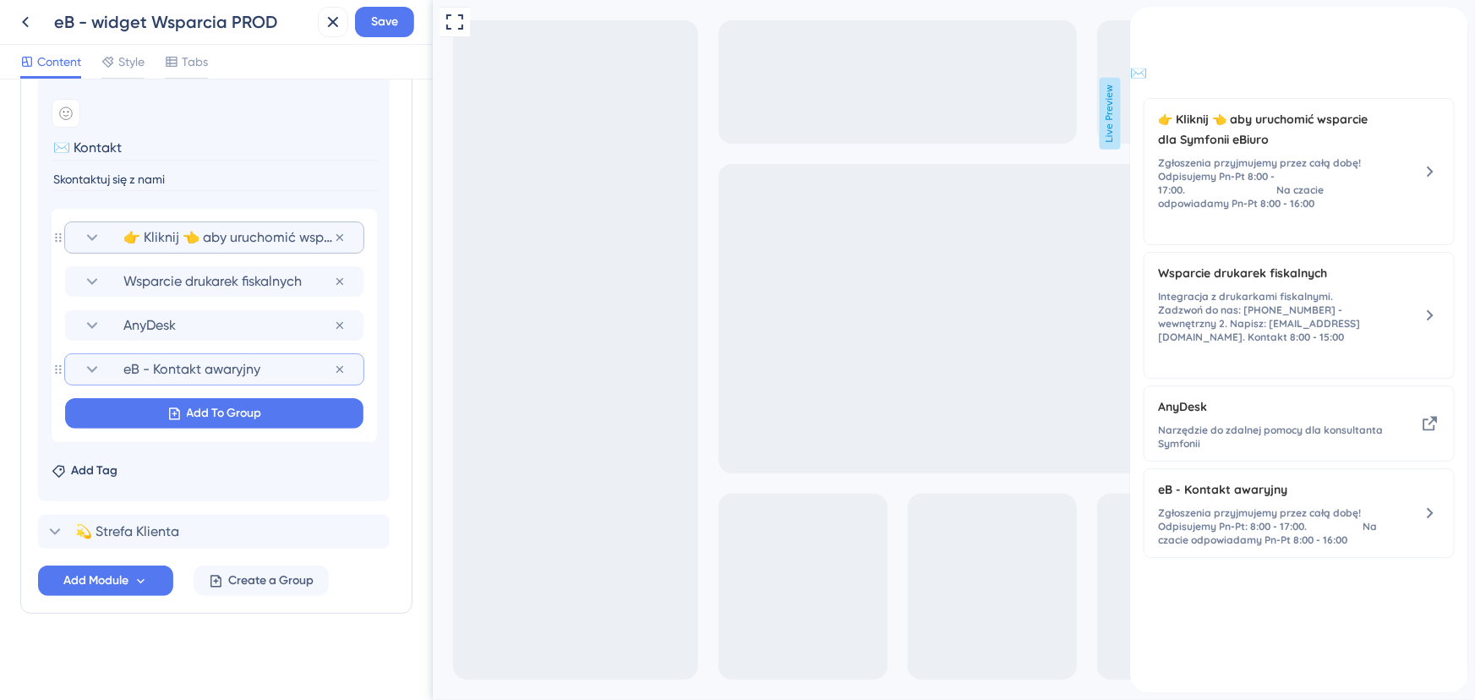
click at [136, 364] on span "eB - Kontakt awaryjny" at bounding box center [228, 369] width 211 height 20
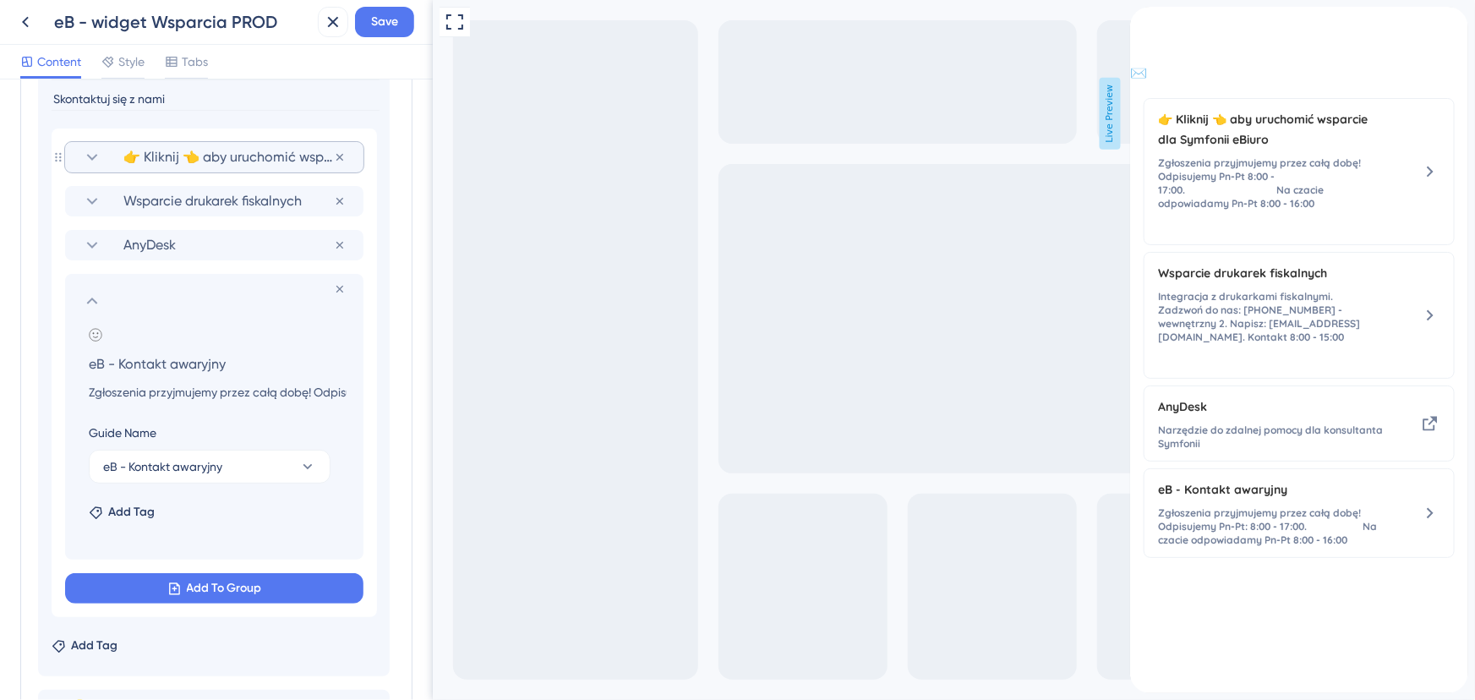
click at [140, 361] on input "eB - Kontakt awaryjny" at bounding box center [217, 364] width 285 height 24
type input "👉 Kliknij 👈 aby uruchomić wsparcie dla Symfonii eBiuro"
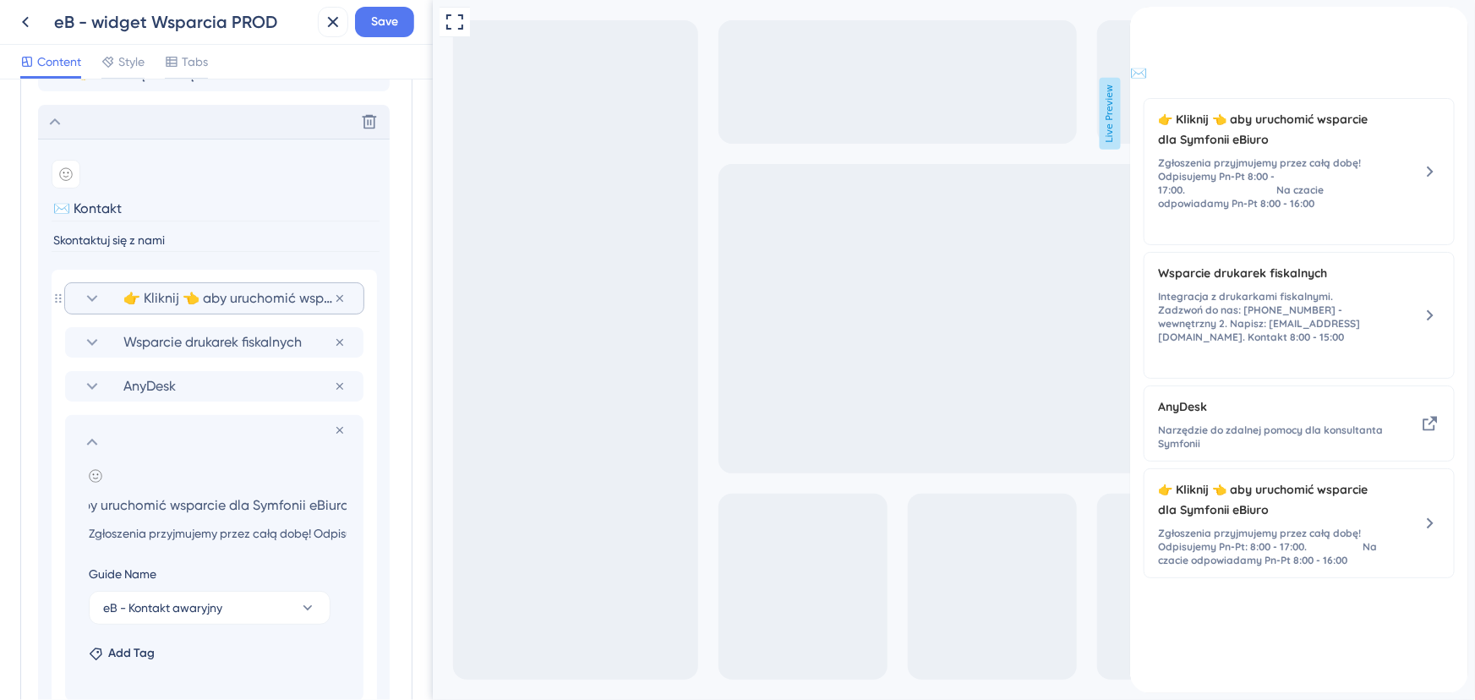
scroll to position [1116, 0]
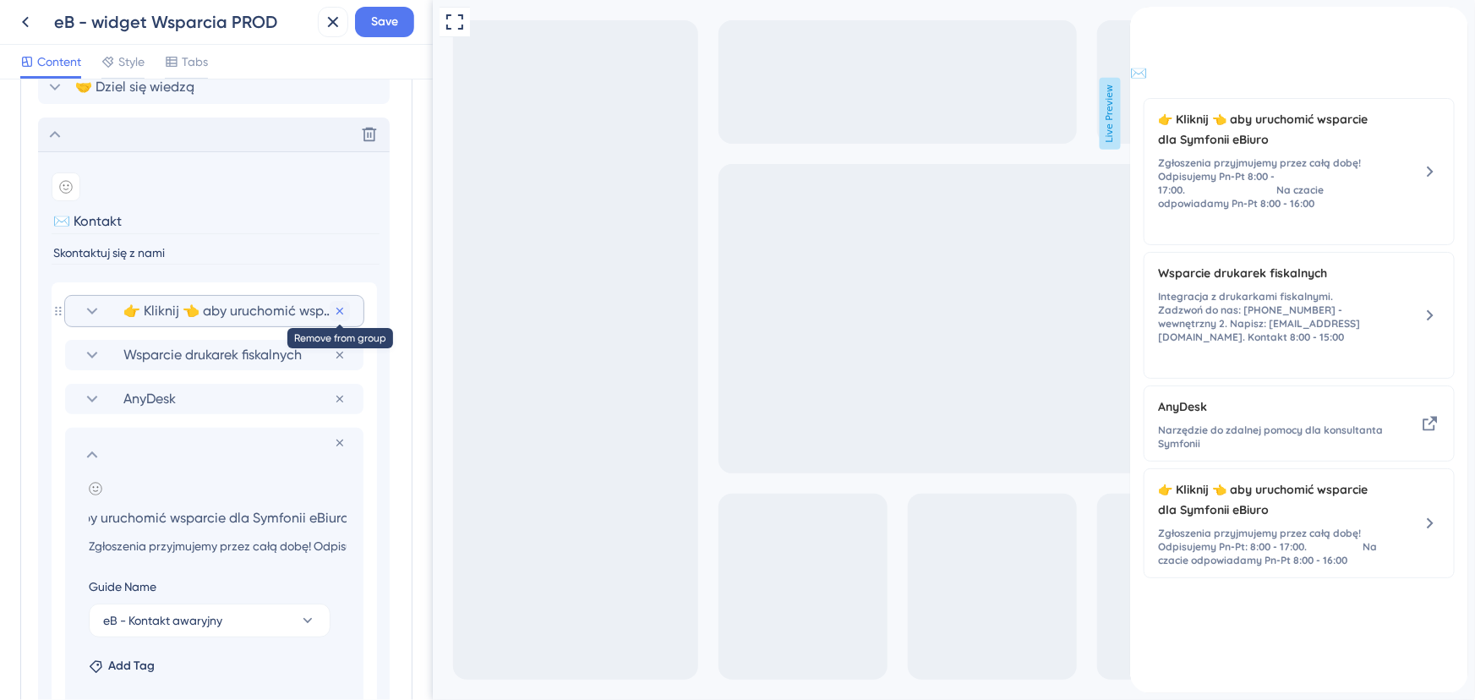
click at [340, 307] on icon at bounding box center [340, 311] width 14 height 14
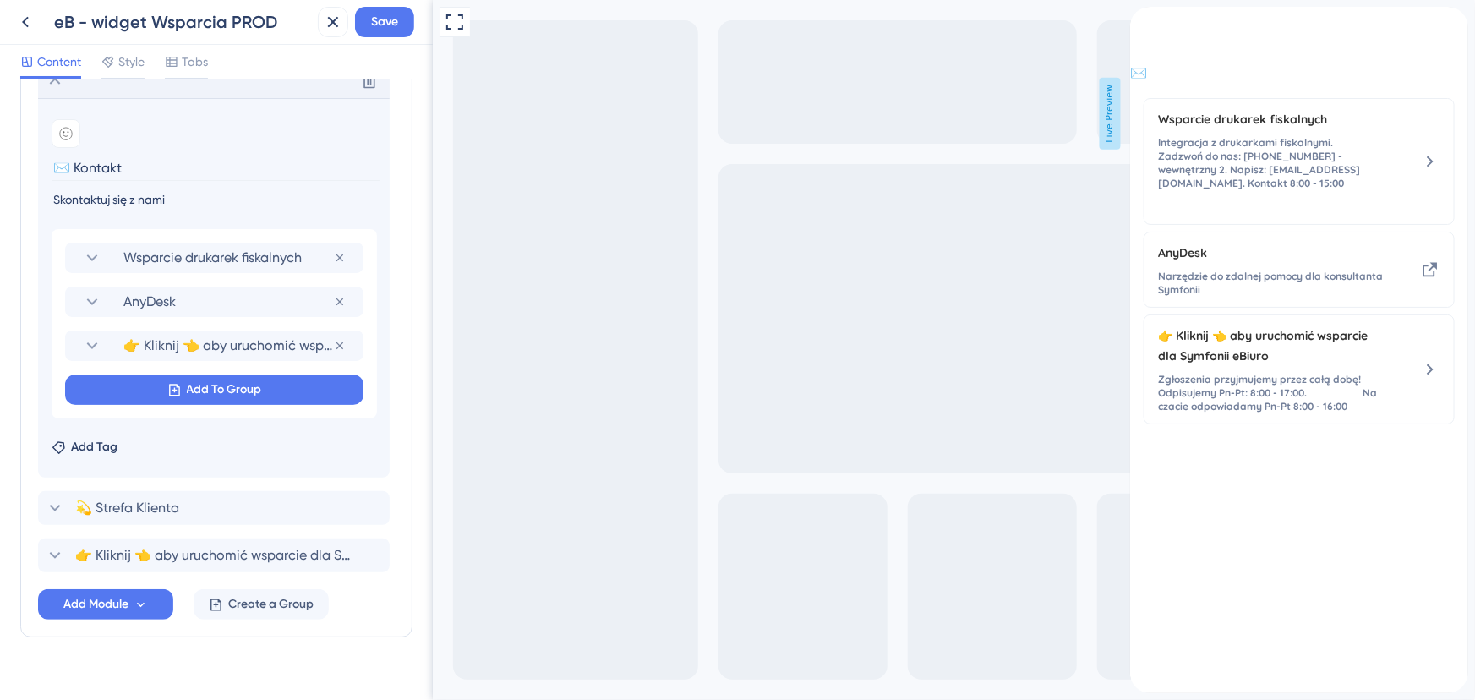
scroll to position [1193, 0]
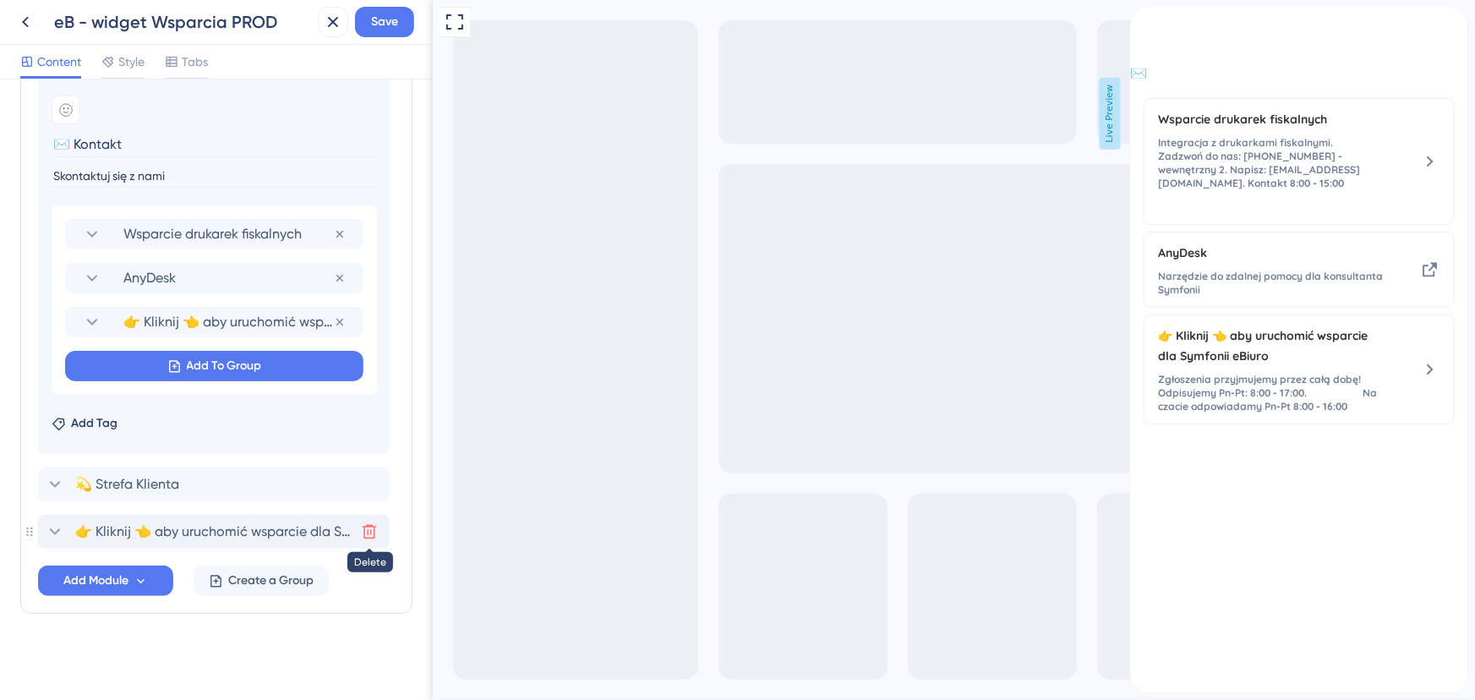
click at [364, 527] on icon at bounding box center [369, 531] width 17 height 17
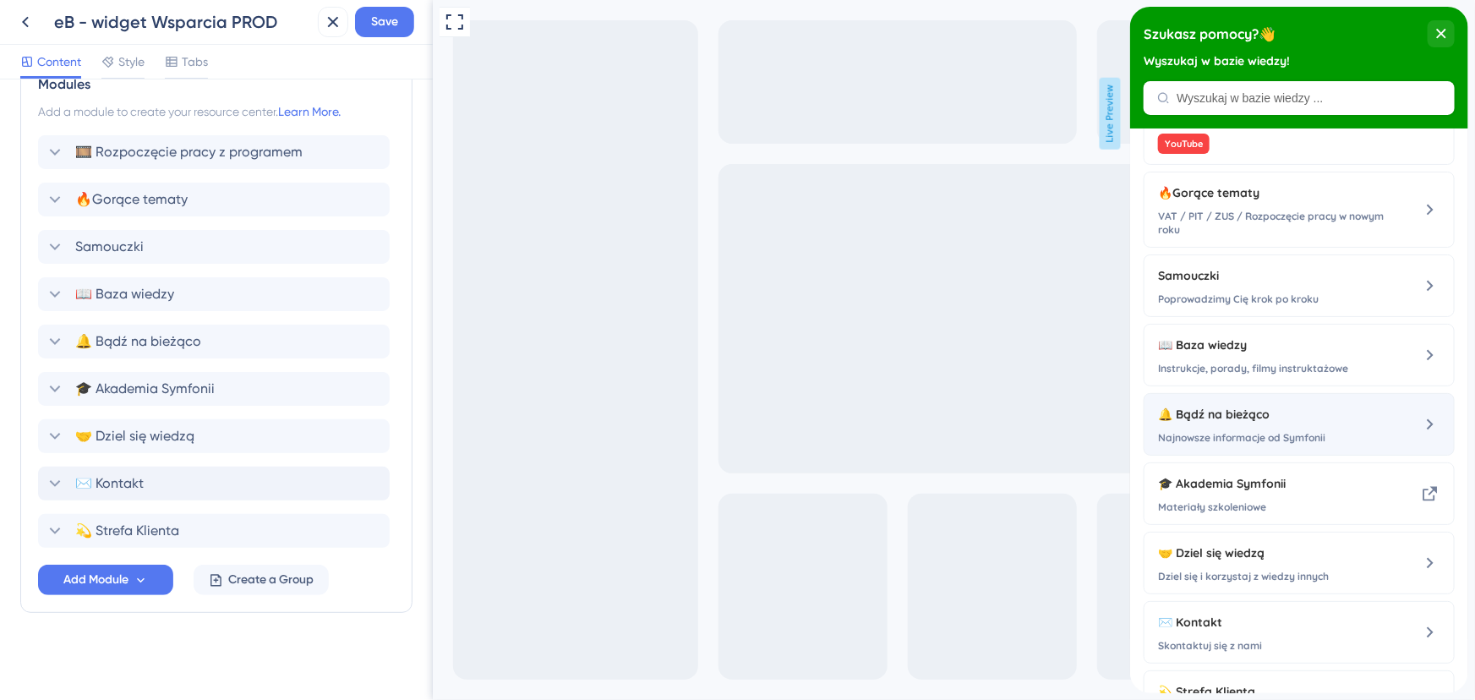
scroll to position [169, 0]
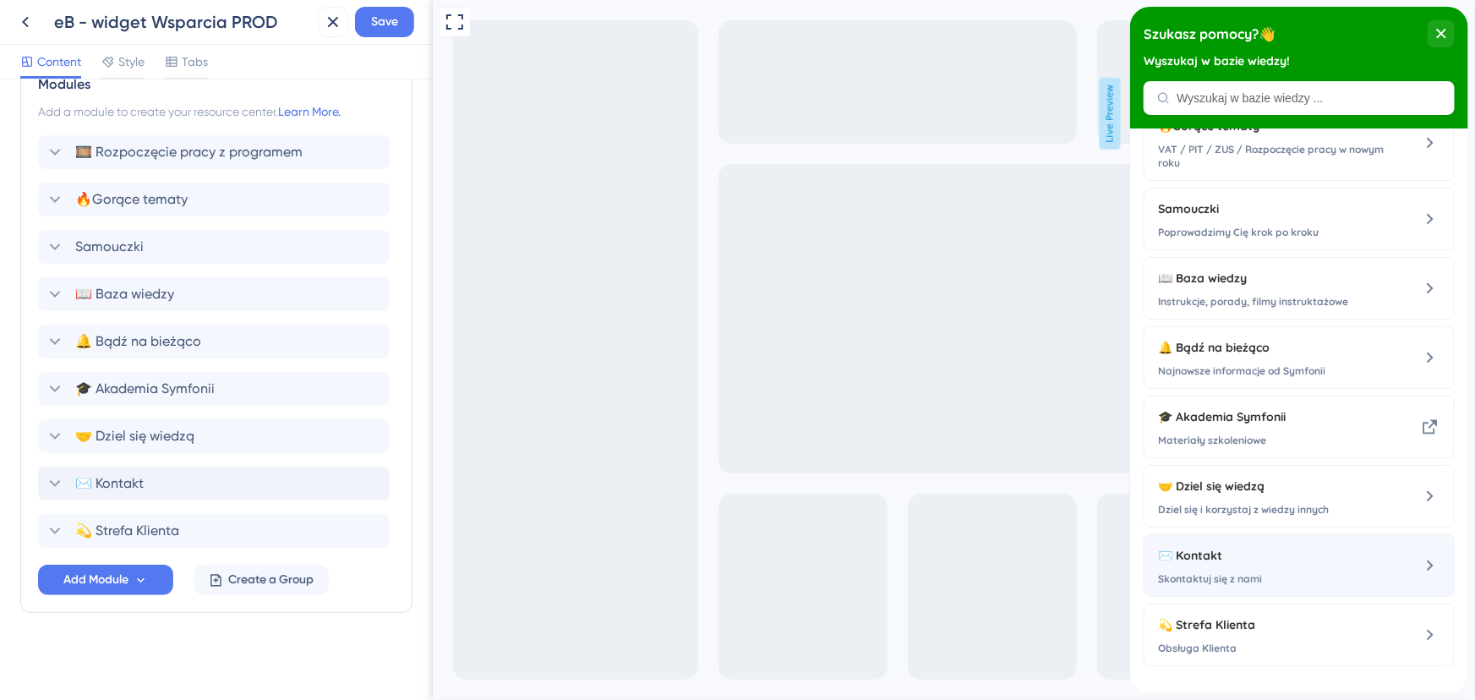
click at [1234, 570] on div "✉️ Kontakt Skontaktuj się z nami" at bounding box center [1270, 565] width 226 height 41
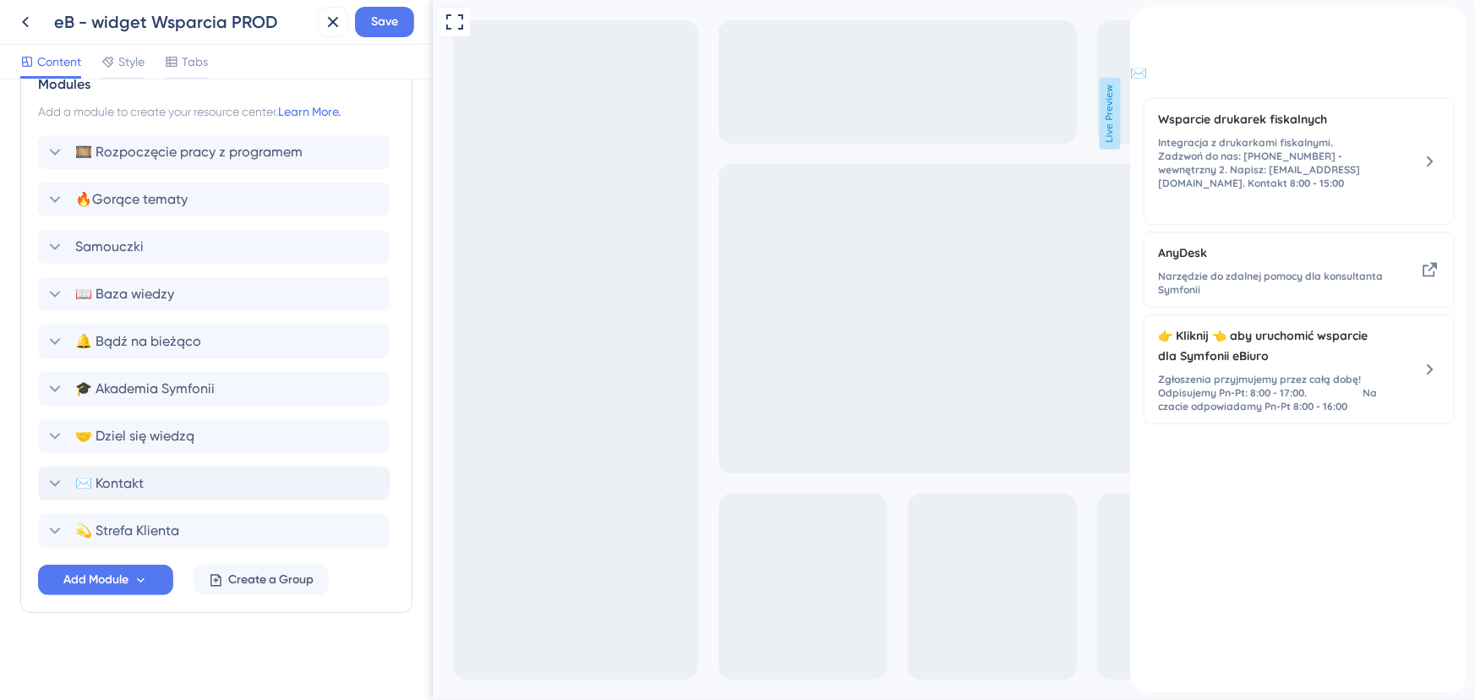
scroll to position [0, 0]
click at [56, 479] on icon at bounding box center [55, 483] width 20 height 20
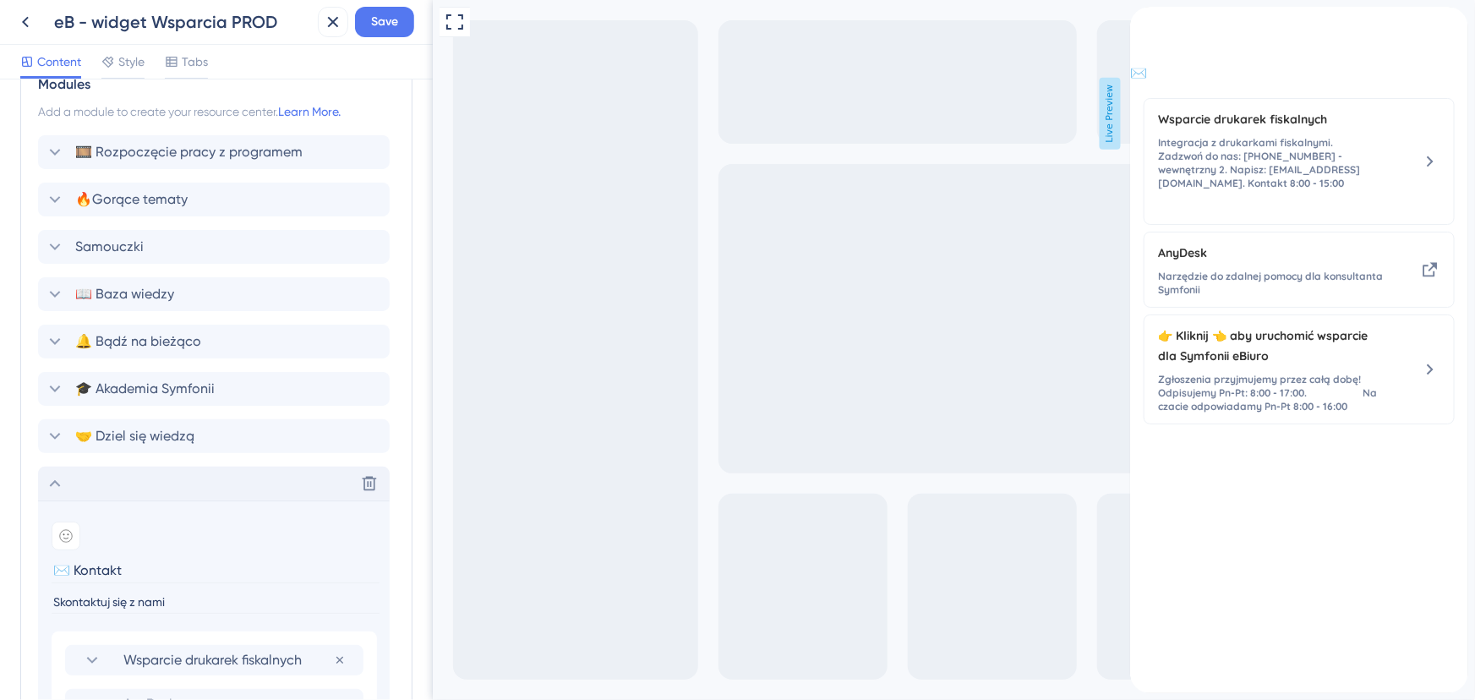
scroll to position [1146, 0]
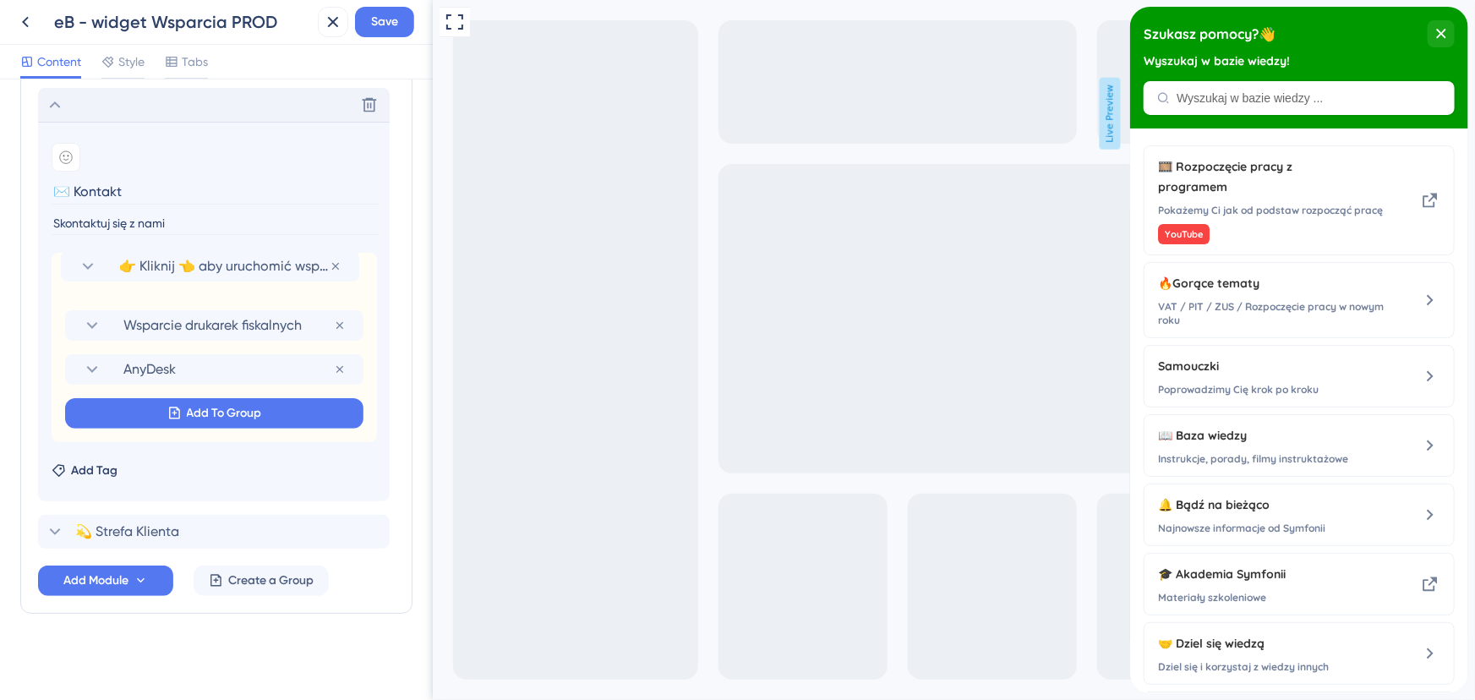
drag, startPoint x: 56, startPoint y: 367, endPoint x: 52, endPoint y: 258, distance: 109.1
click at [52, 258] on div "Wsparcie drukarek fiskalnych Remove from group AnyDesk Remove from group 👉 Klik…" at bounding box center [215, 347] width 326 height 189
click at [383, 31] on span "Save" at bounding box center [384, 22] width 27 height 20
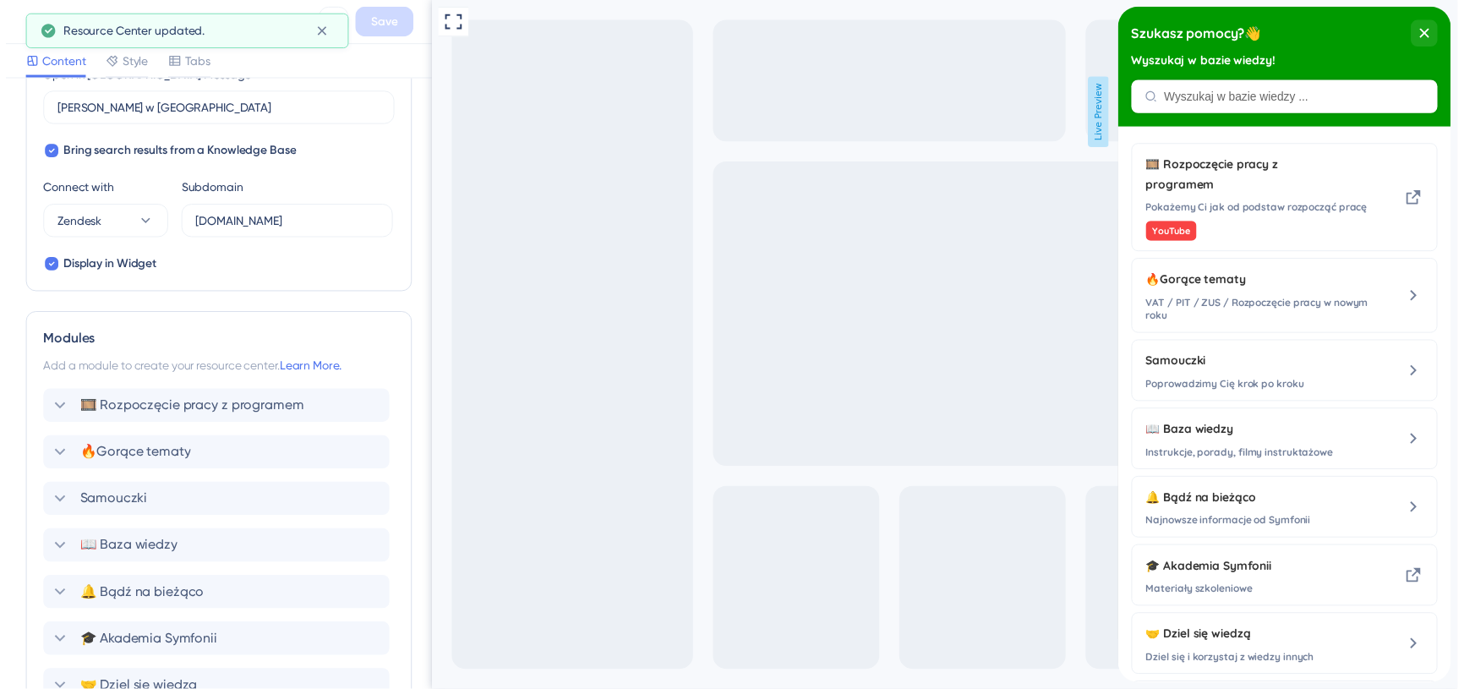
scroll to position [300, 0]
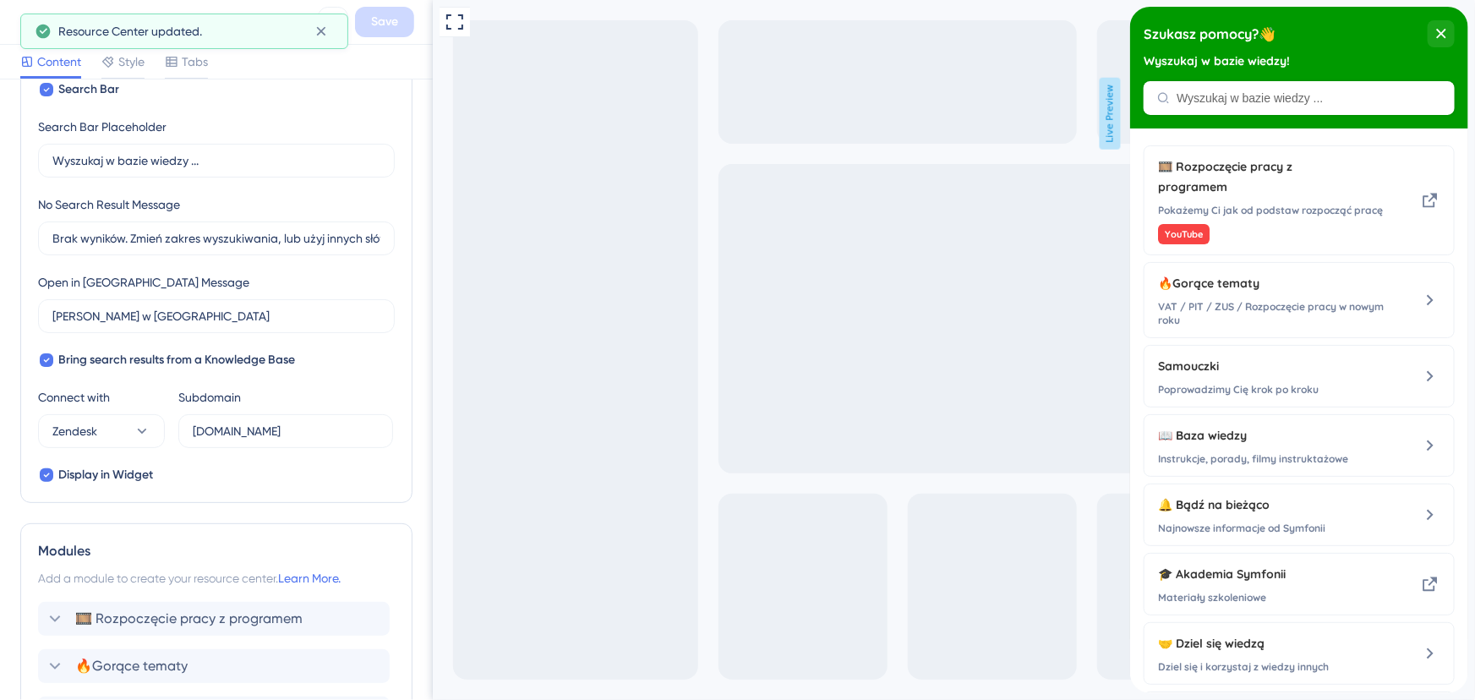
click at [14, 9] on button at bounding box center [25, 22] width 30 height 30
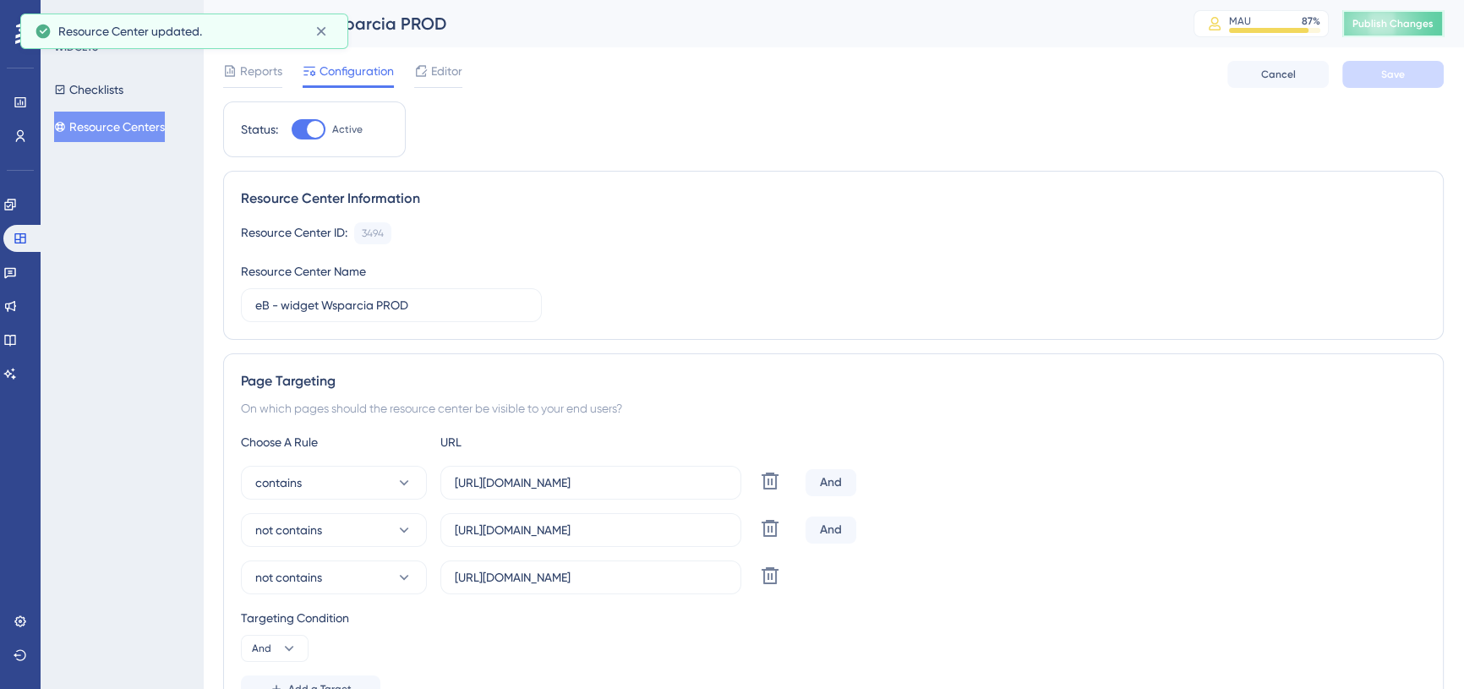
click at [1415, 20] on span "Publish Changes" at bounding box center [1393, 24] width 81 height 14
click at [17, 201] on link at bounding box center [10, 204] width 14 height 27
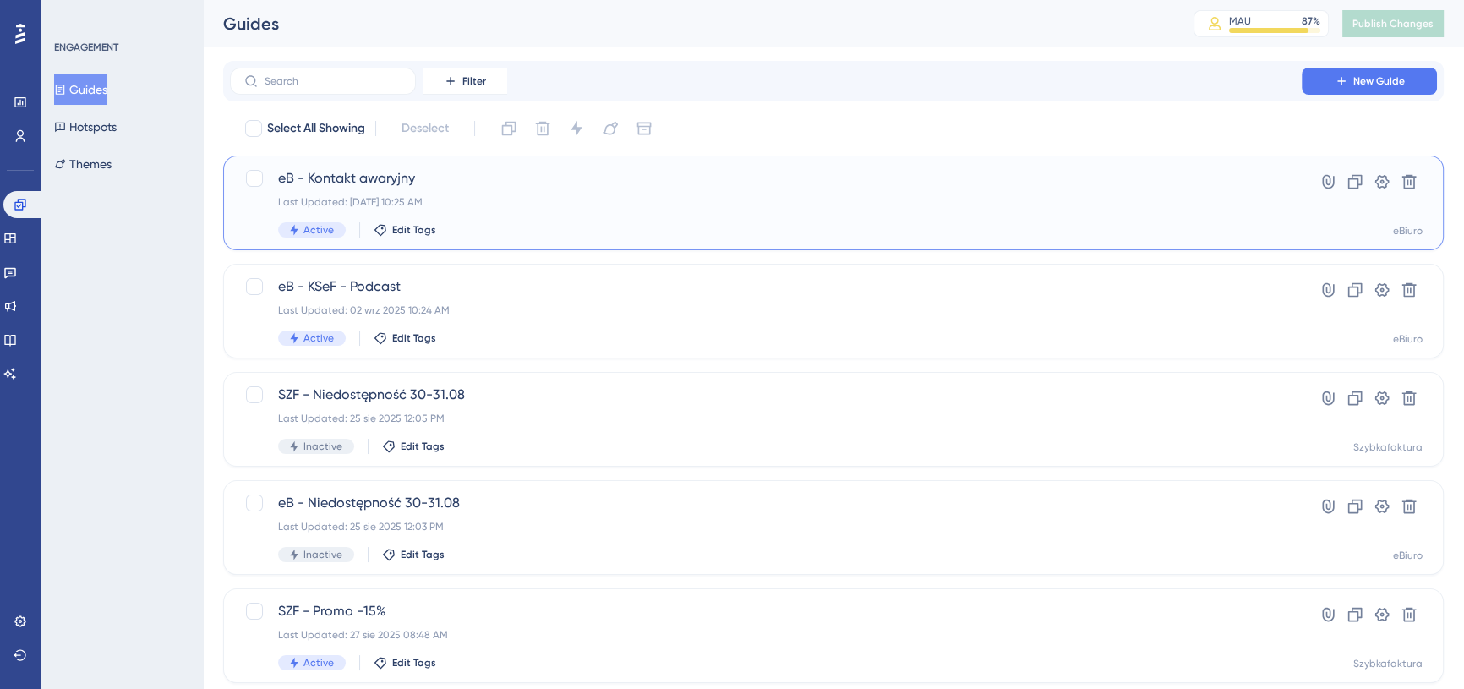
click at [398, 172] on span "eB - Kontakt awaryjny" at bounding box center [766, 178] width 976 height 20
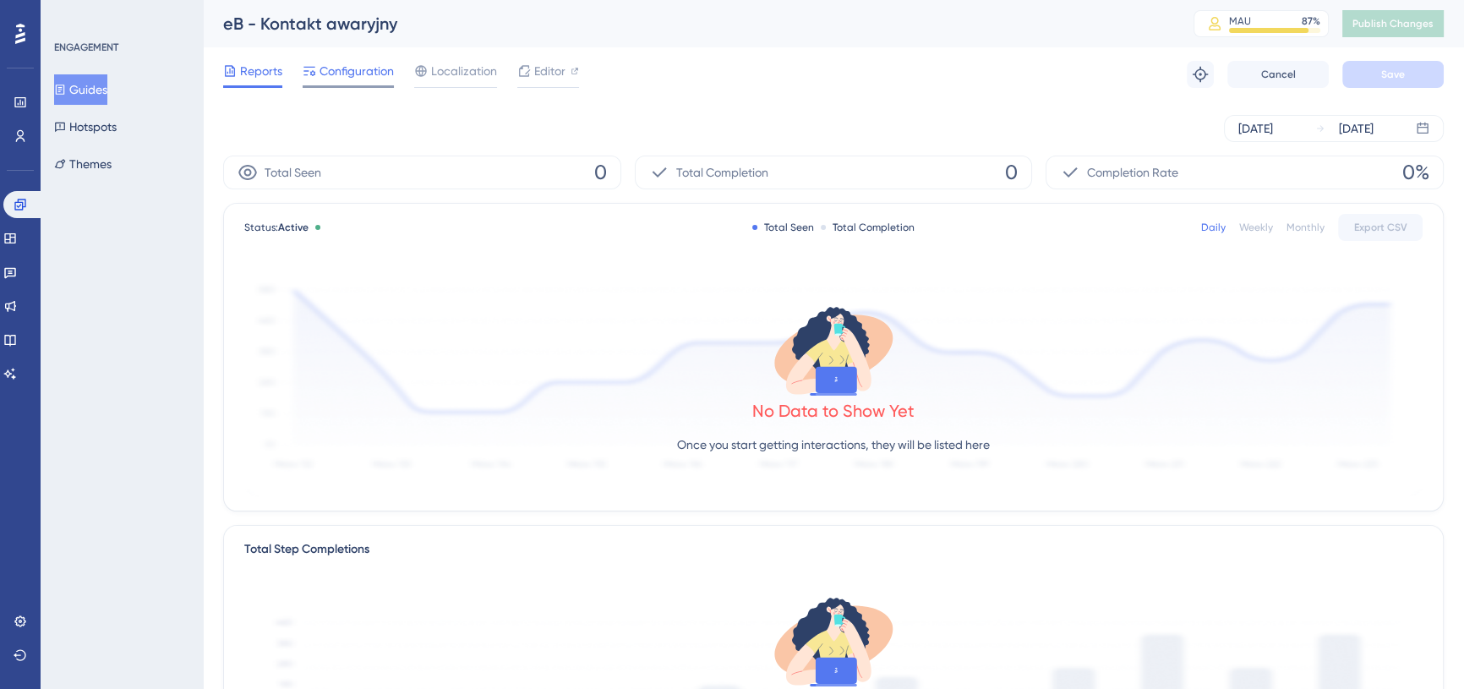
click at [344, 76] on span "Configuration" at bounding box center [357, 71] width 74 height 20
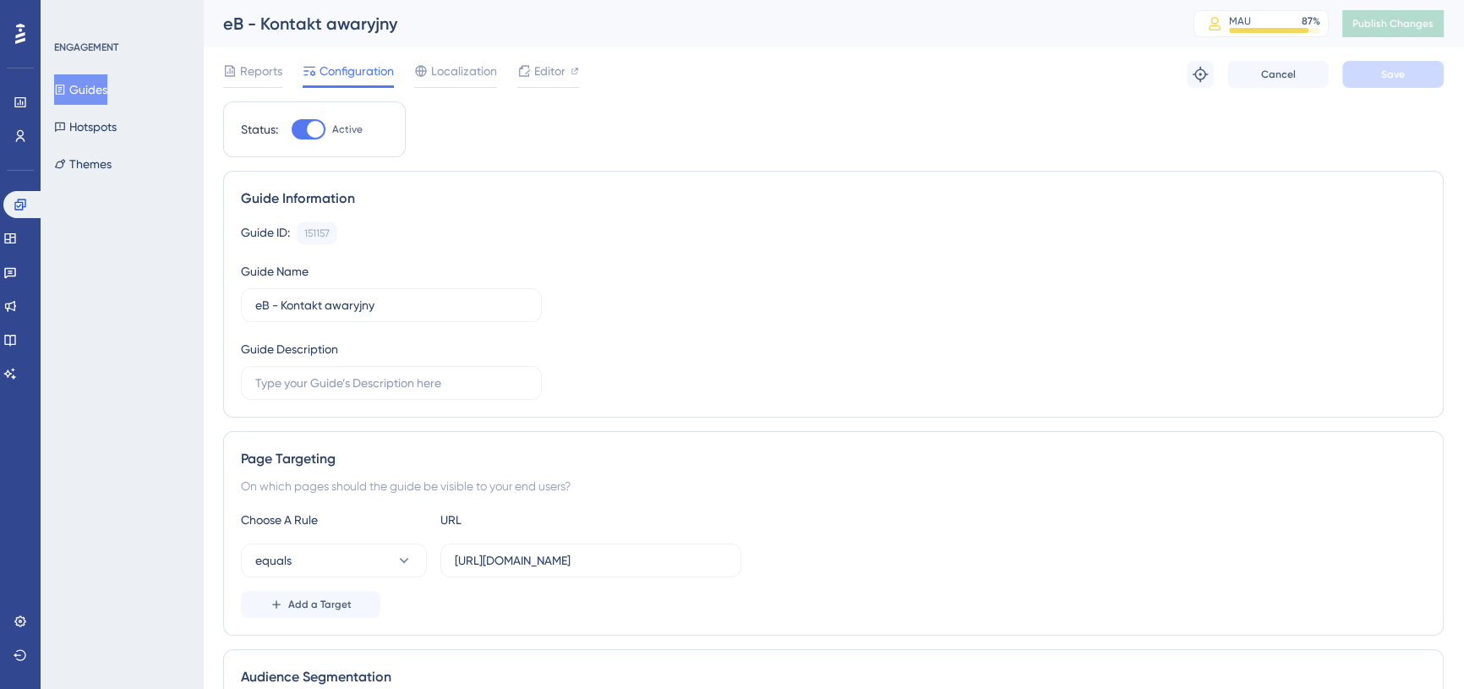
click at [308, 135] on div at bounding box center [309, 129] width 34 height 20
click at [292, 130] on input "Active" at bounding box center [291, 129] width 1 height 1
checkbox input "false"
click at [1416, 69] on button "Save" at bounding box center [1393, 74] width 101 height 27
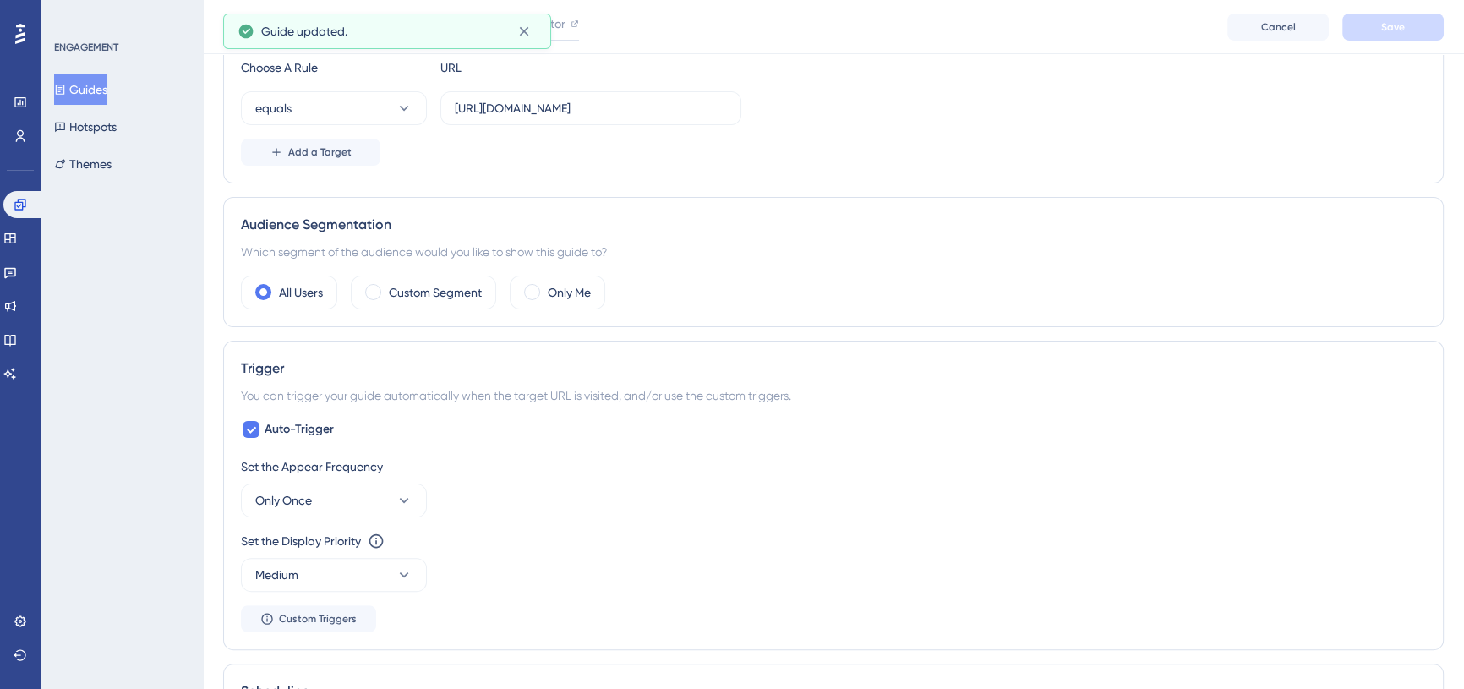
scroll to position [461, 0]
click at [241, 430] on div at bounding box center [251, 428] width 20 height 20
checkbox input "false"
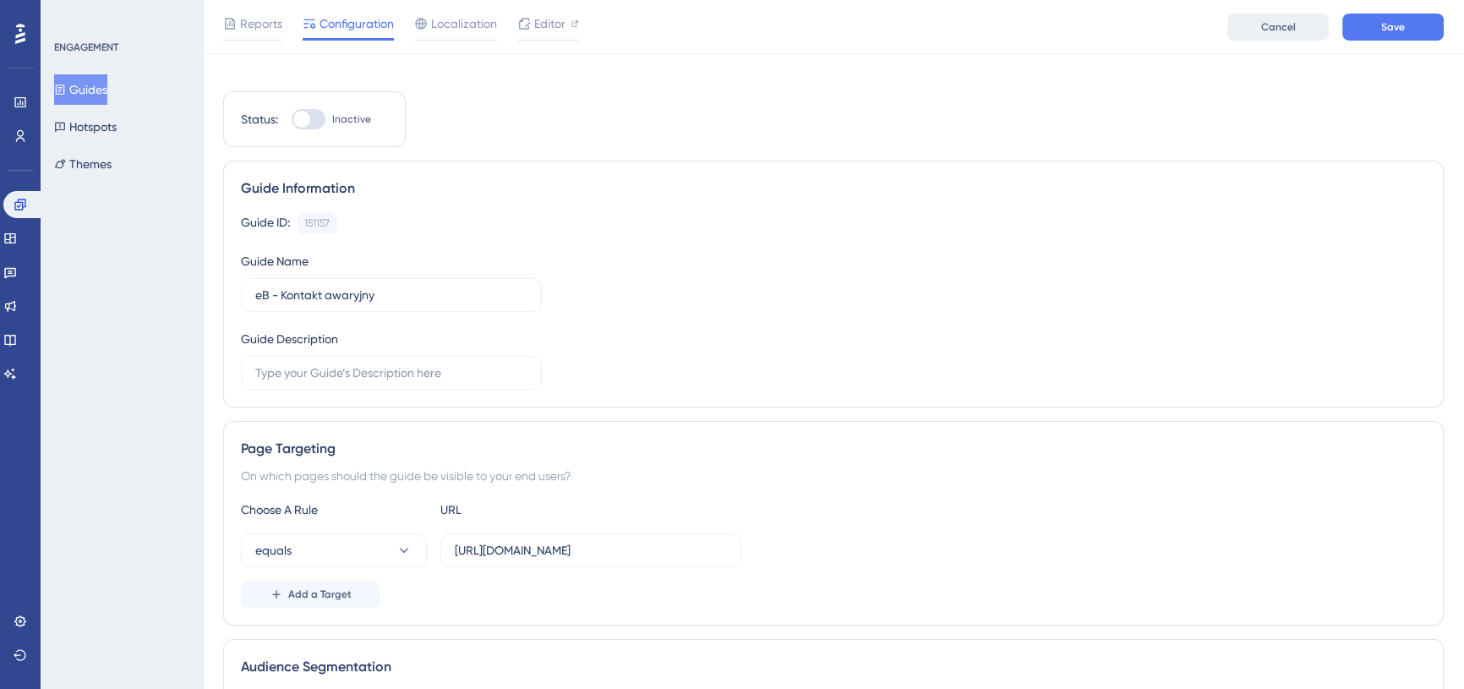
scroll to position [0, 0]
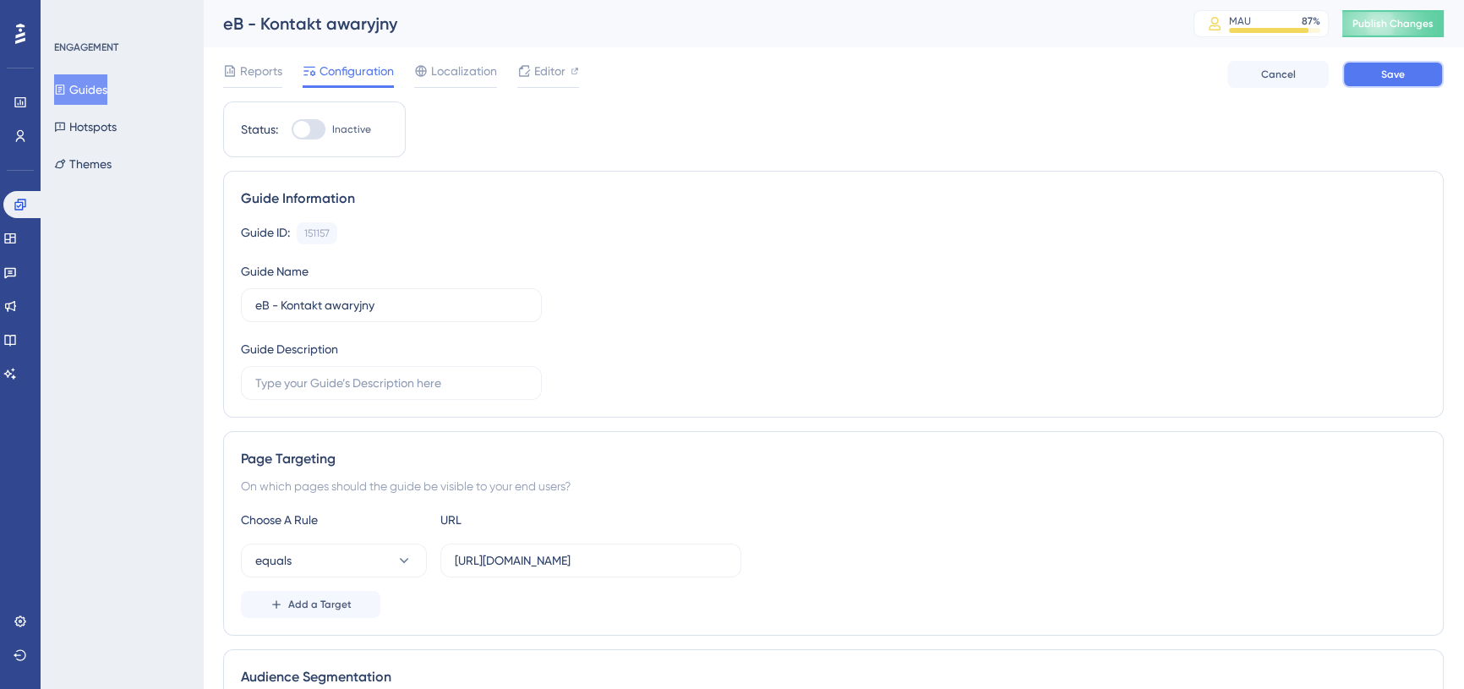
click at [1417, 69] on button "Save" at bounding box center [1393, 74] width 101 height 27
click at [1404, 23] on span "Publish Changes" at bounding box center [1393, 24] width 81 height 14
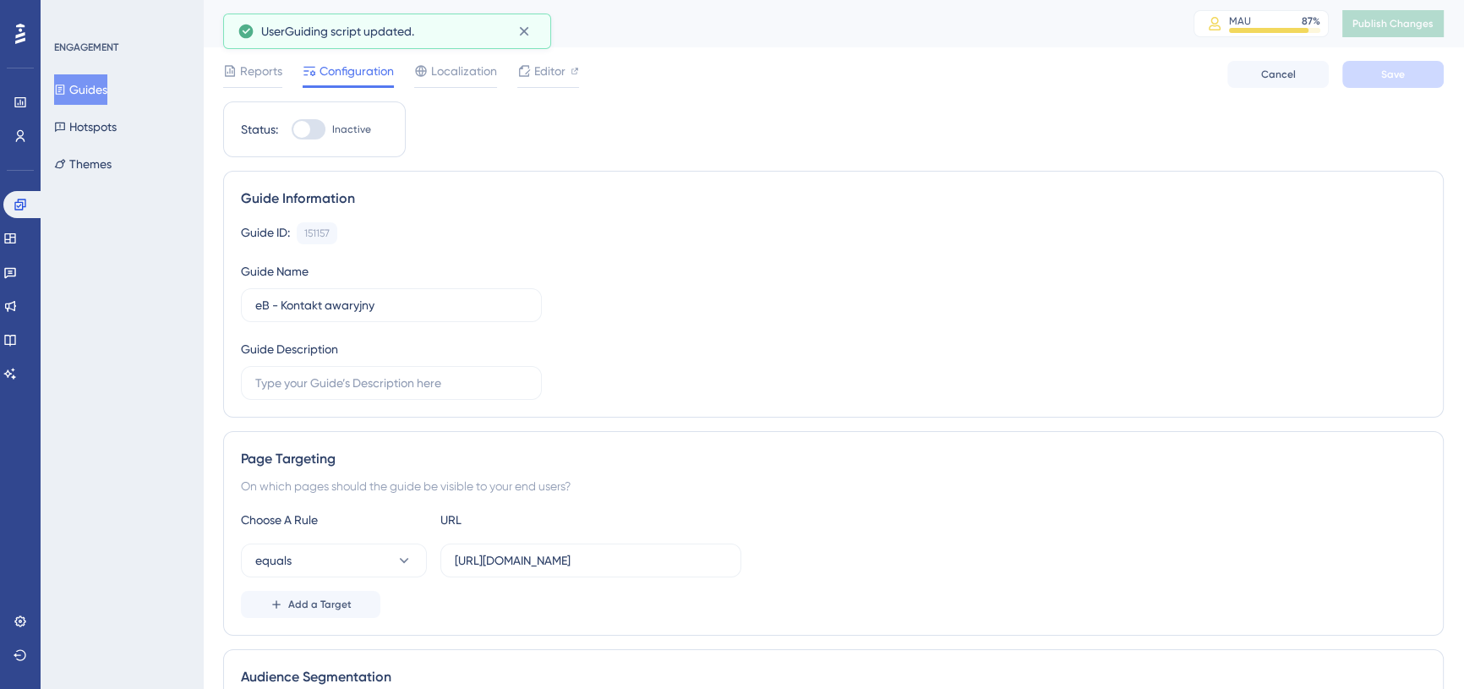
click at [298, 128] on div at bounding box center [301, 129] width 17 height 17
click at [292, 129] on input "Inactive" at bounding box center [291, 129] width 1 height 1
checkbox input "true"
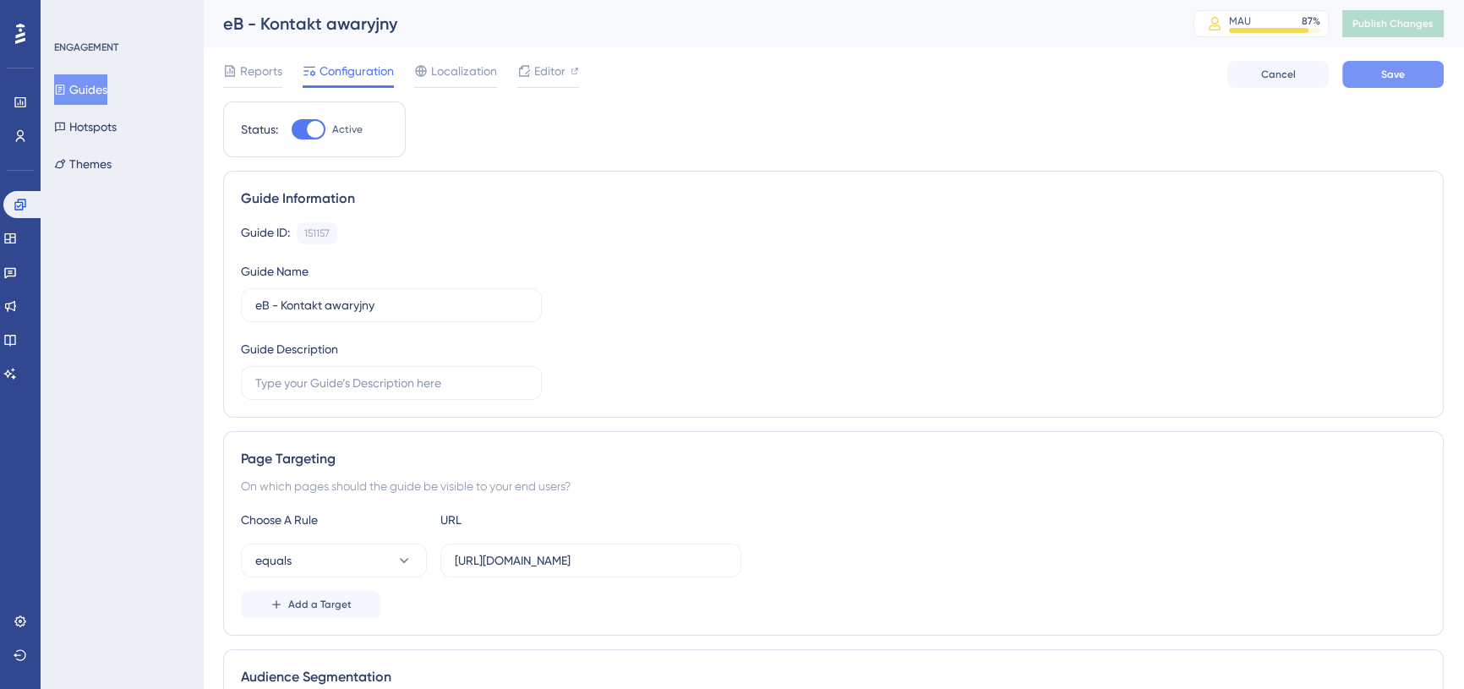
click at [1383, 83] on button "Save" at bounding box center [1393, 74] width 101 height 27
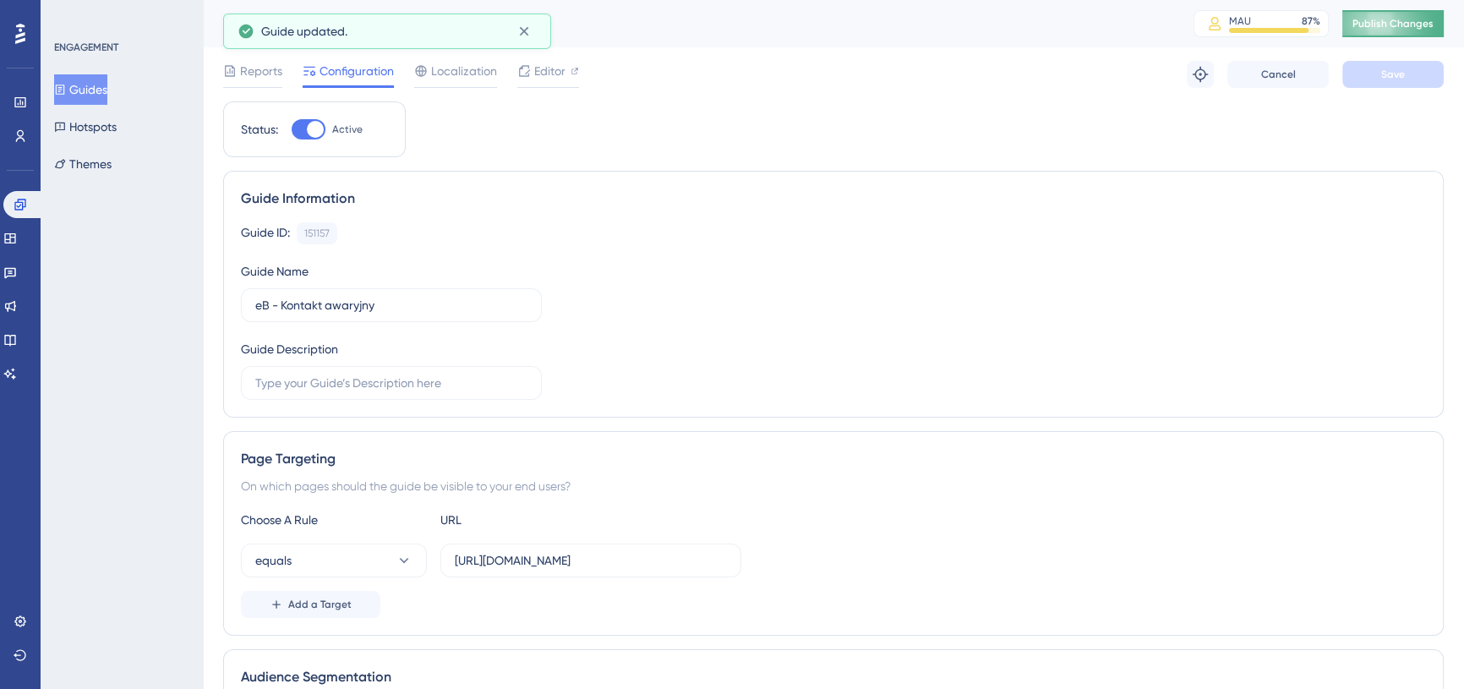
click at [1404, 22] on span "Publish Changes" at bounding box center [1393, 24] width 81 height 14
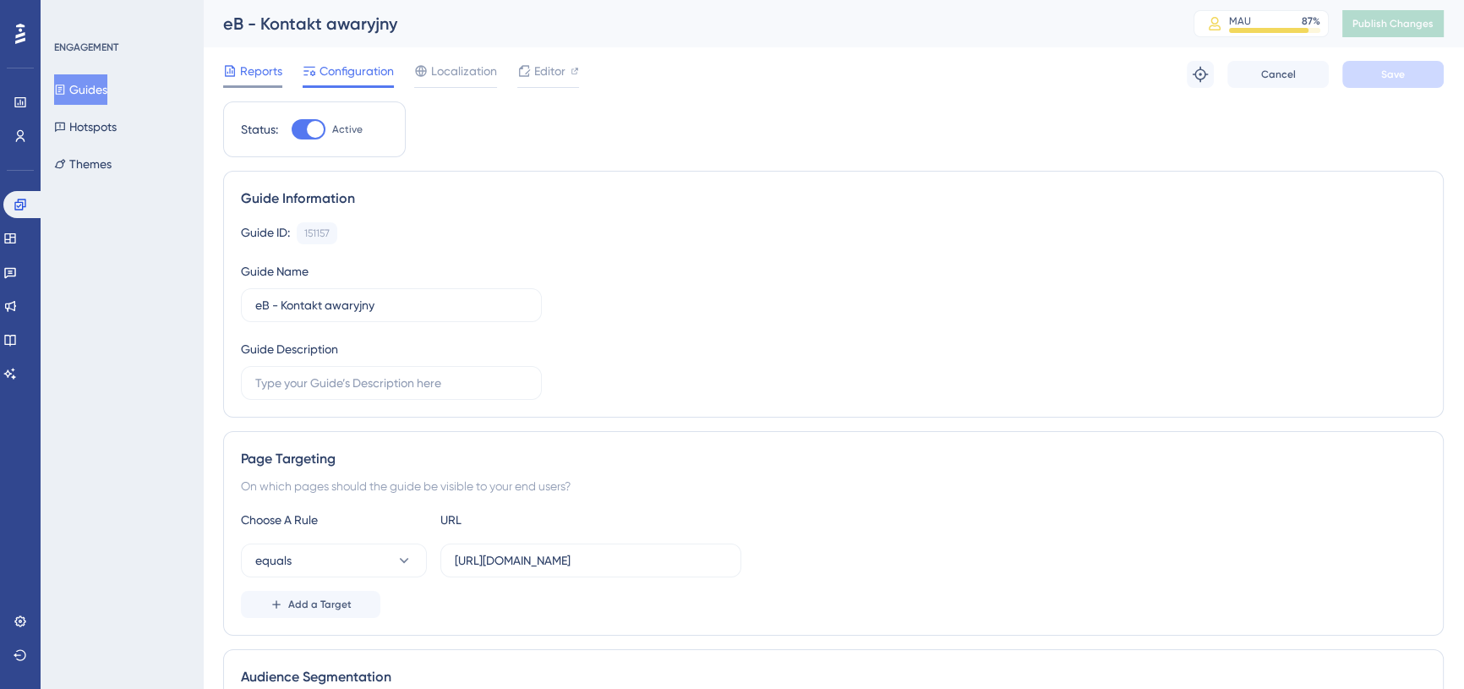
click at [265, 65] on span "Reports" at bounding box center [261, 71] width 42 height 20
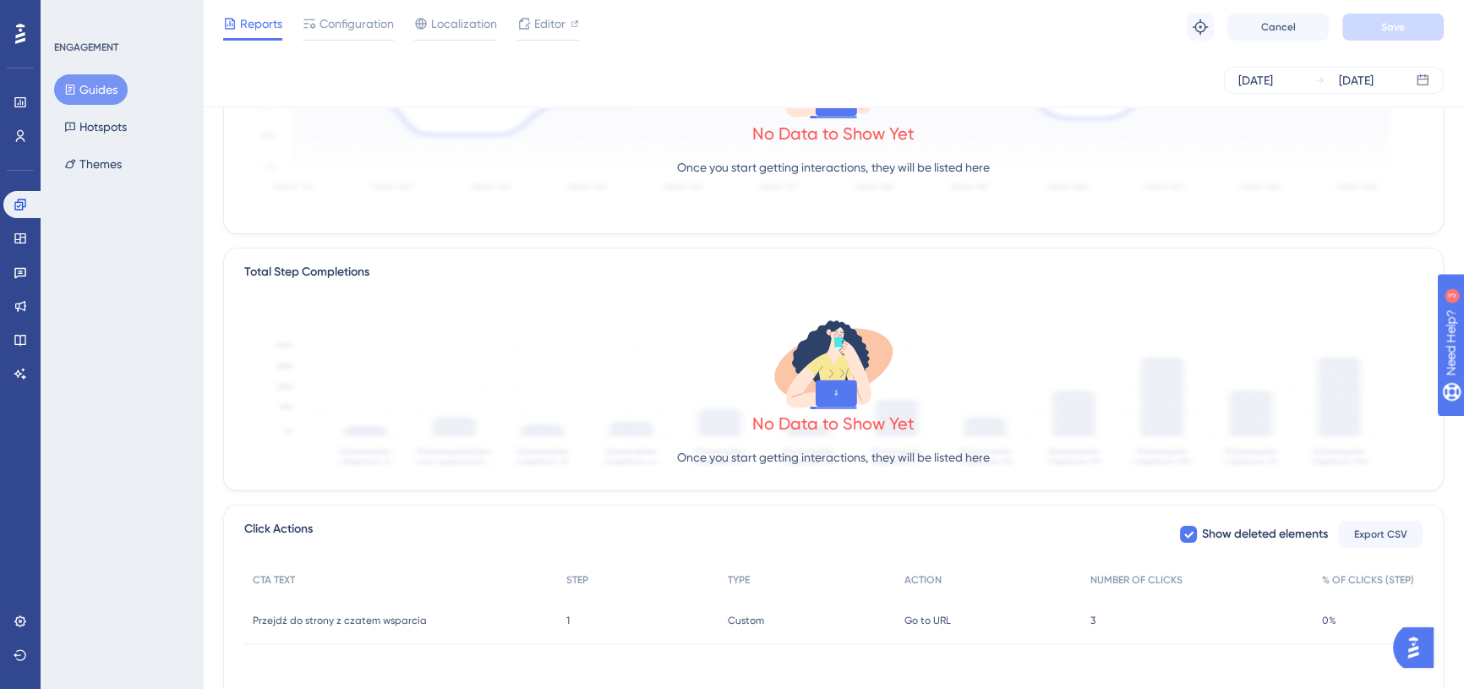
scroll to position [151, 0]
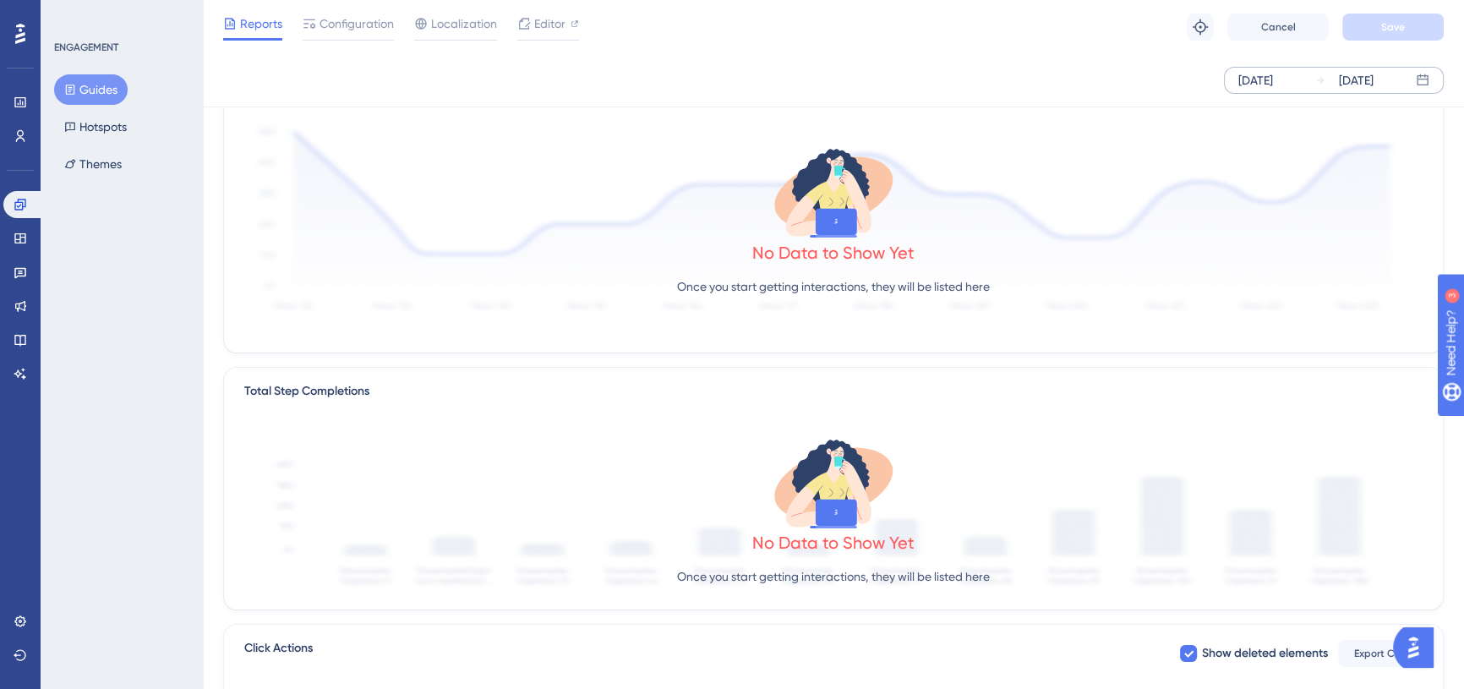
click at [1259, 74] on div "[DATE]" at bounding box center [1256, 80] width 35 height 20
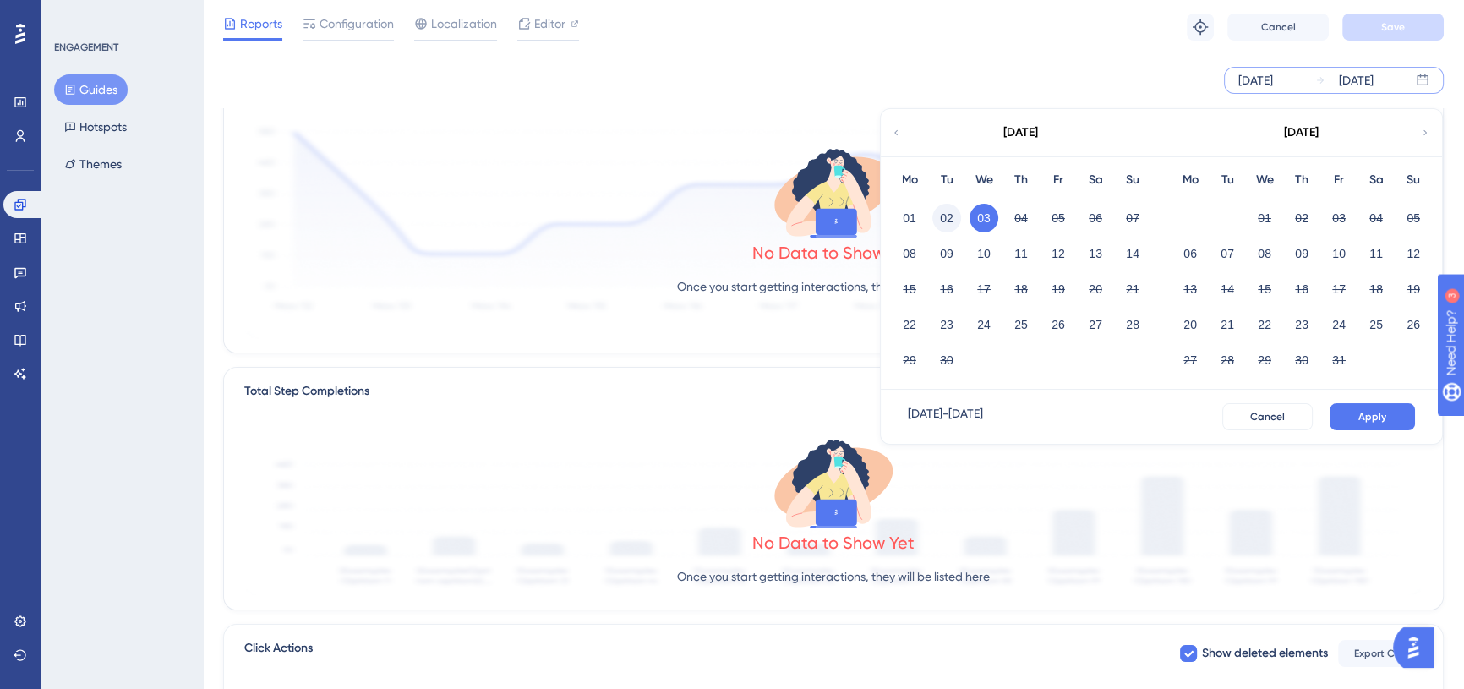
click at [942, 214] on button "02" at bounding box center [947, 218] width 29 height 29
click at [1372, 407] on button "Apply" at bounding box center [1372, 416] width 85 height 27
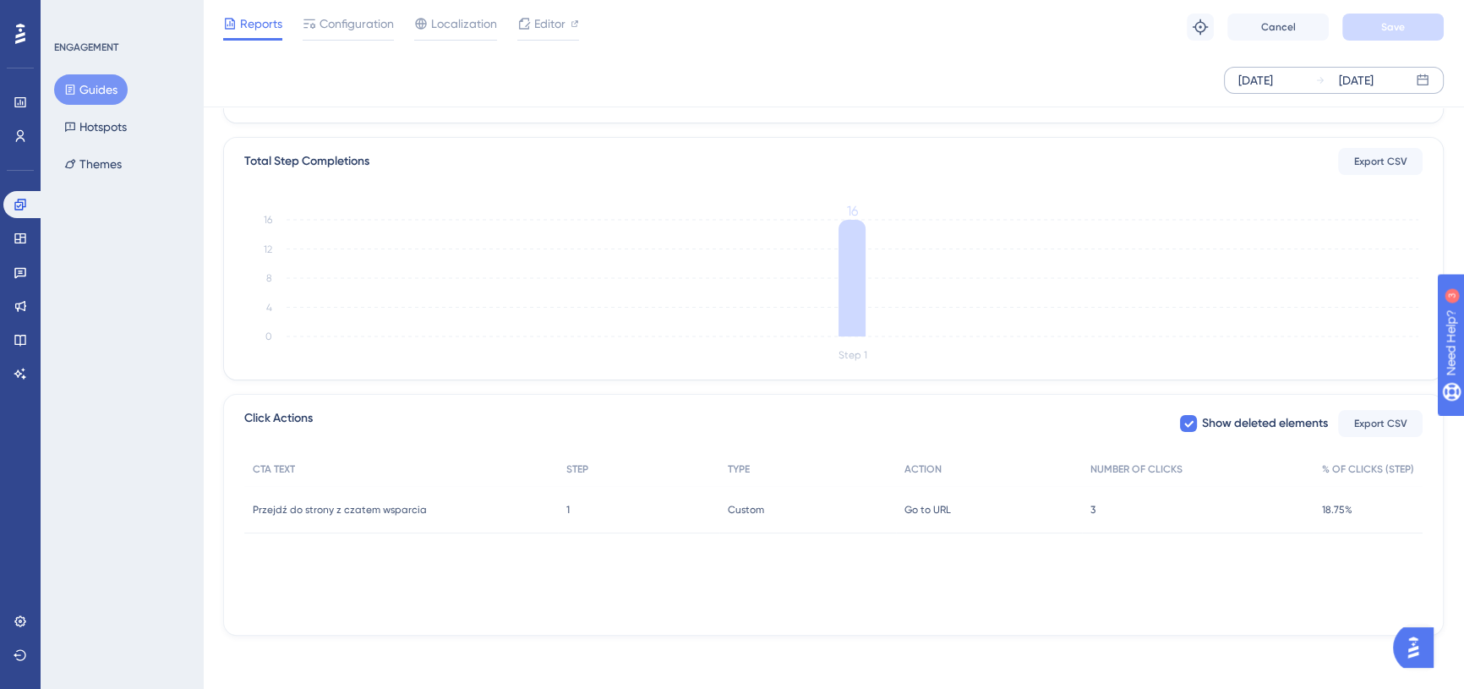
scroll to position [0, 0]
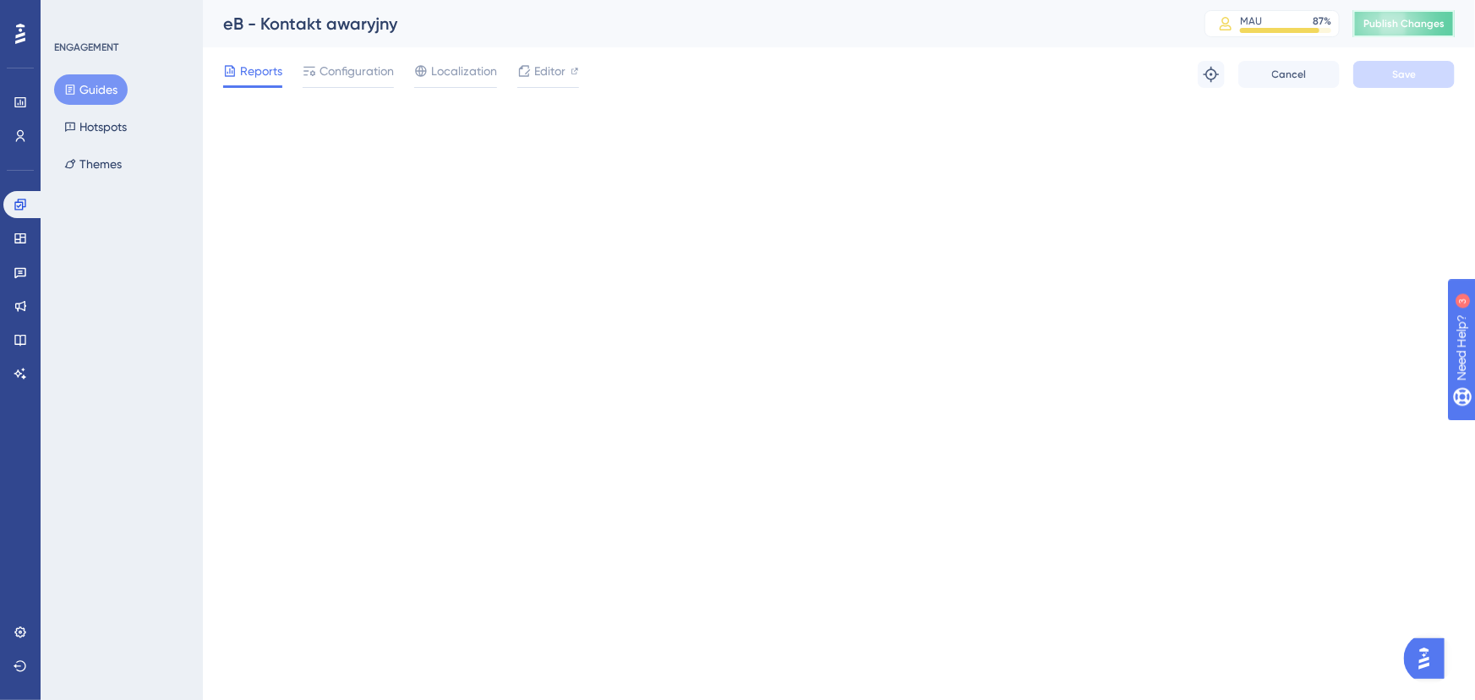
click at [1376, 21] on span "Publish Changes" at bounding box center [1404, 24] width 81 height 14
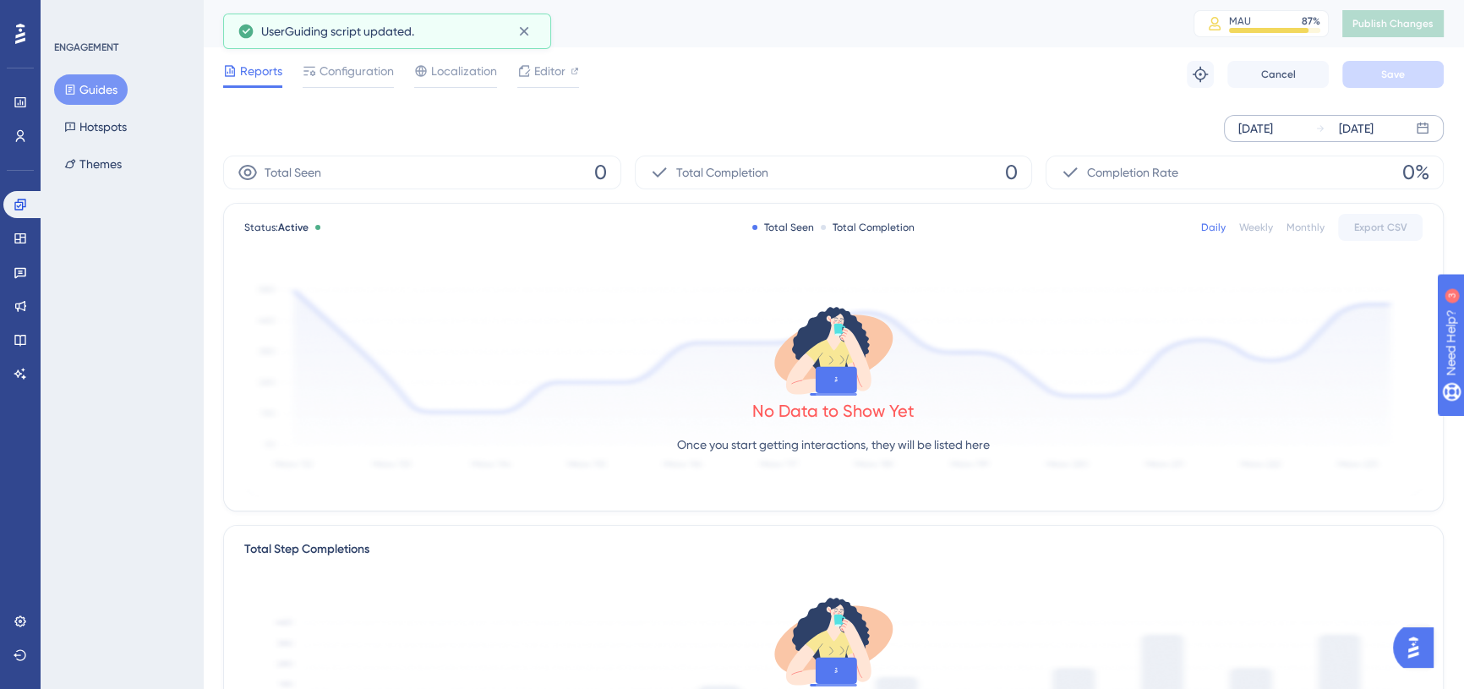
click at [1266, 125] on div "[DATE]" at bounding box center [1256, 128] width 35 height 20
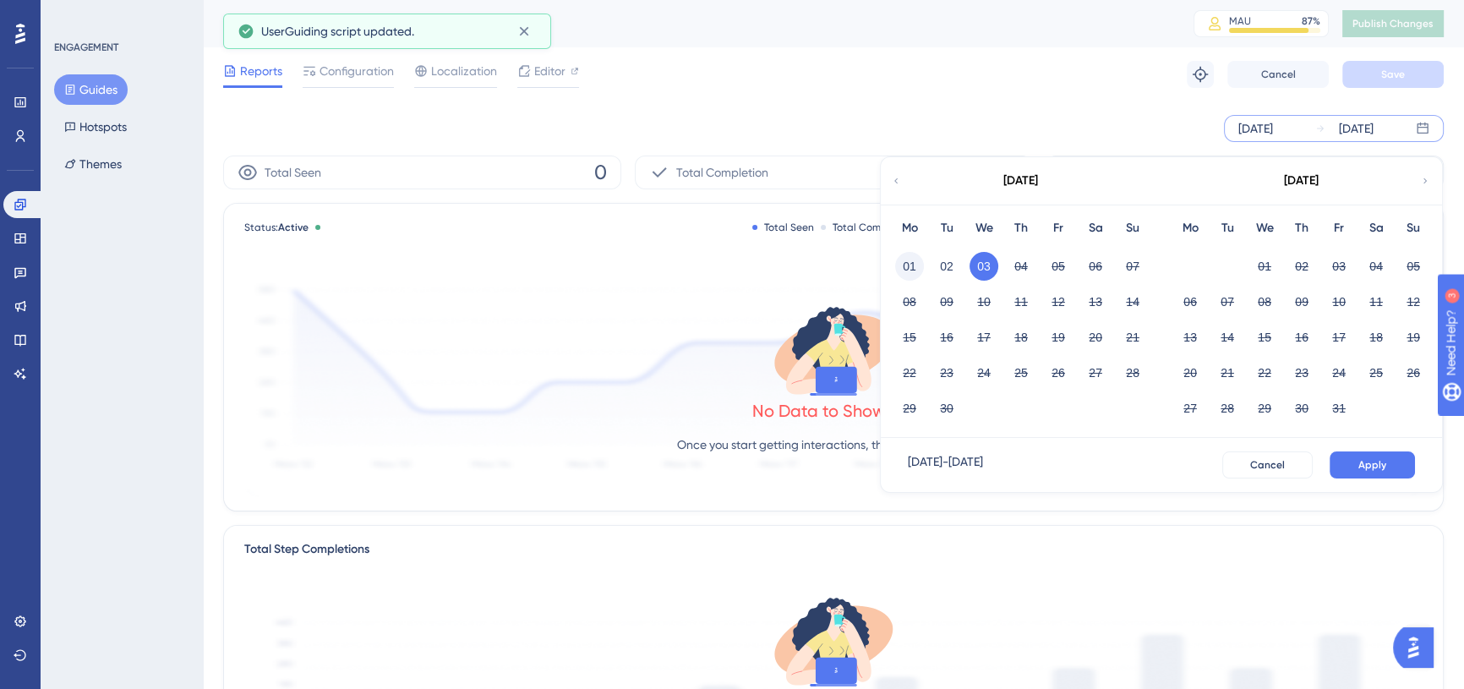
click at [909, 270] on button "01" at bounding box center [909, 266] width 29 height 29
click at [1389, 466] on button "Apply" at bounding box center [1372, 464] width 85 height 27
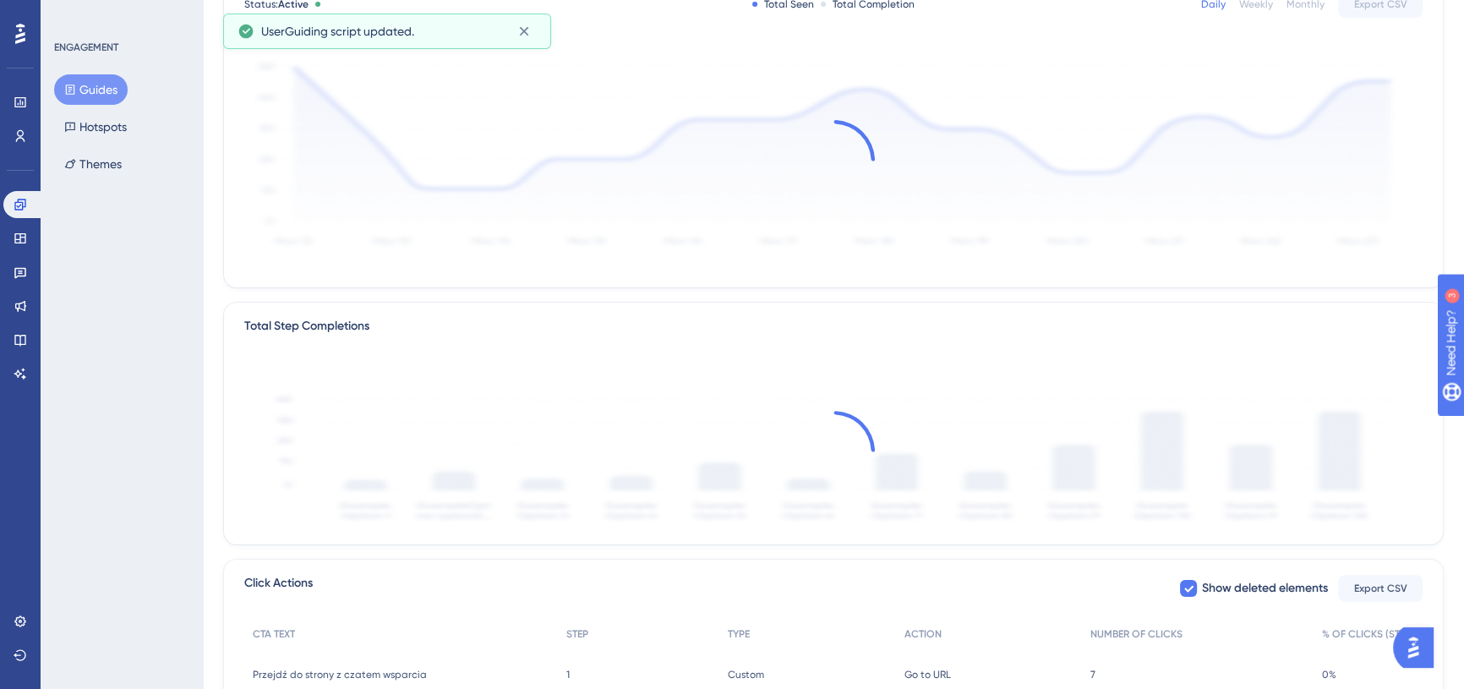
scroll to position [307, 0]
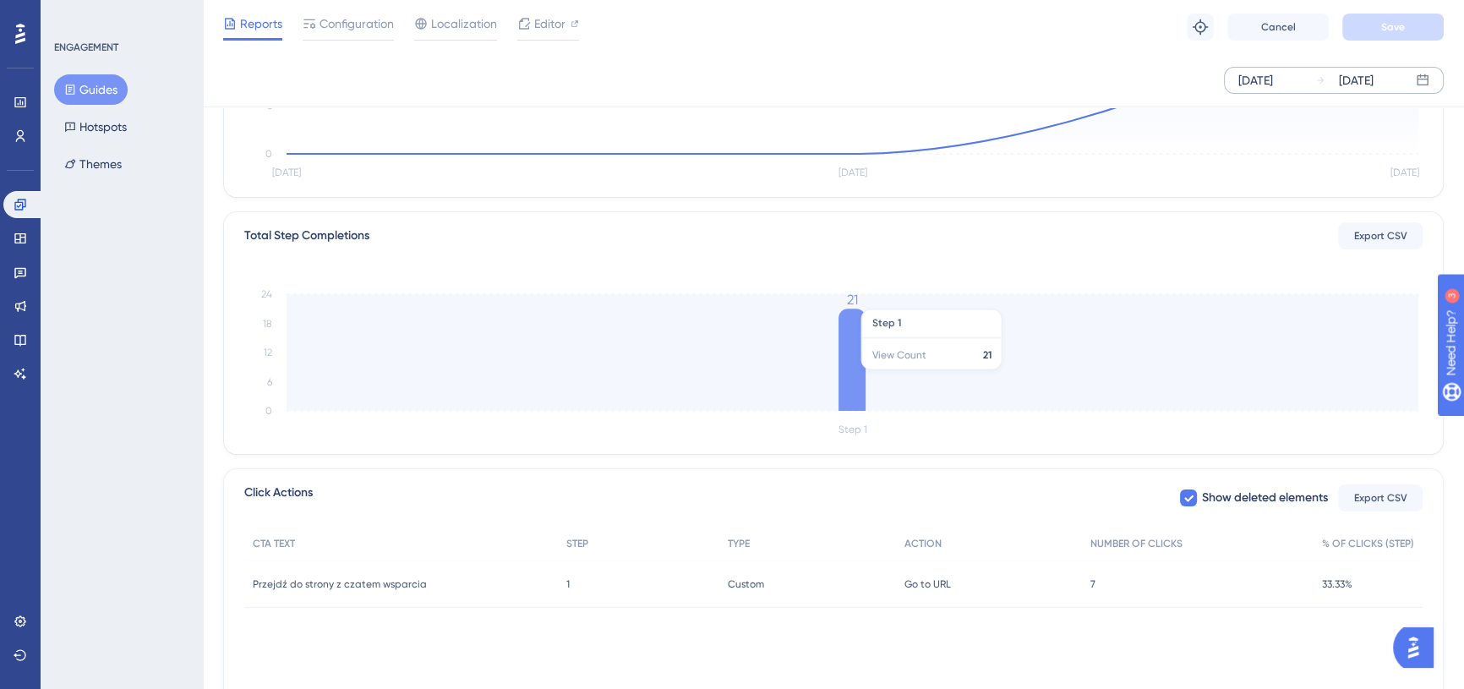
click at [842, 378] on icon at bounding box center [852, 360] width 27 height 102
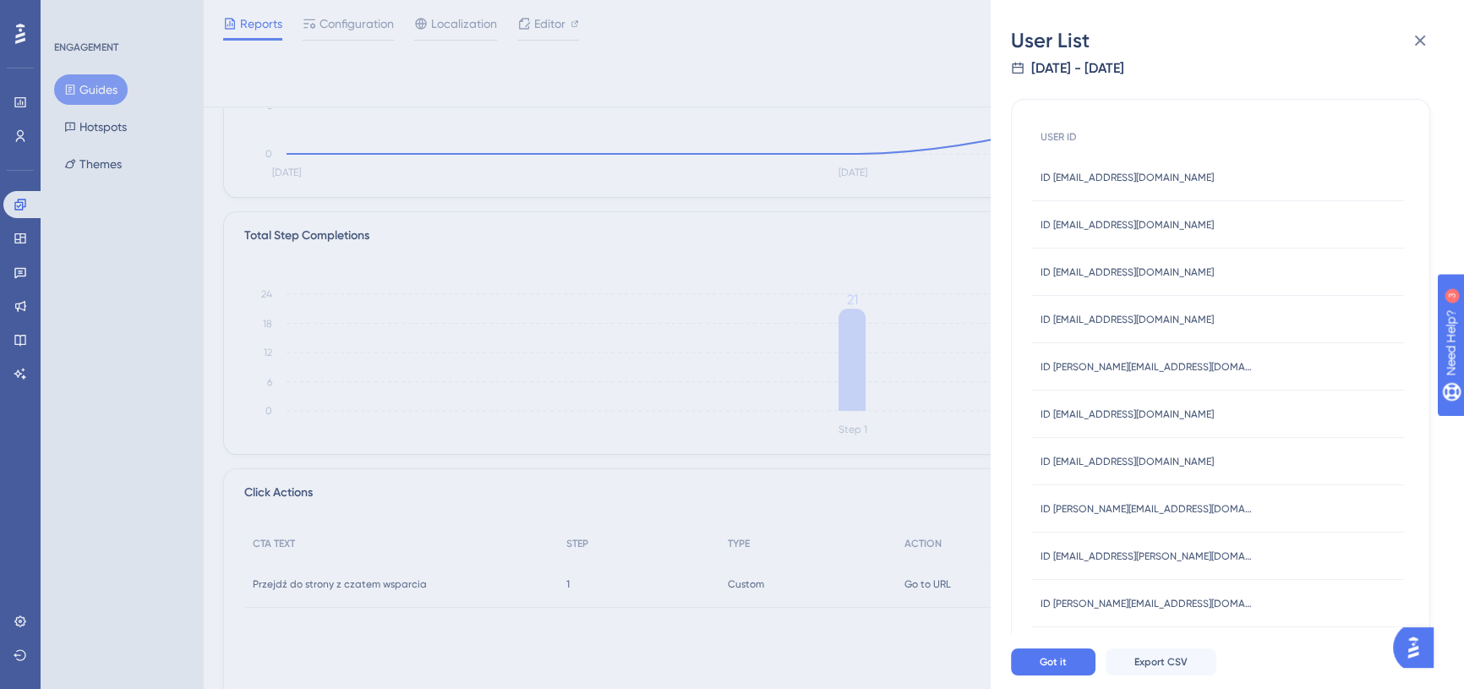
scroll to position [0, 0]
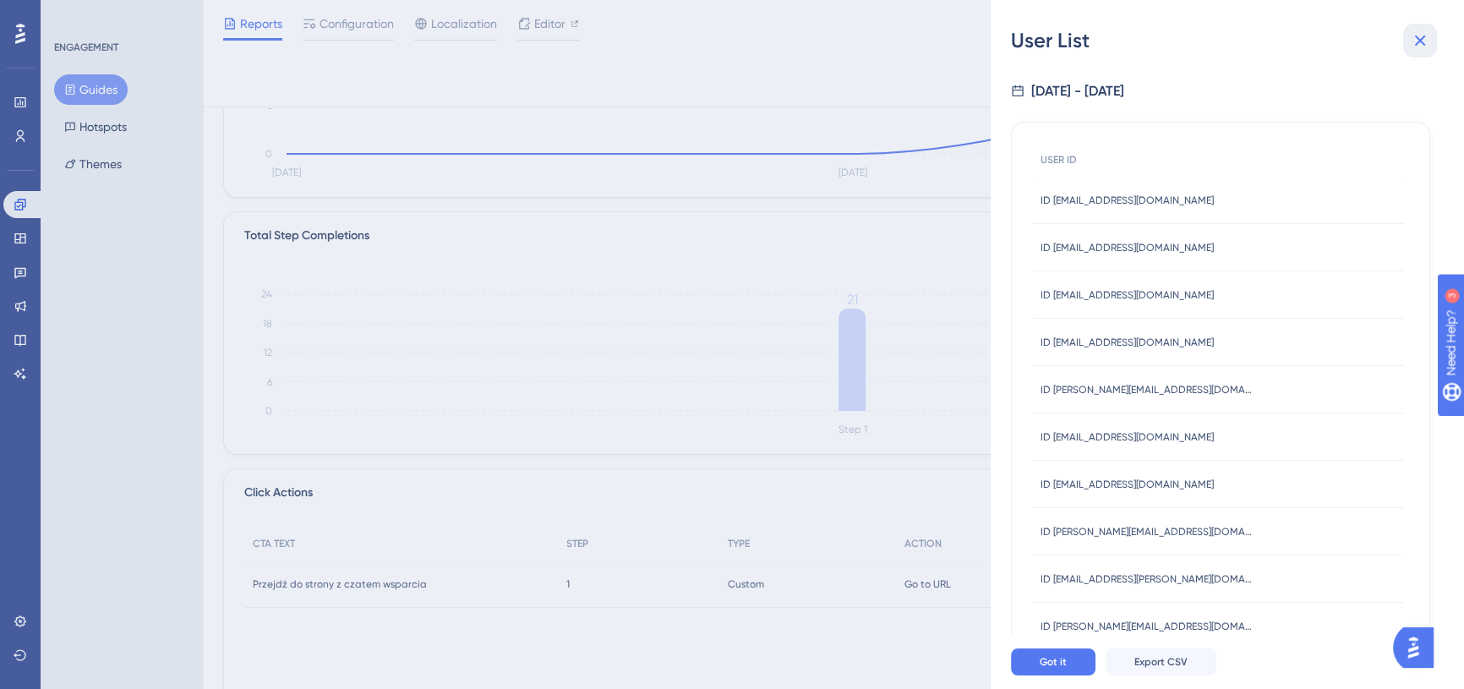
click at [1425, 47] on icon at bounding box center [1420, 40] width 20 height 20
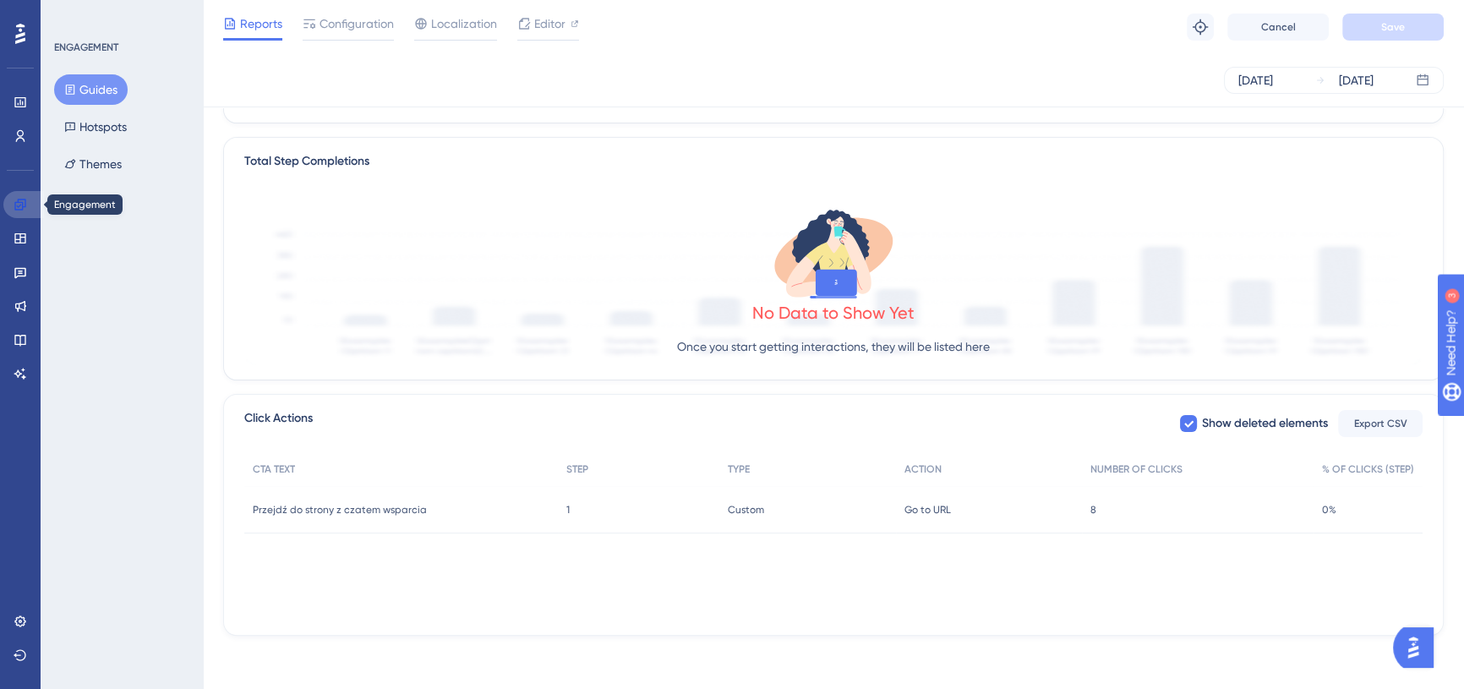
click at [22, 213] on link at bounding box center [23, 204] width 41 height 27
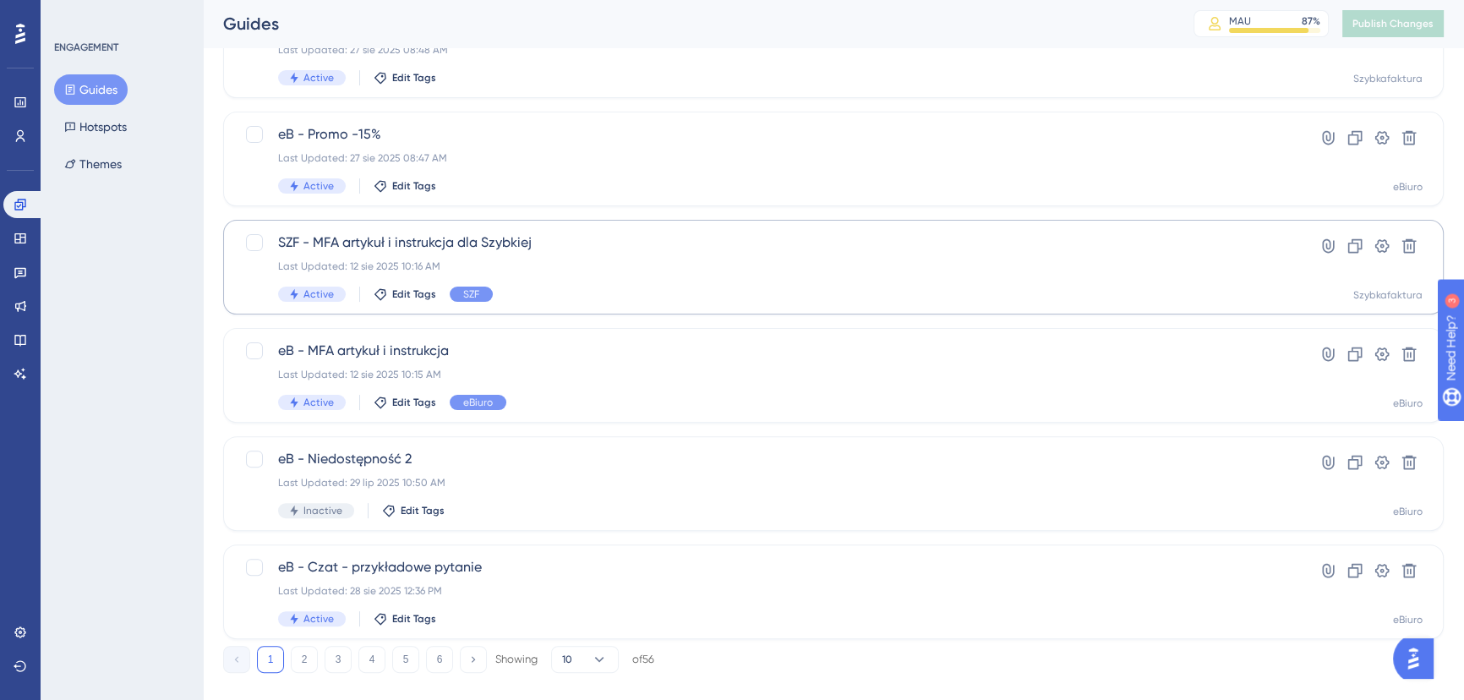
scroll to position [611, 0]
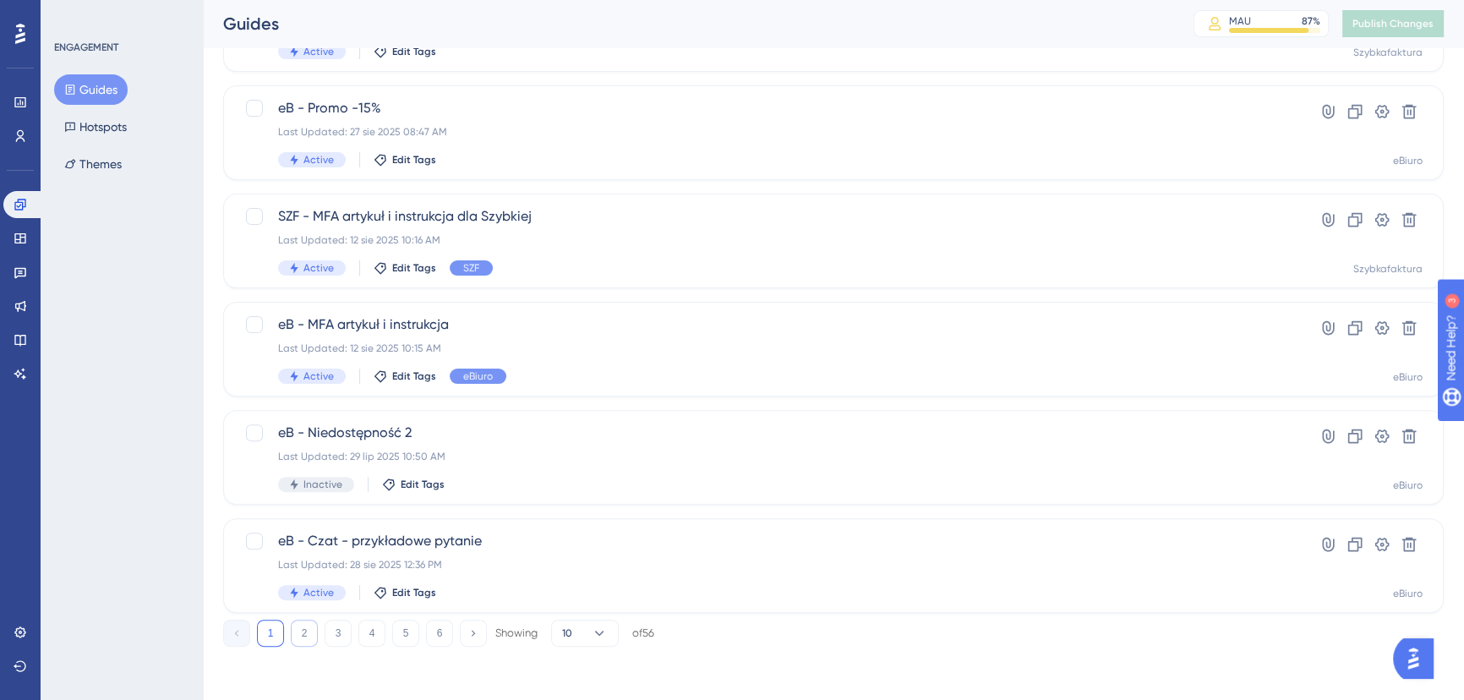
click at [313, 631] on button "2" at bounding box center [304, 633] width 27 height 27
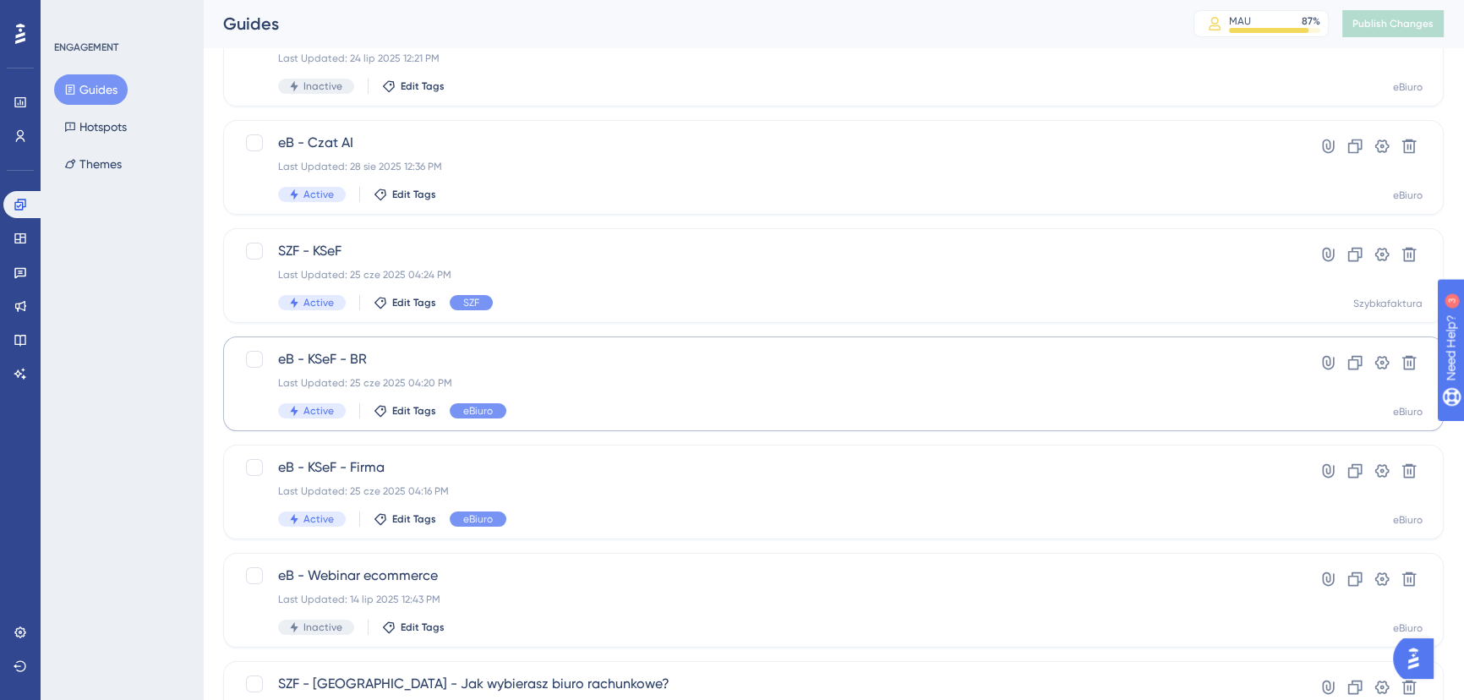
scroll to position [153, 0]
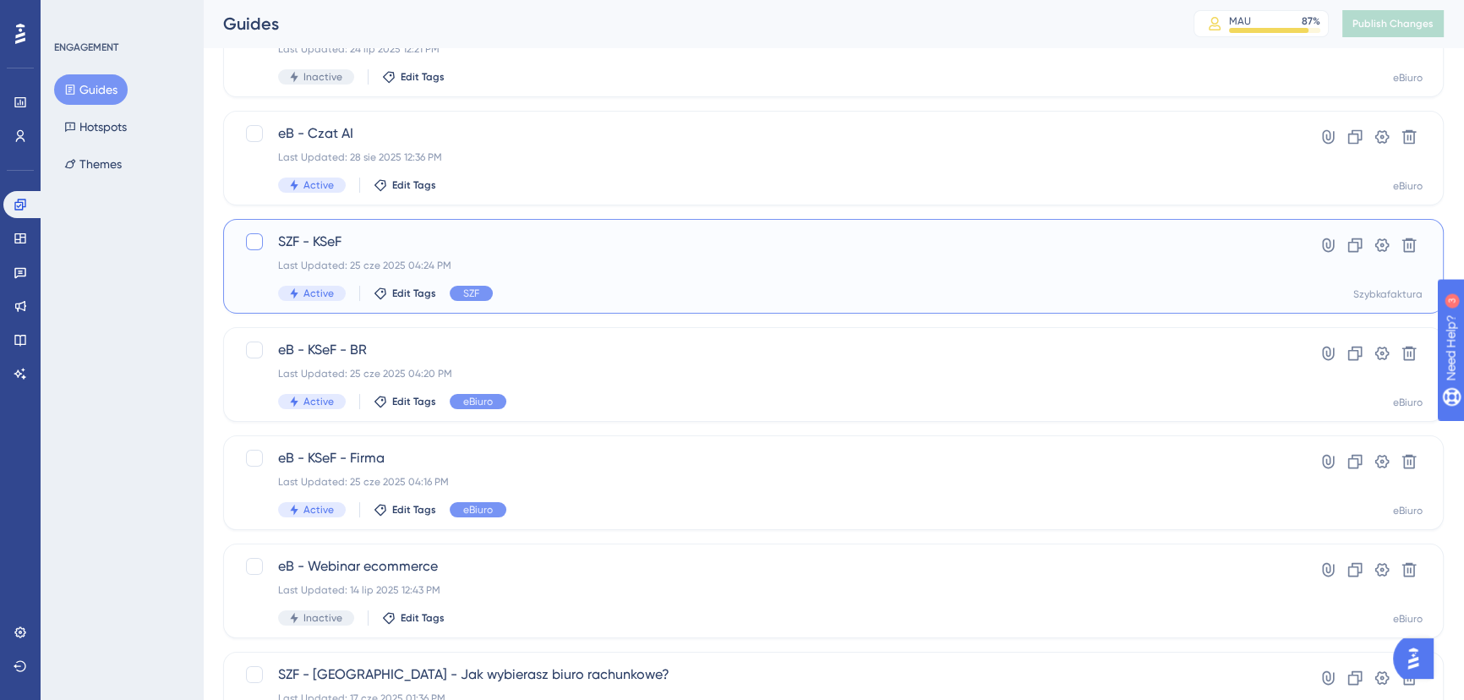
click at [254, 238] on div at bounding box center [254, 241] width 17 height 17
checkbox input "true"
click at [254, 346] on div at bounding box center [254, 350] width 17 height 17
checkbox input "true"
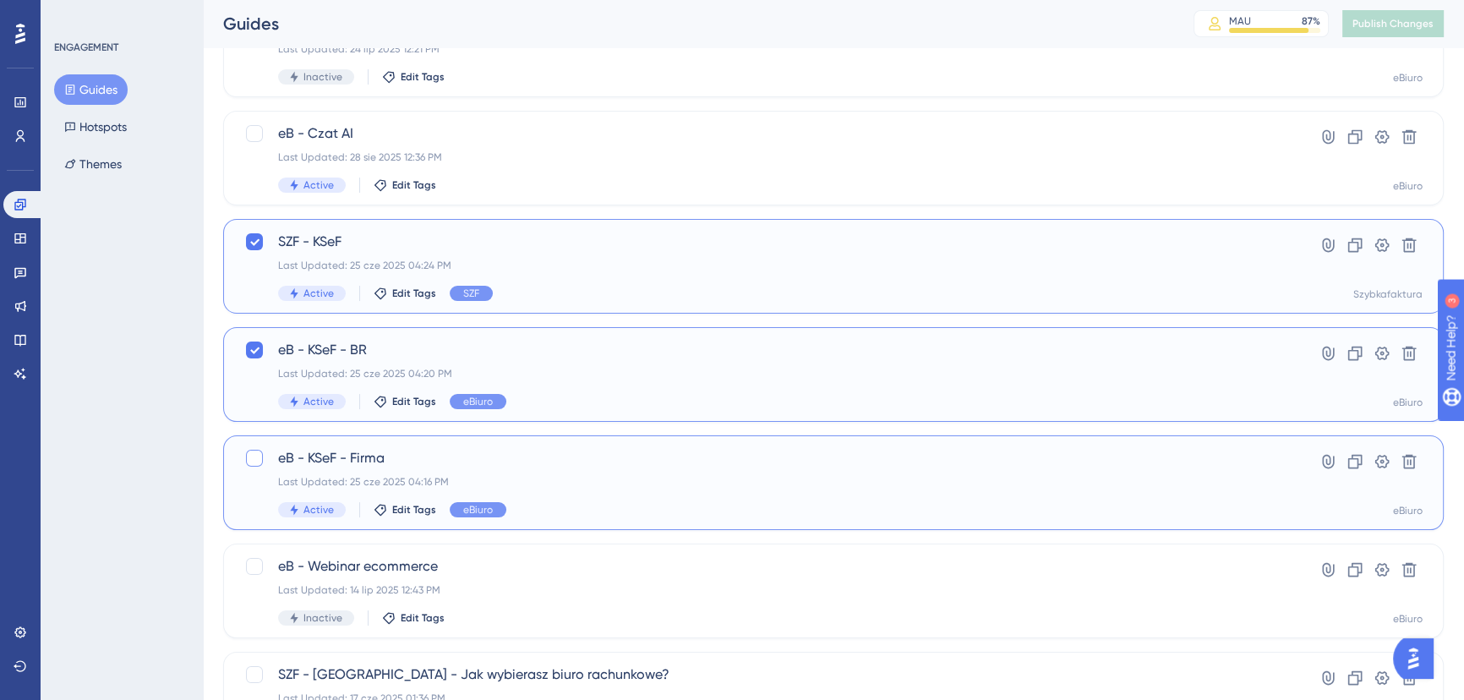
click at [254, 459] on div at bounding box center [254, 458] width 17 height 17
checkbox input "true"
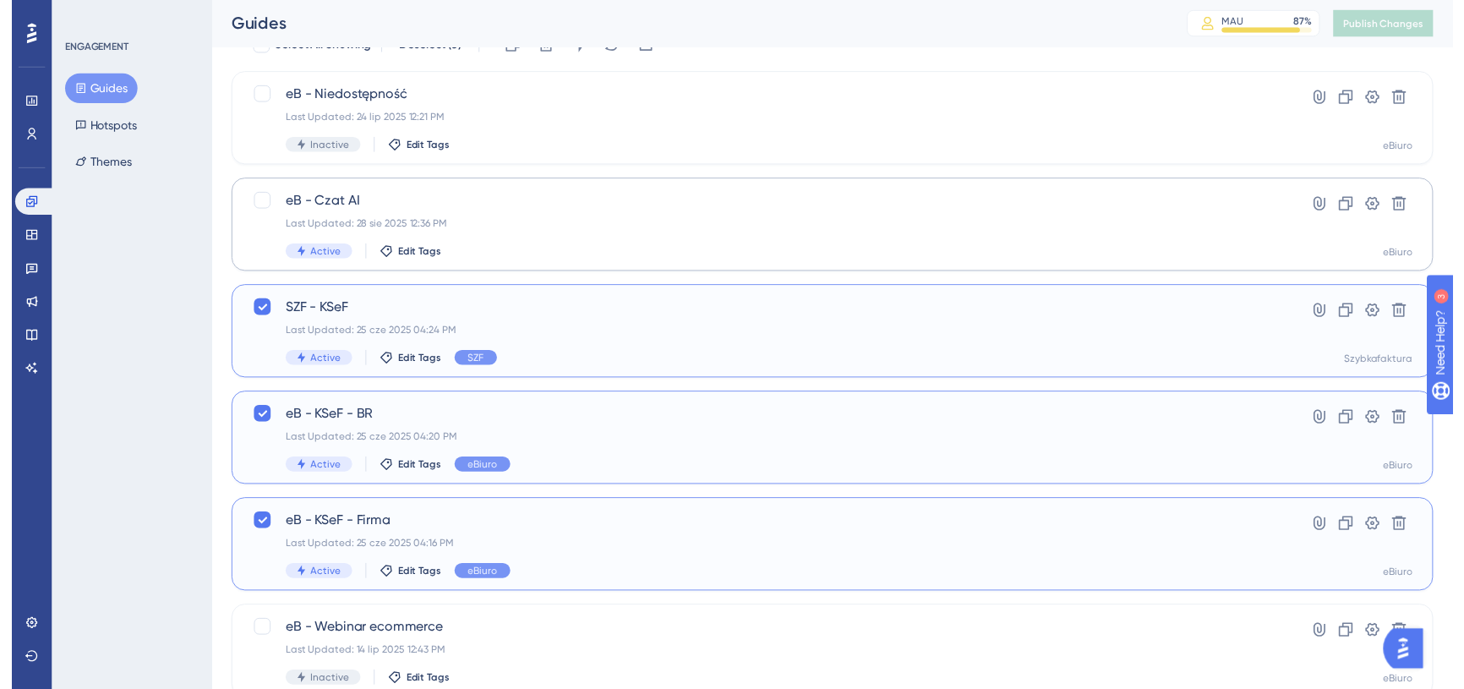
scroll to position [0, 0]
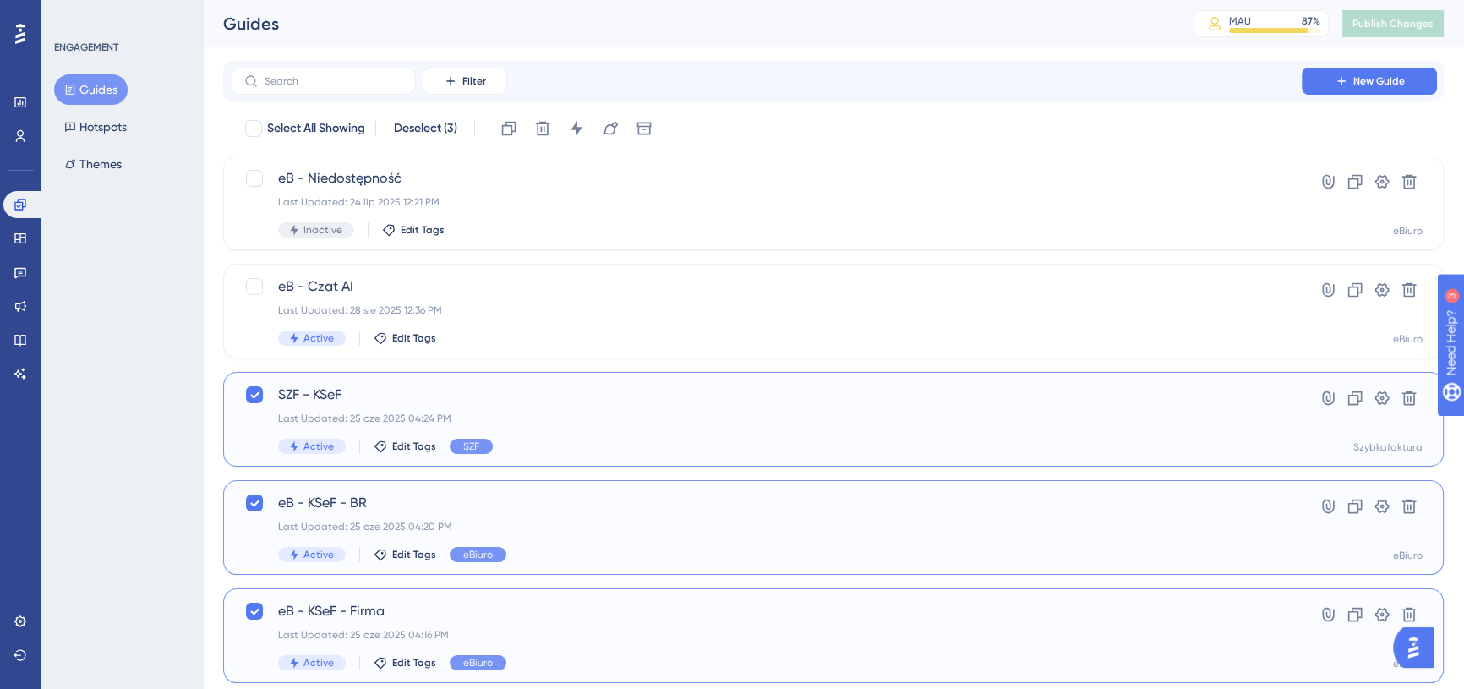
click at [390, 389] on span "SZF - KSeF" at bounding box center [766, 395] width 976 height 20
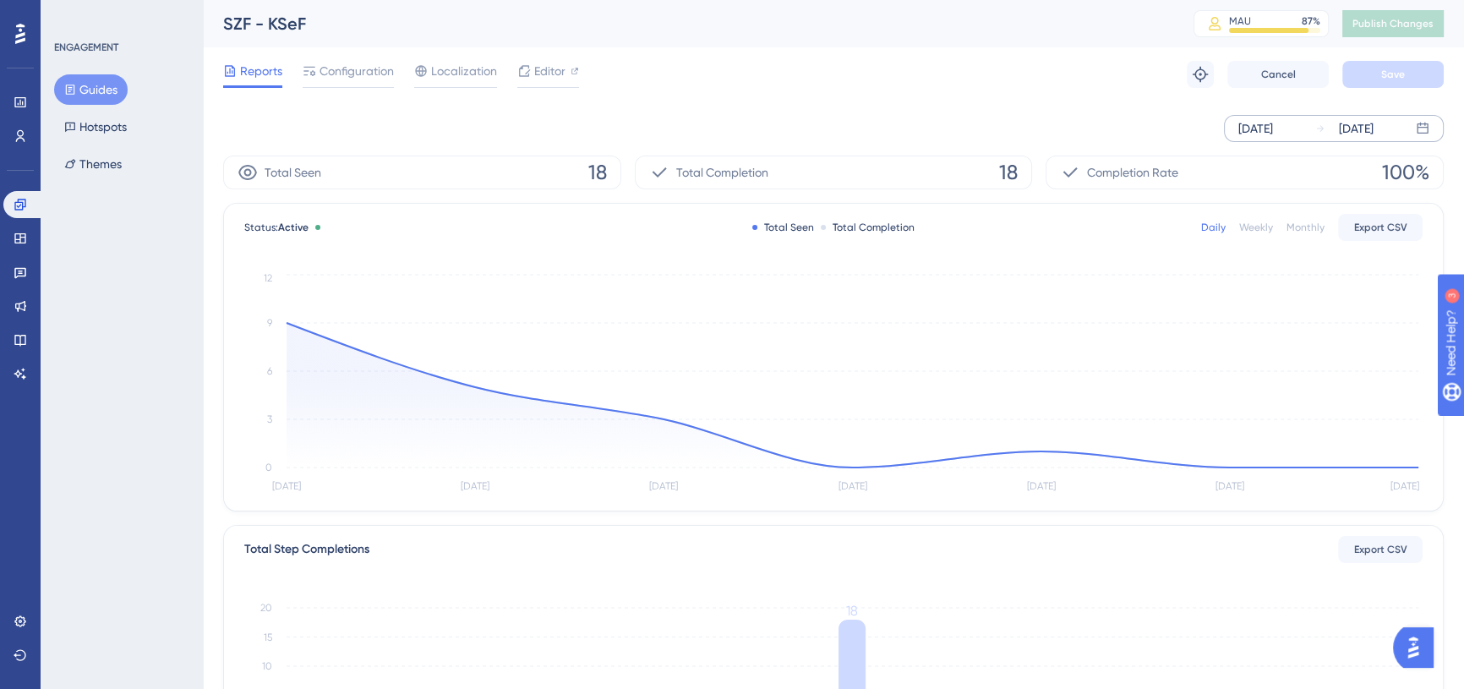
click at [1253, 130] on div "[DATE]" at bounding box center [1256, 128] width 35 height 20
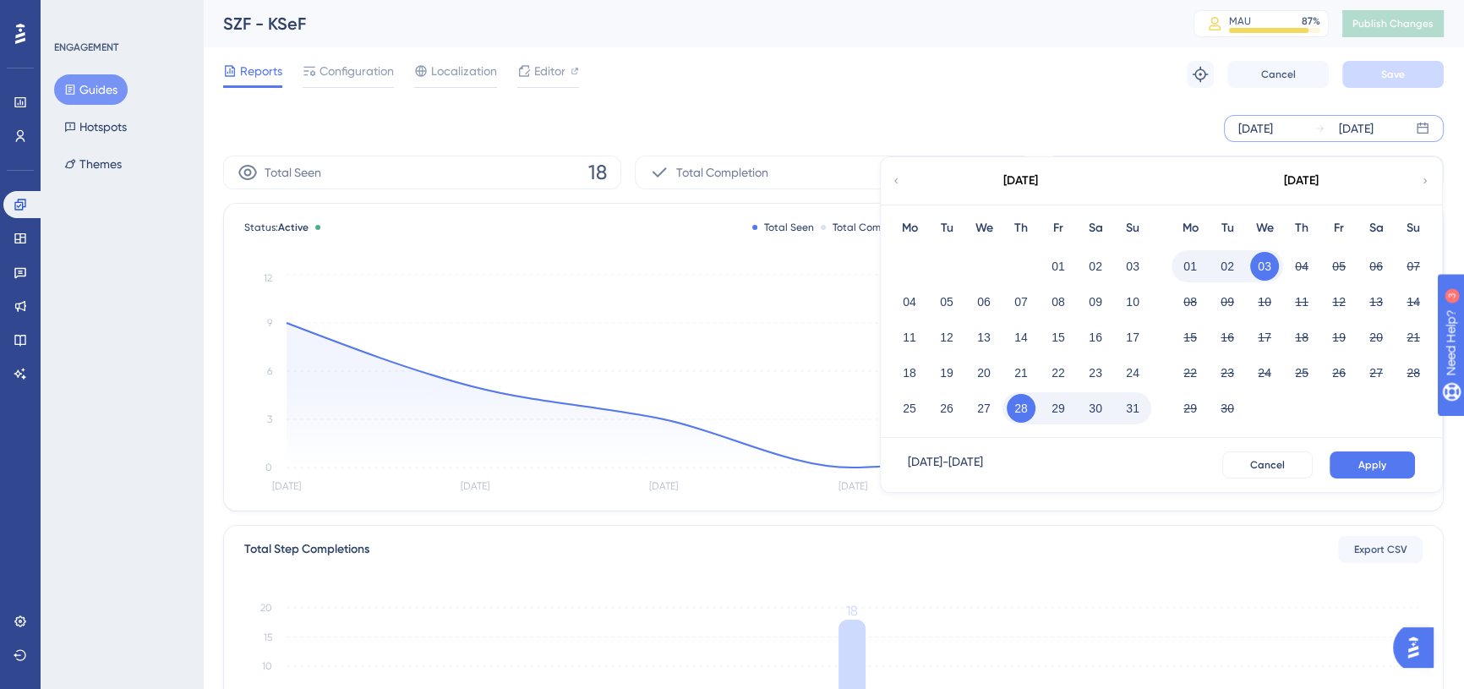
drag, startPoint x: 1253, startPoint y: 130, endPoint x: 1244, endPoint y: 134, distance: 9.9
click at [1252, 131] on div "[DATE]" at bounding box center [1256, 128] width 35 height 20
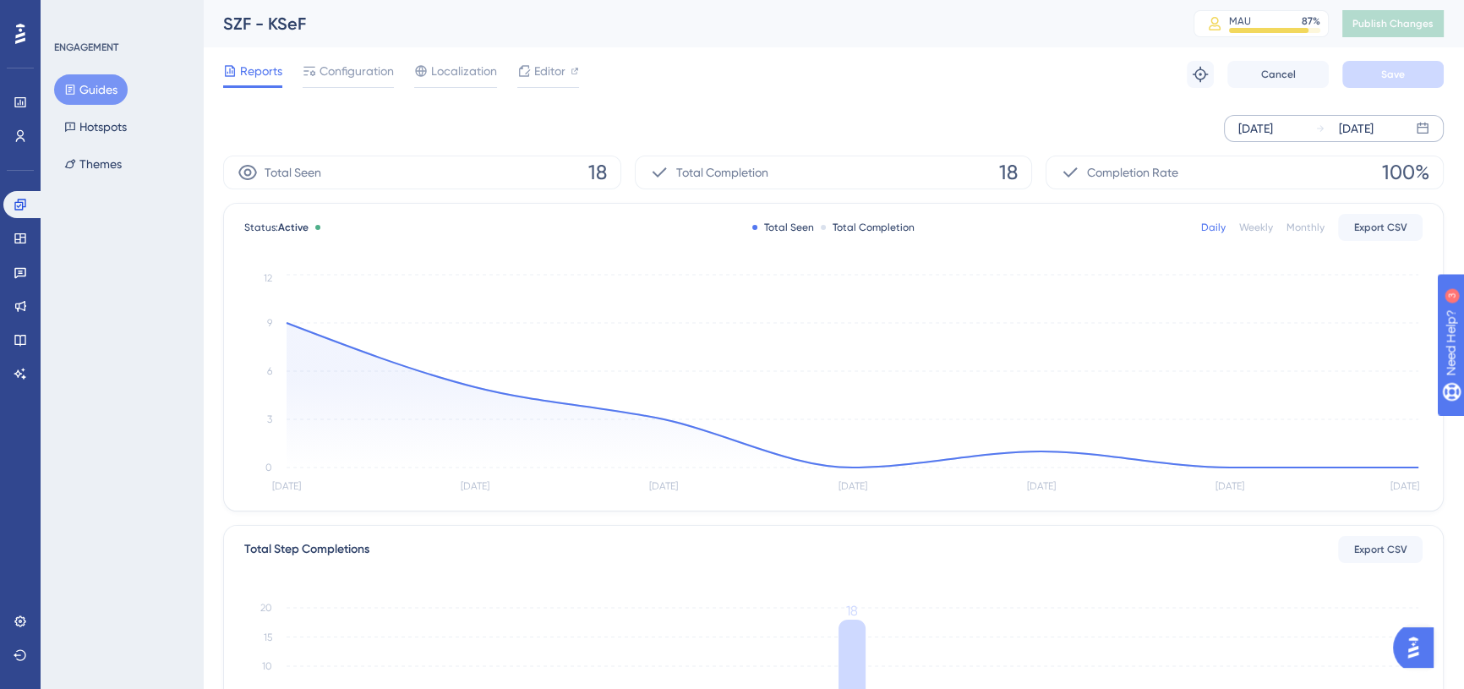
click at [1250, 127] on div "[DATE]" at bounding box center [1256, 128] width 35 height 20
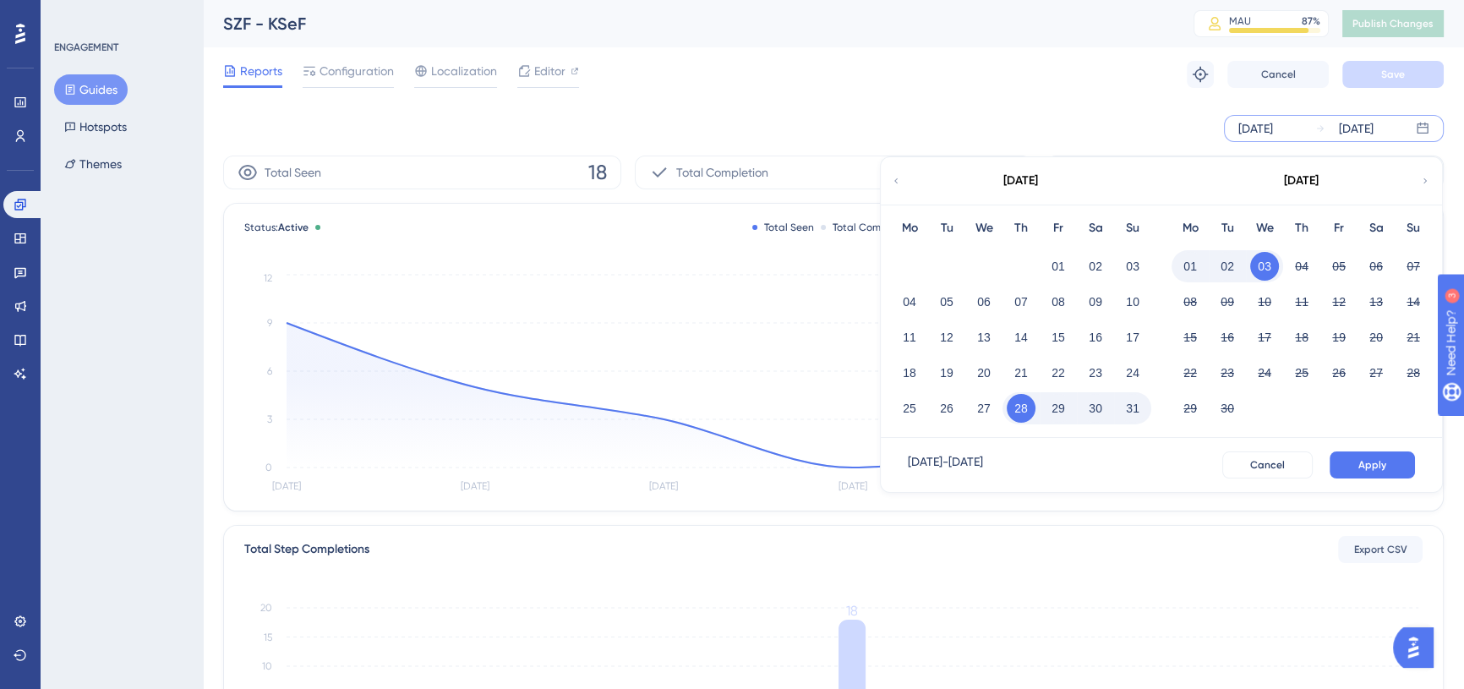
click at [900, 183] on icon at bounding box center [896, 180] width 10 height 15
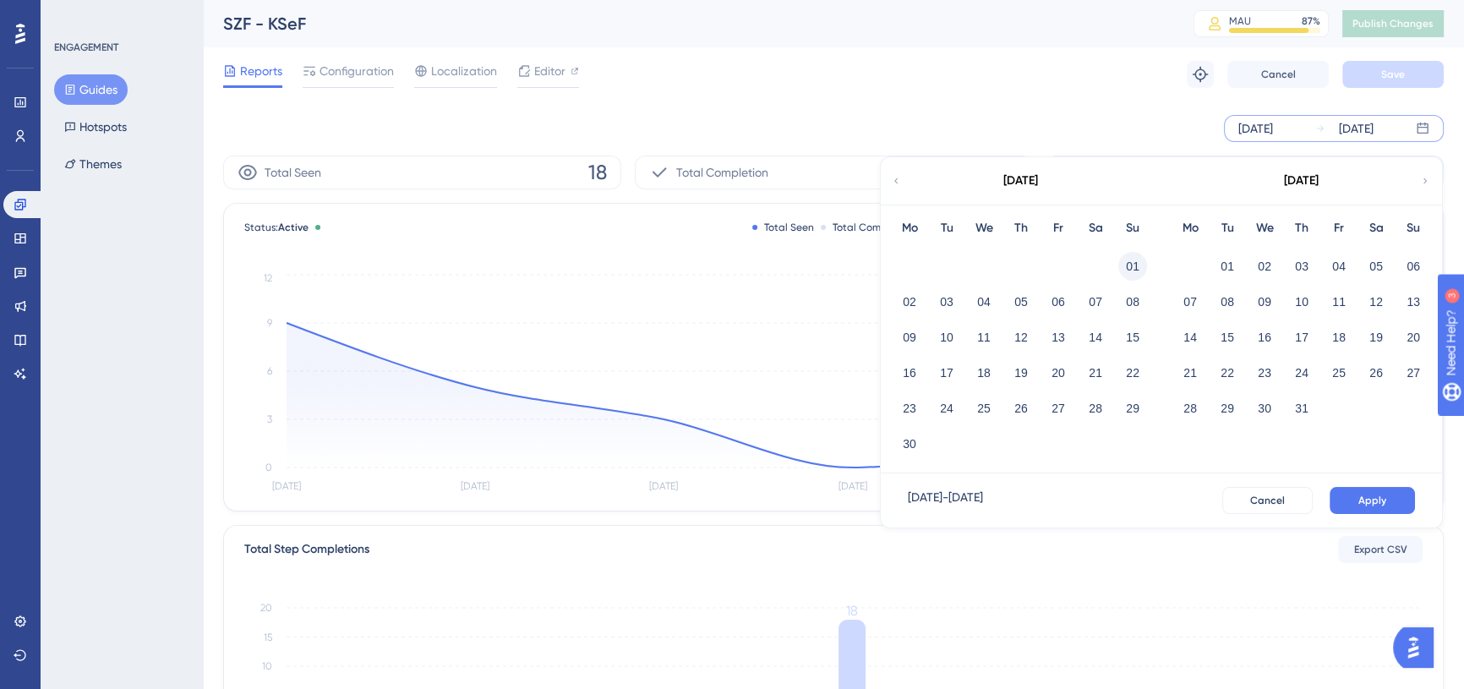
click at [1133, 262] on button "01" at bounding box center [1133, 266] width 29 height 29
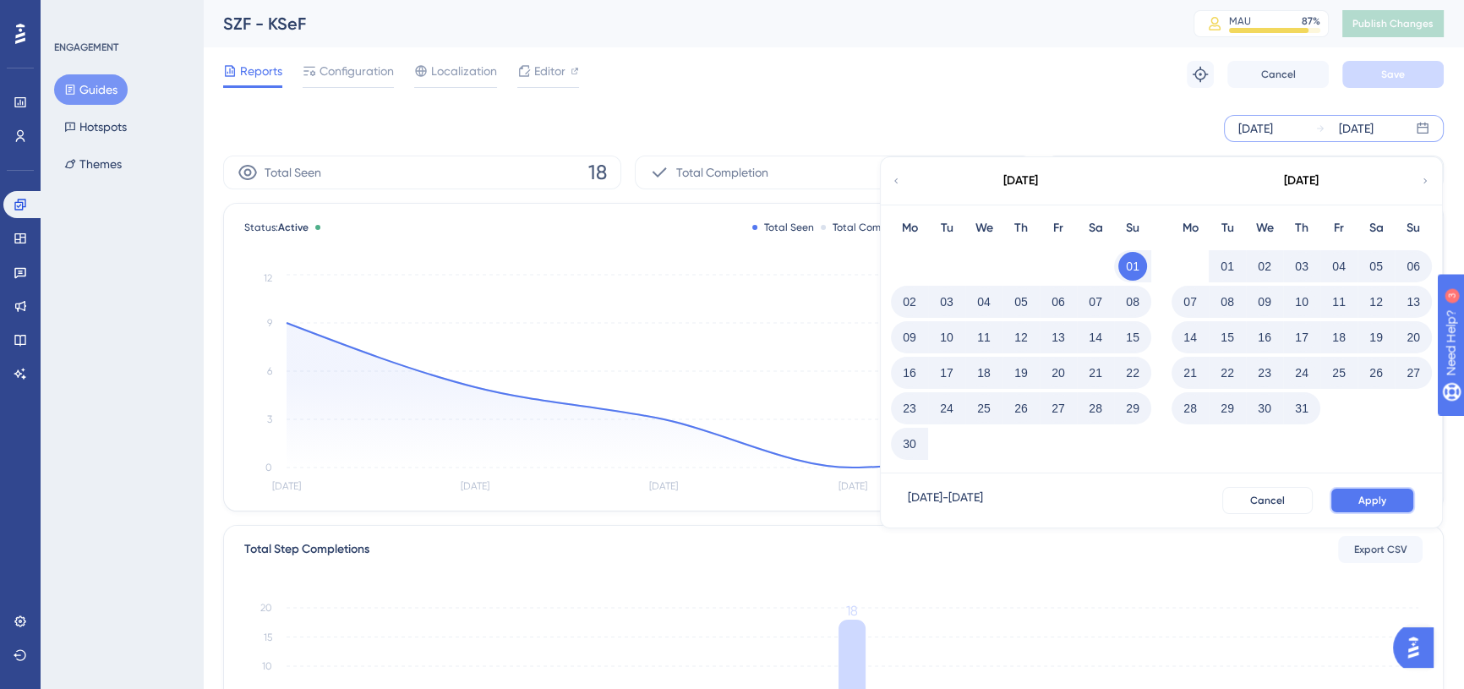
click at [1367, 491] on button "Apply" at bounding box center [1372, 500] width 85 height 27
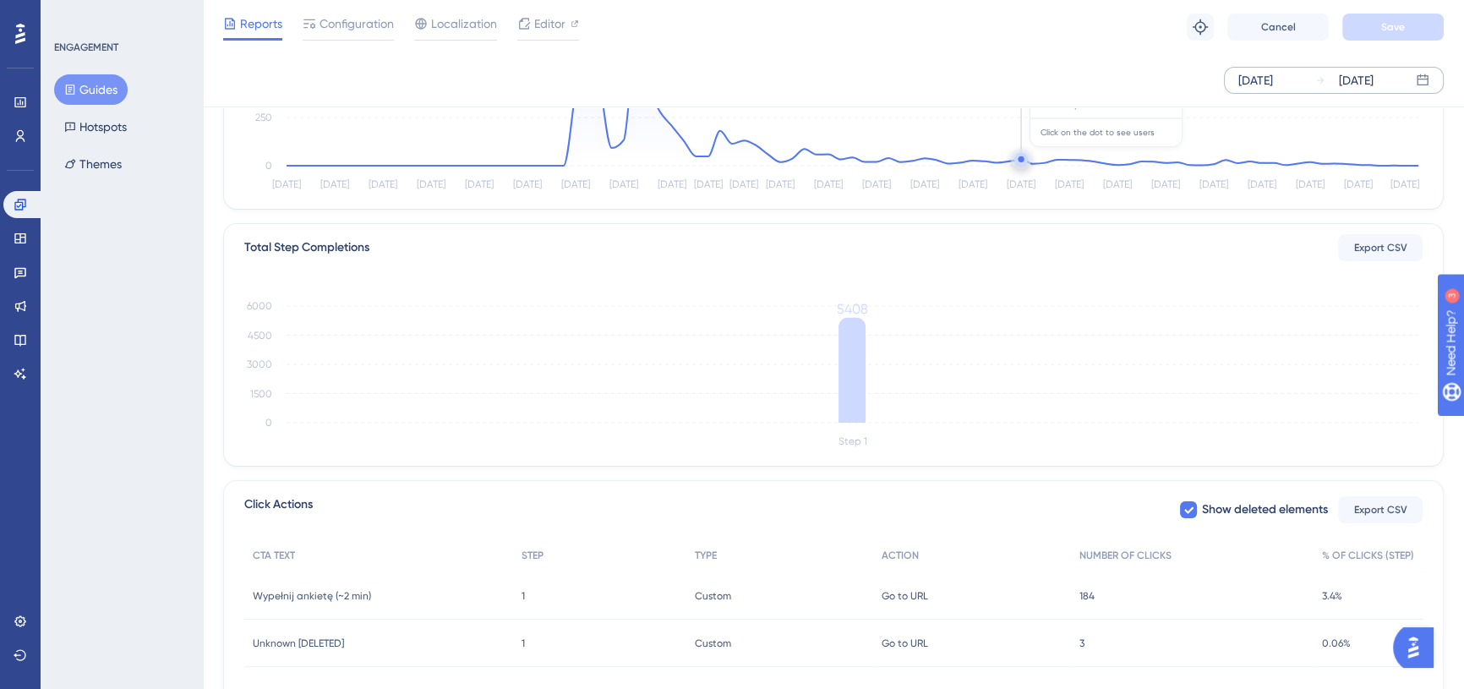
scroll to position [307, 0]
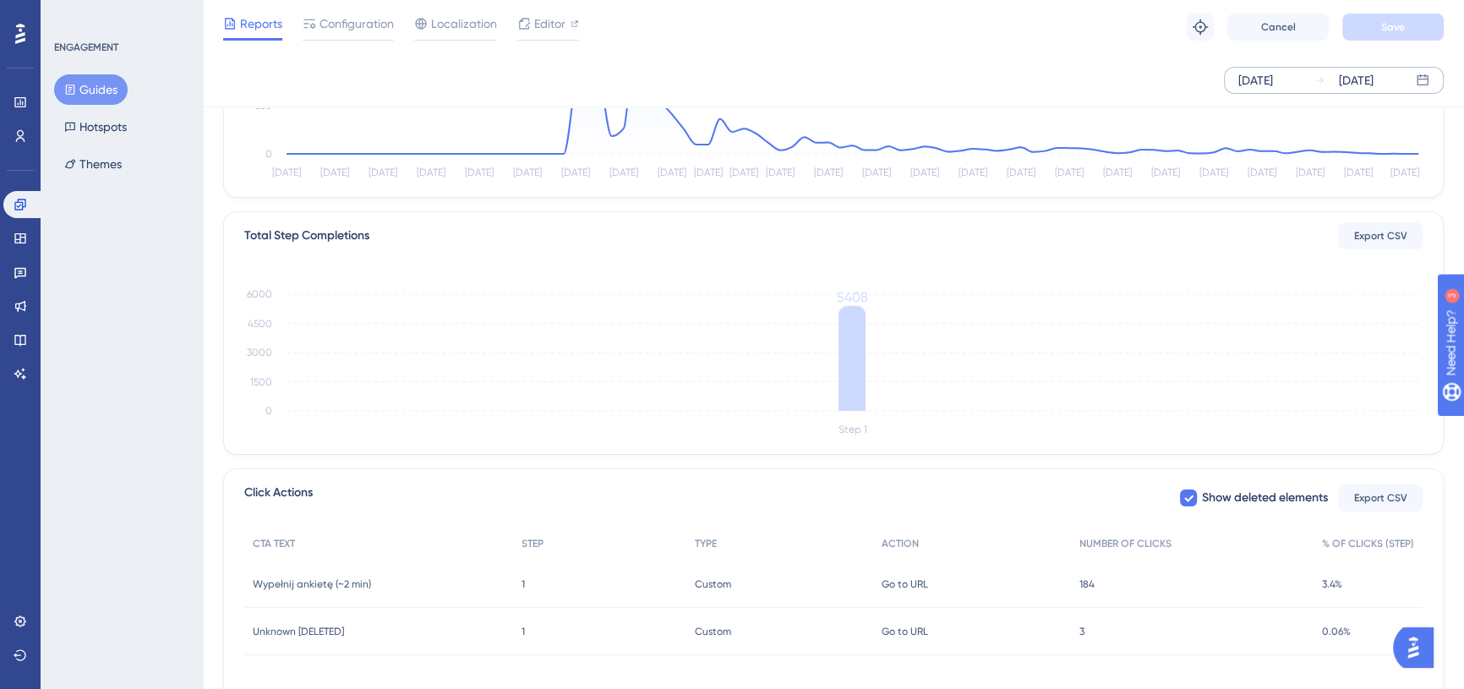
drag, startPoint x: 299, startPoint y: 65, endPoint x: 276, endPoint y: 59, distance: 23.6
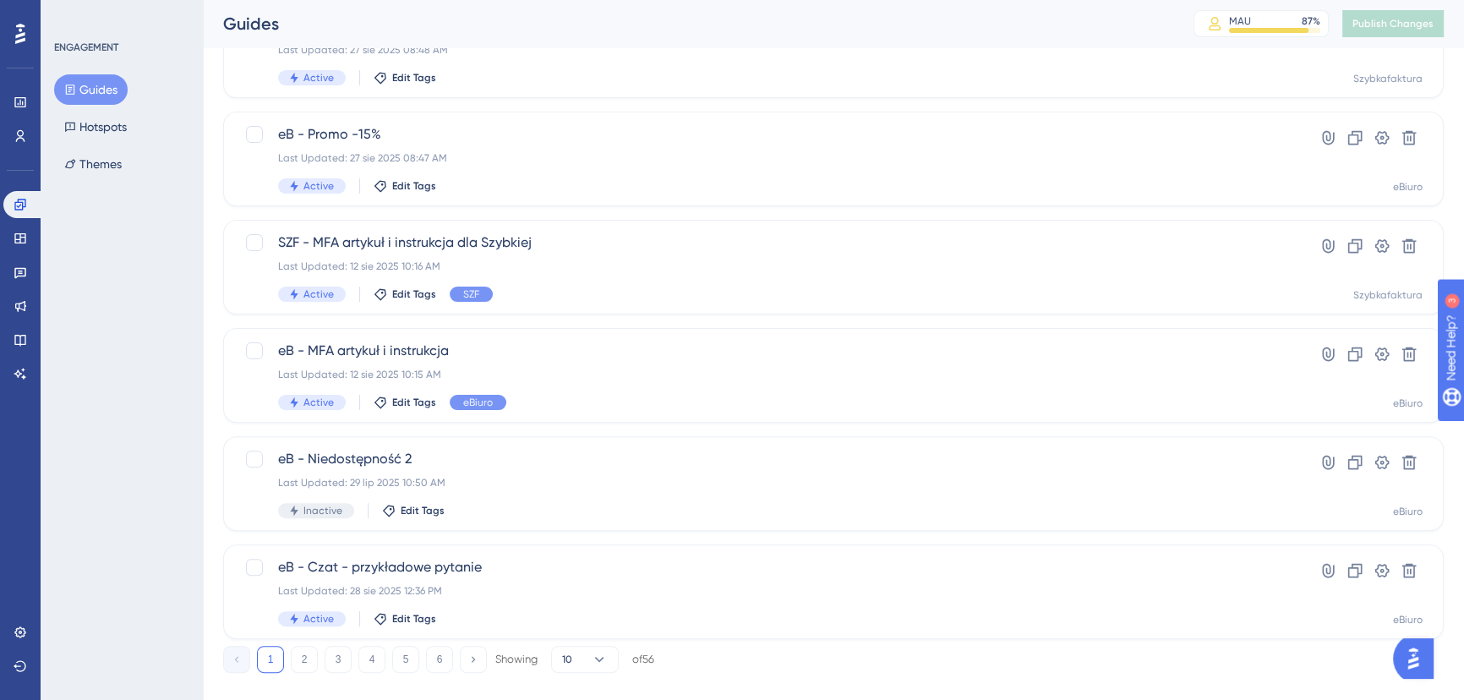
scroll to position [611, 0]
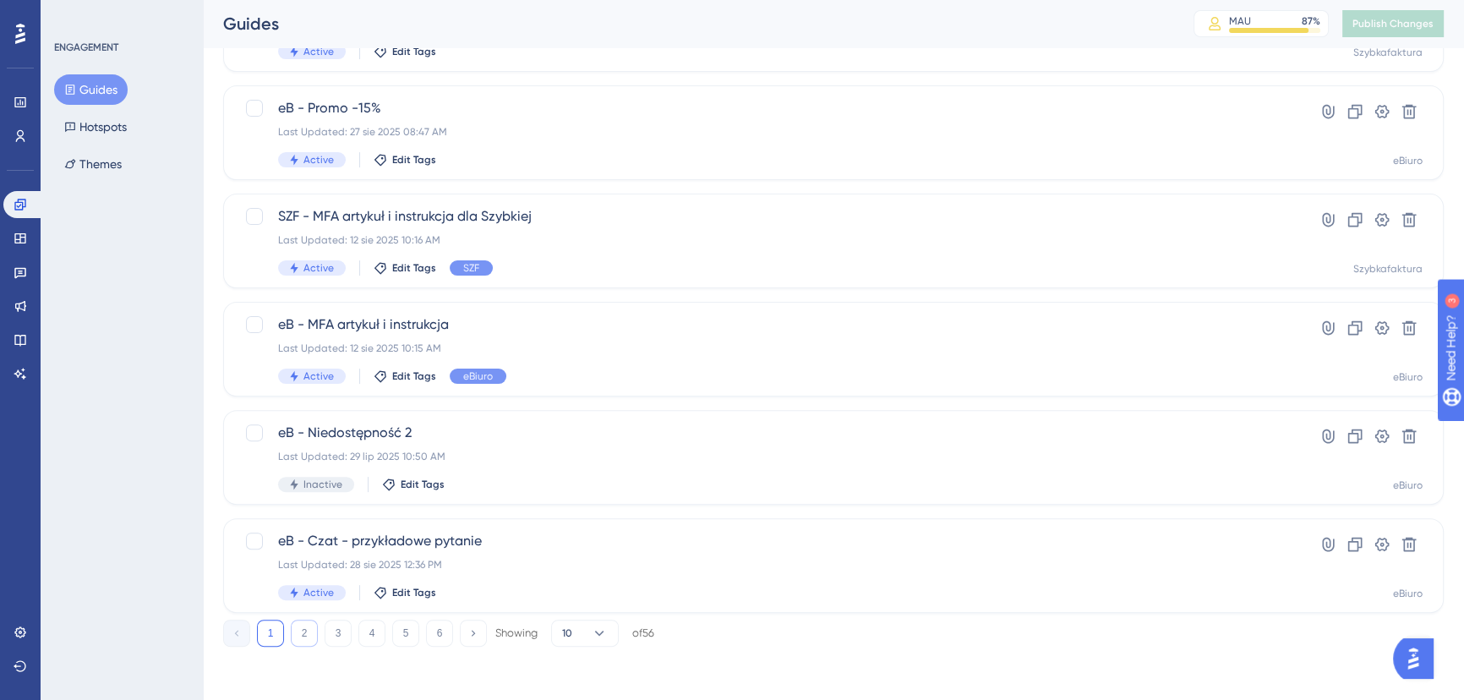
click at [306, 627] on button "2" at bounding box center [304, 633] width 27 height 27
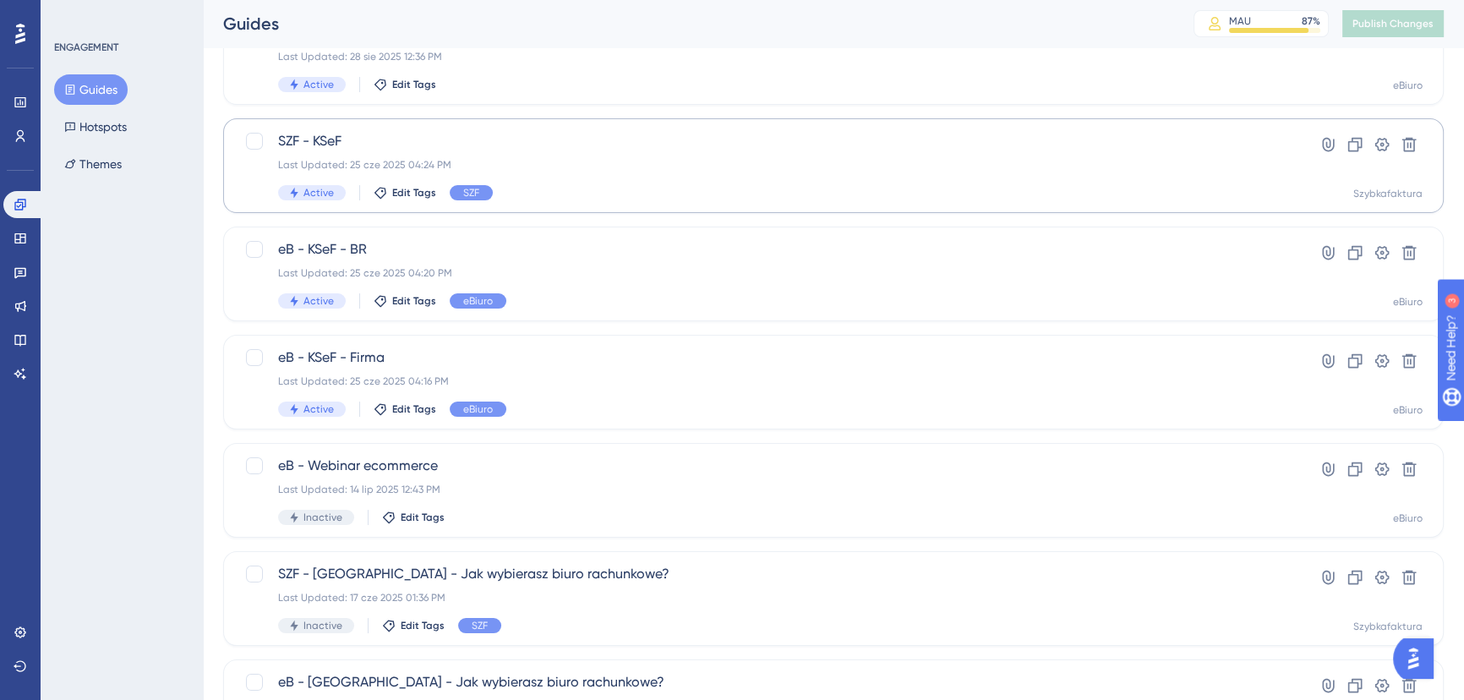
scroll to position [227, 0]
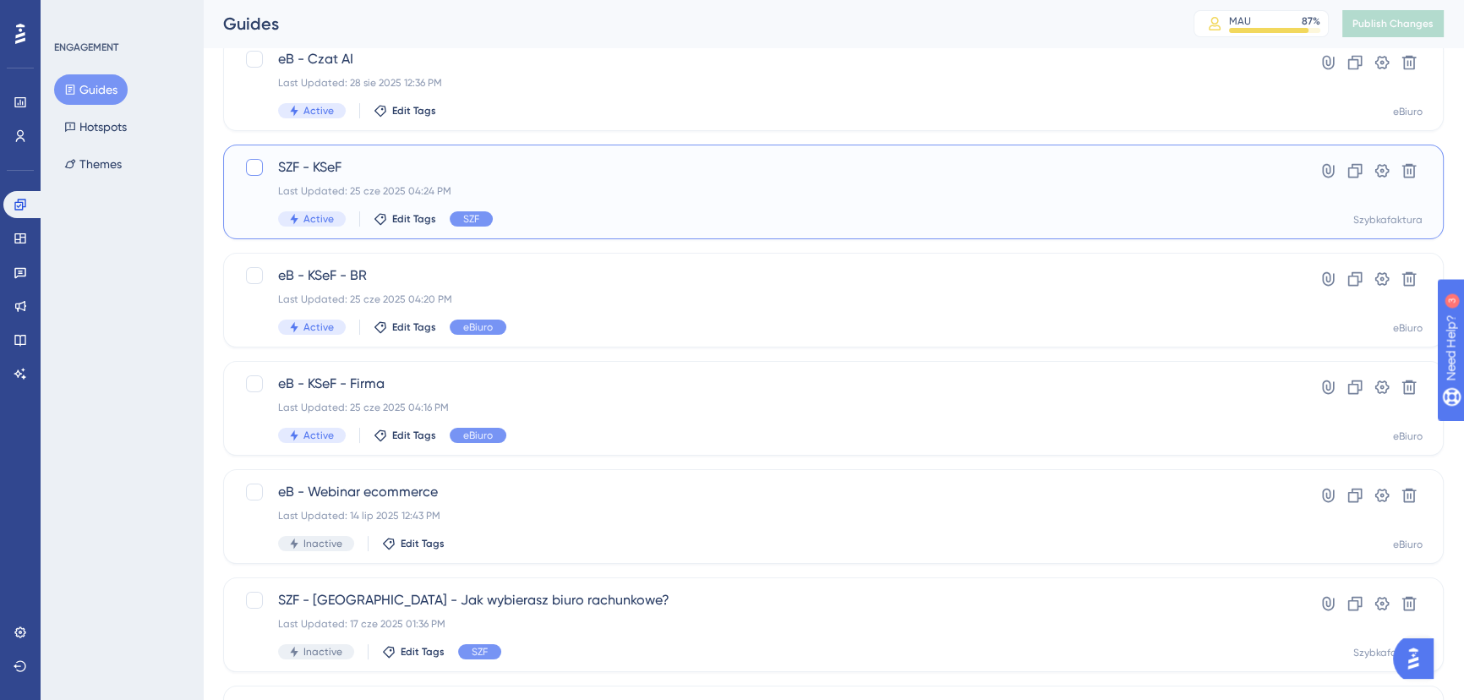
click at [258, 168] on div at bounding box center [254, 167] width 17 height 17
checkbox input "true"
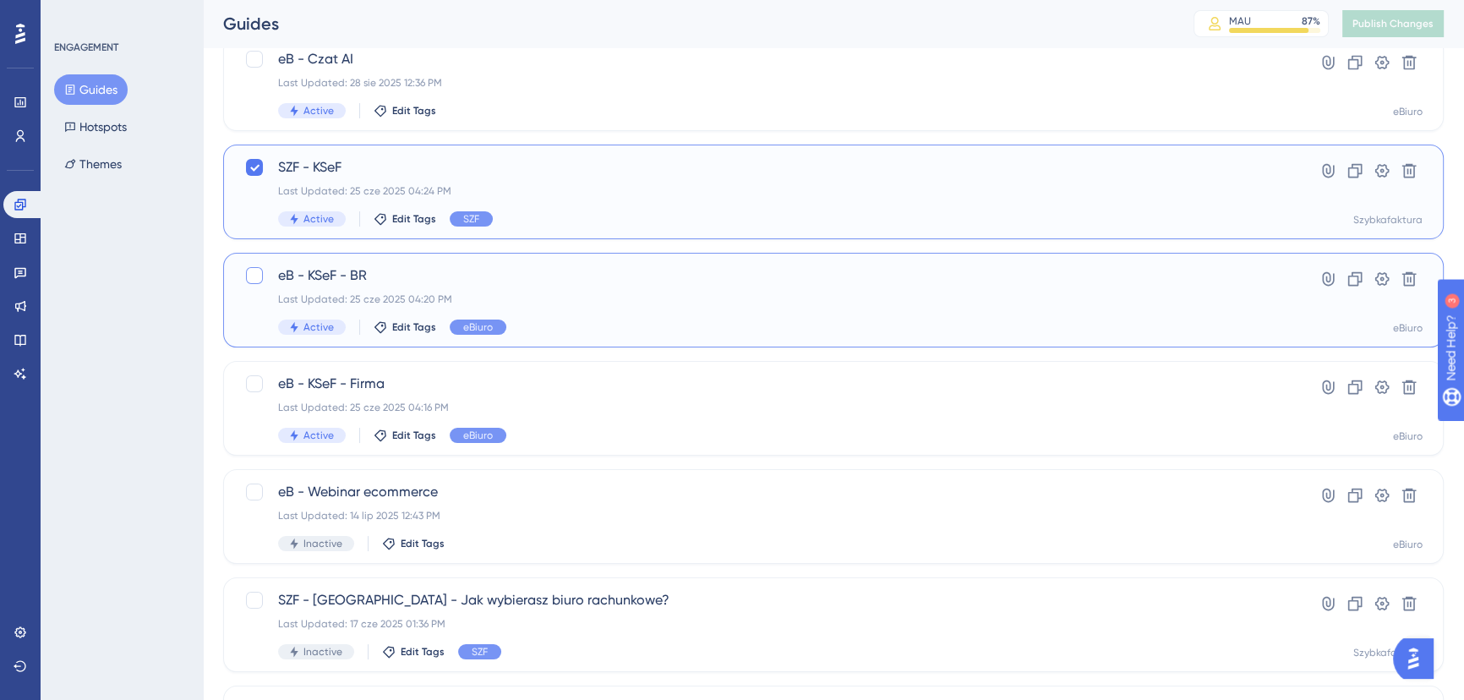
click at [256, 281] on div at bounding box center [254, 275] width 17 height 17
checkbox input "true"
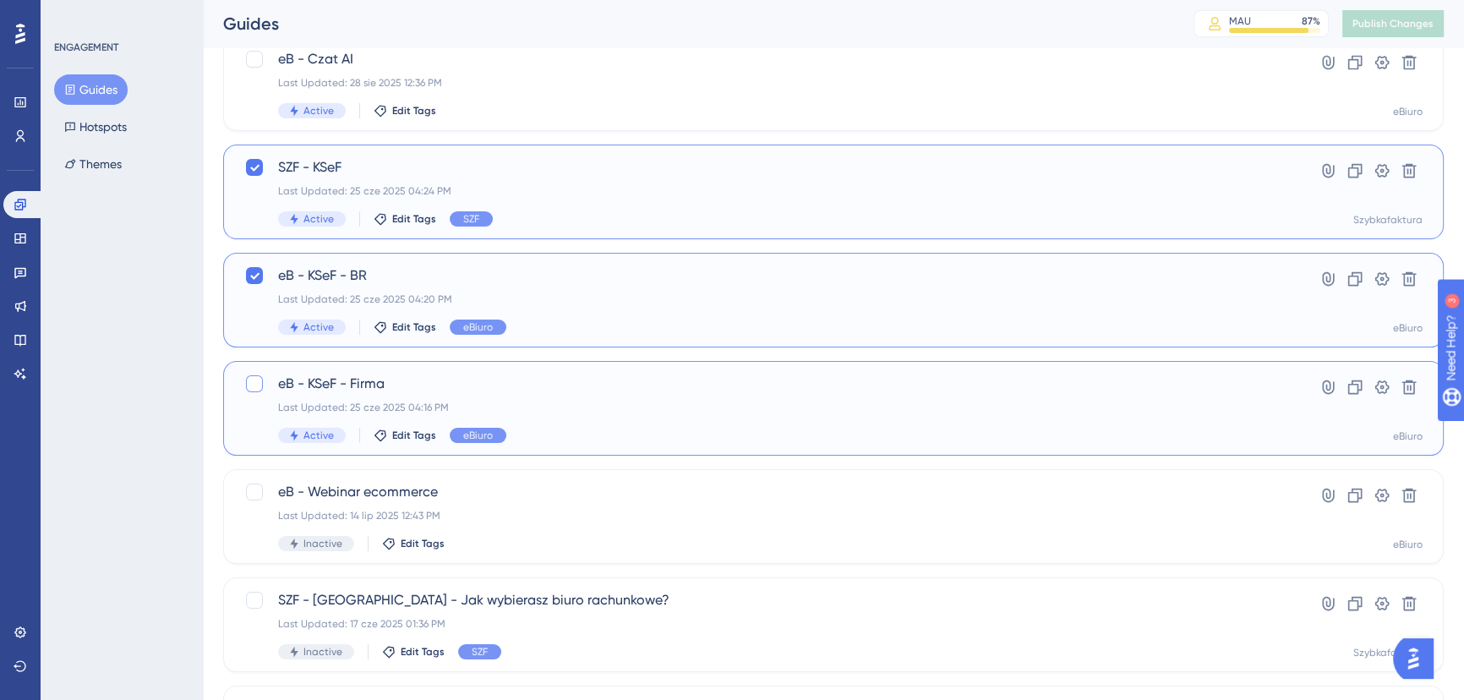
click at [250, 384] on div at bounding box center [254, 383] width 17 height 17
checkbox input "true"
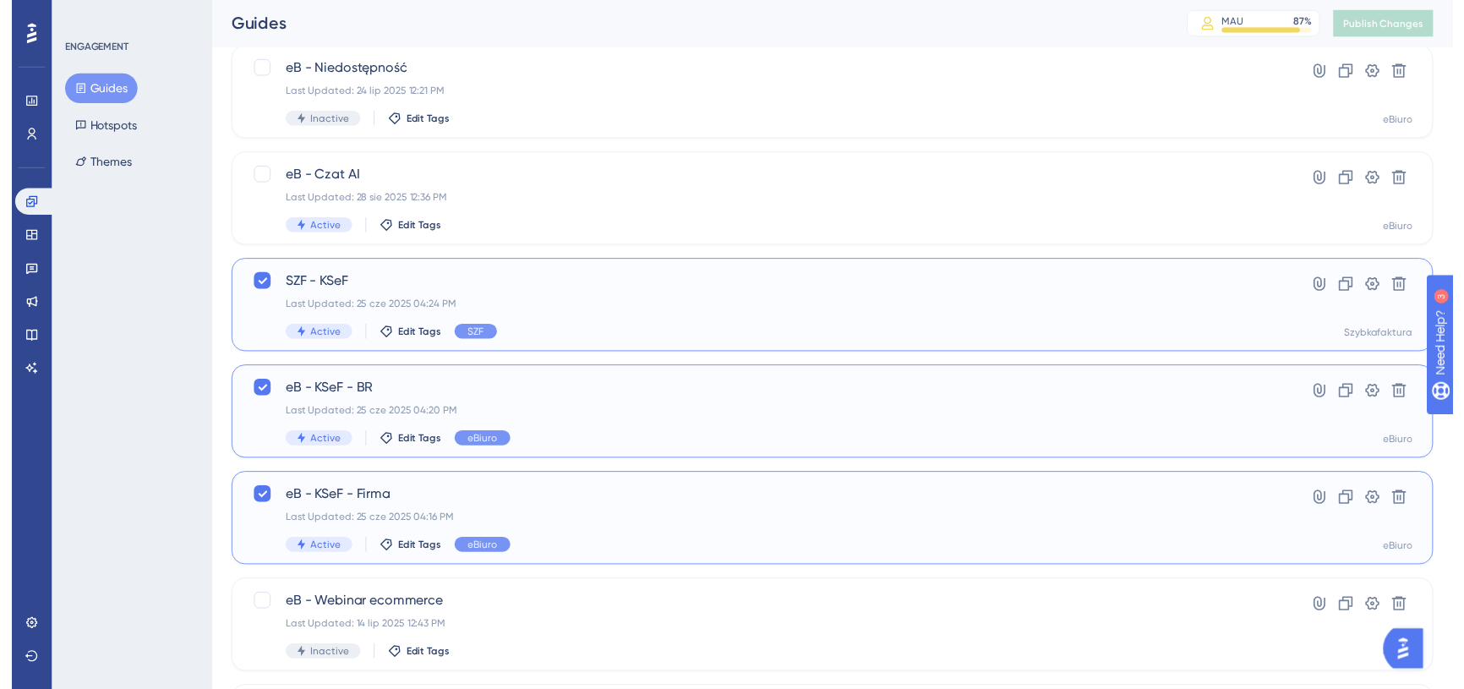
scroll to position [0, 0]
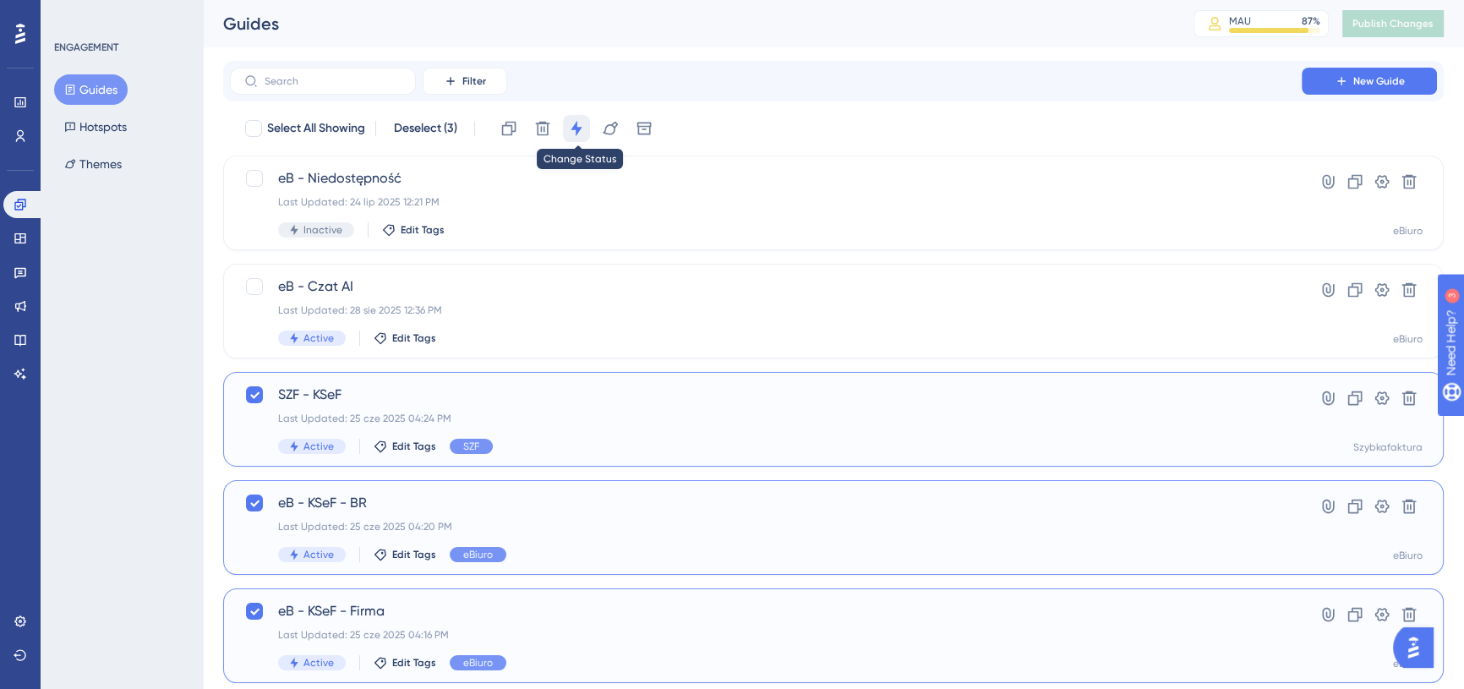
click at [565, 130] on button at bounding box center [576, 128] width 27 height 27
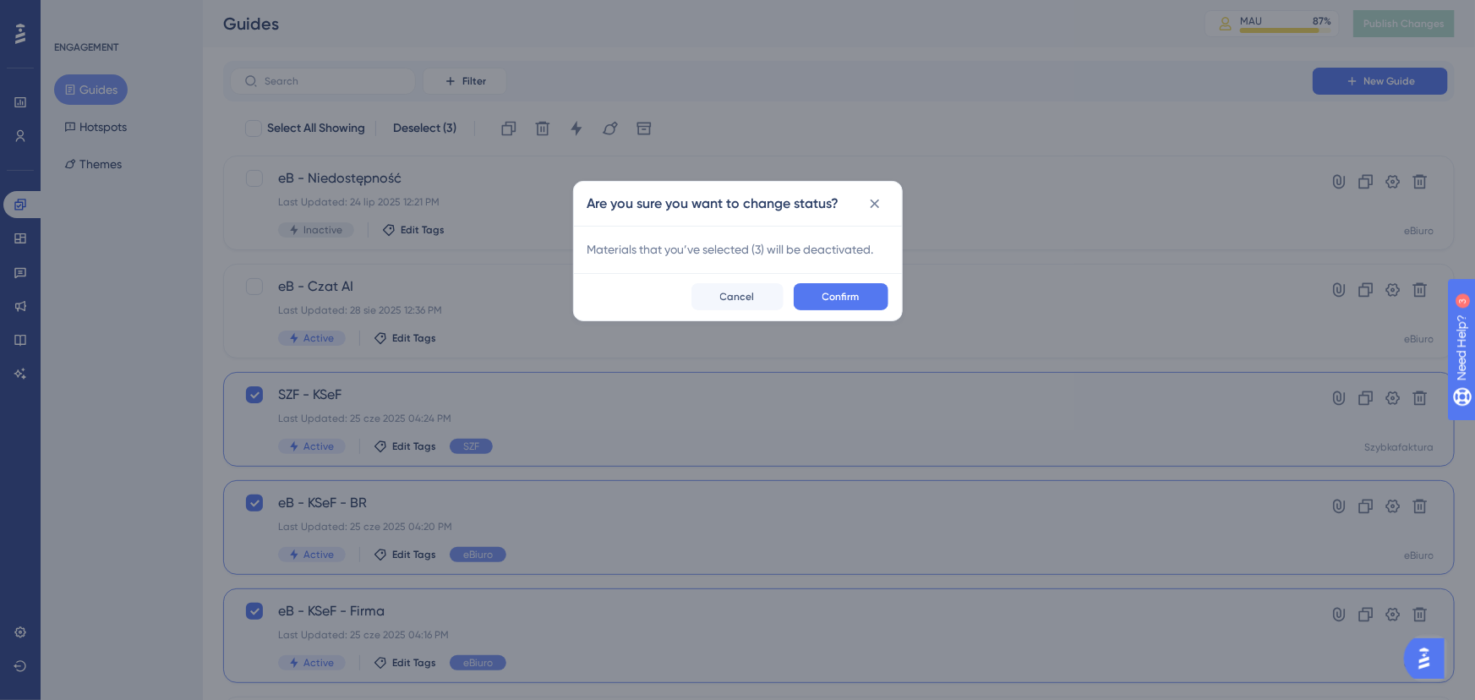
click at [854, 316] on div "Confirm Cancel" at bounding box center [738, 296] width 328 height 47
click at [856, 295] on span "Confirm" at bounding box center [841, 297] width 37 height 14
